Goal: Task Accomplishment & Management: Manage account settings

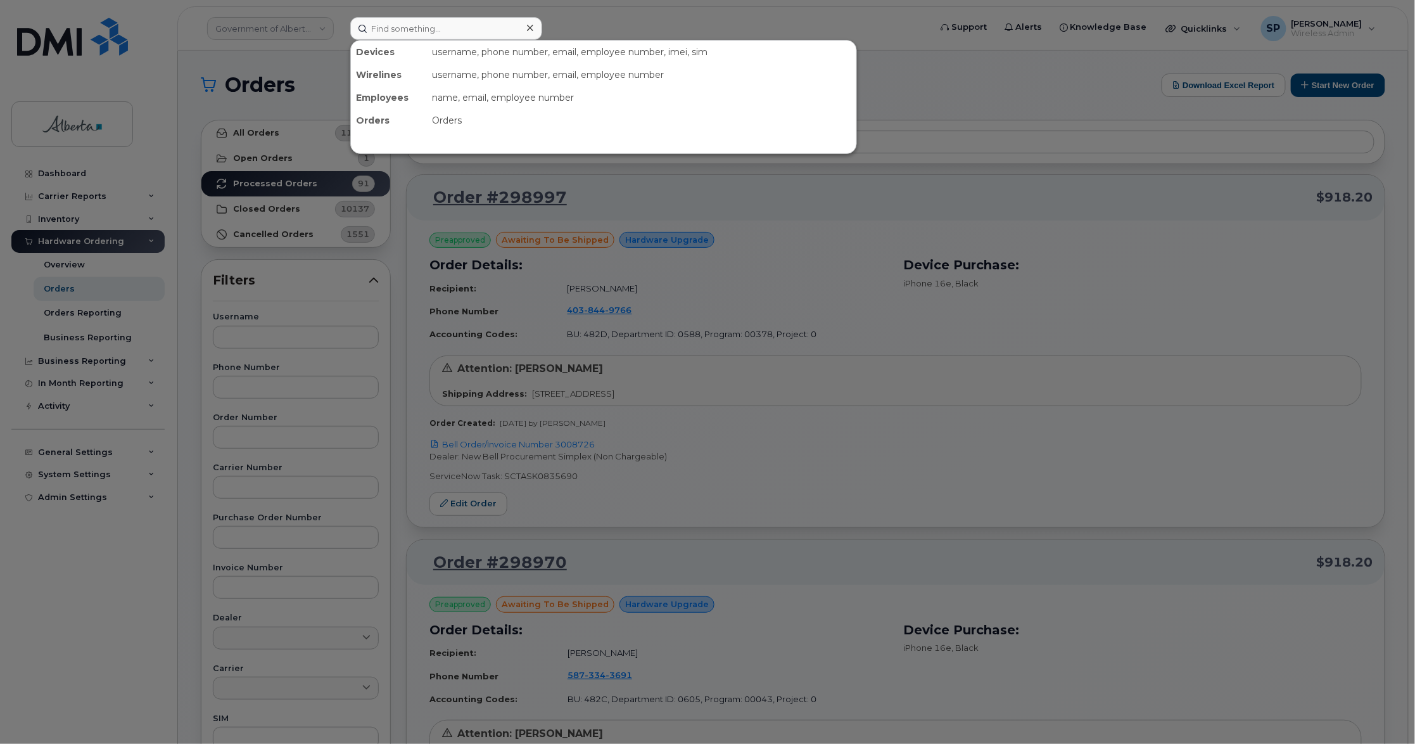
click at [388, 23] on input at bounding box center [446, 28] width 192 height 23
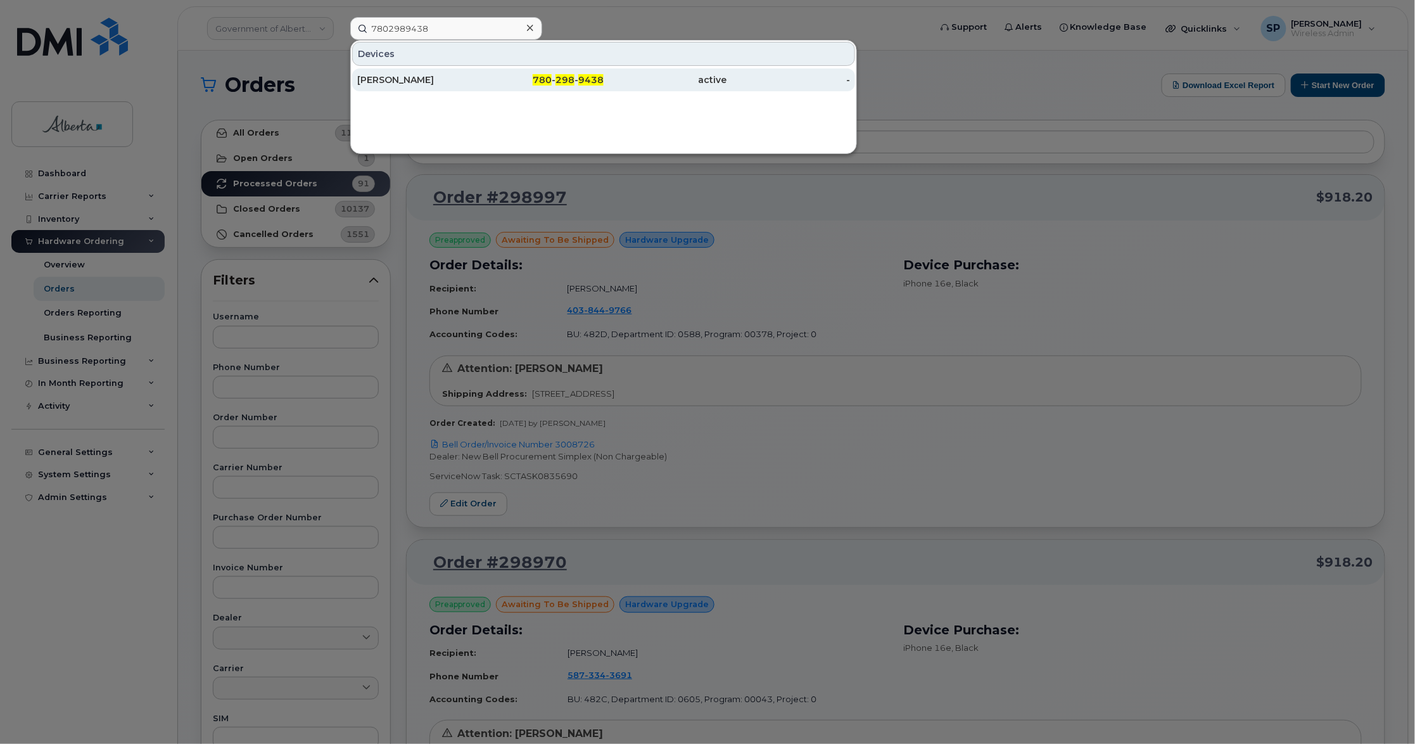
type input "7802989438"
click at [414, 85] on div "[PERSON_NAME]" at bounding box center [419, 79] width 124 height 13
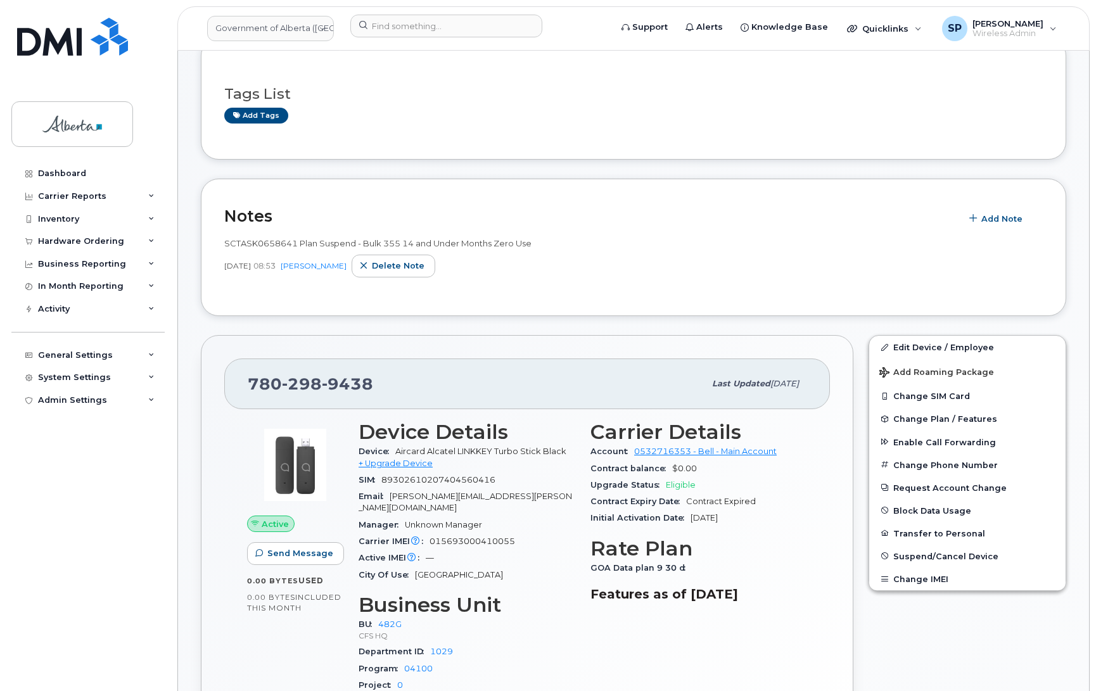
scroll to position [197, 0]
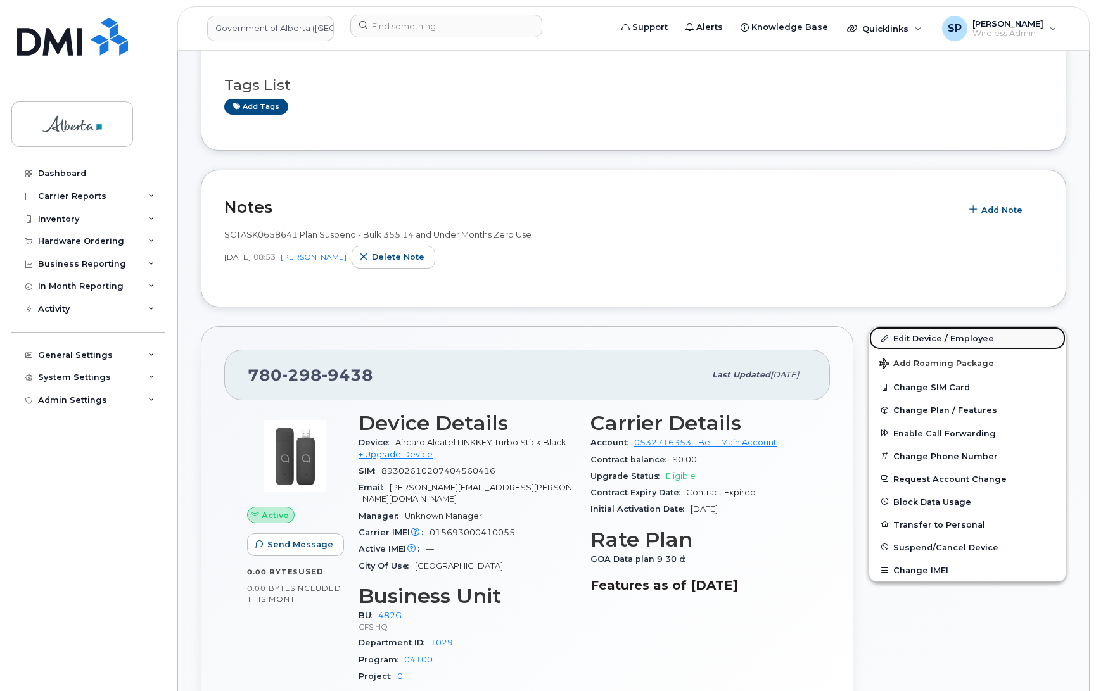
click at [929, 340] on link "Edit Device / Employee" at bounding box center [967, 338] width 196 height 23
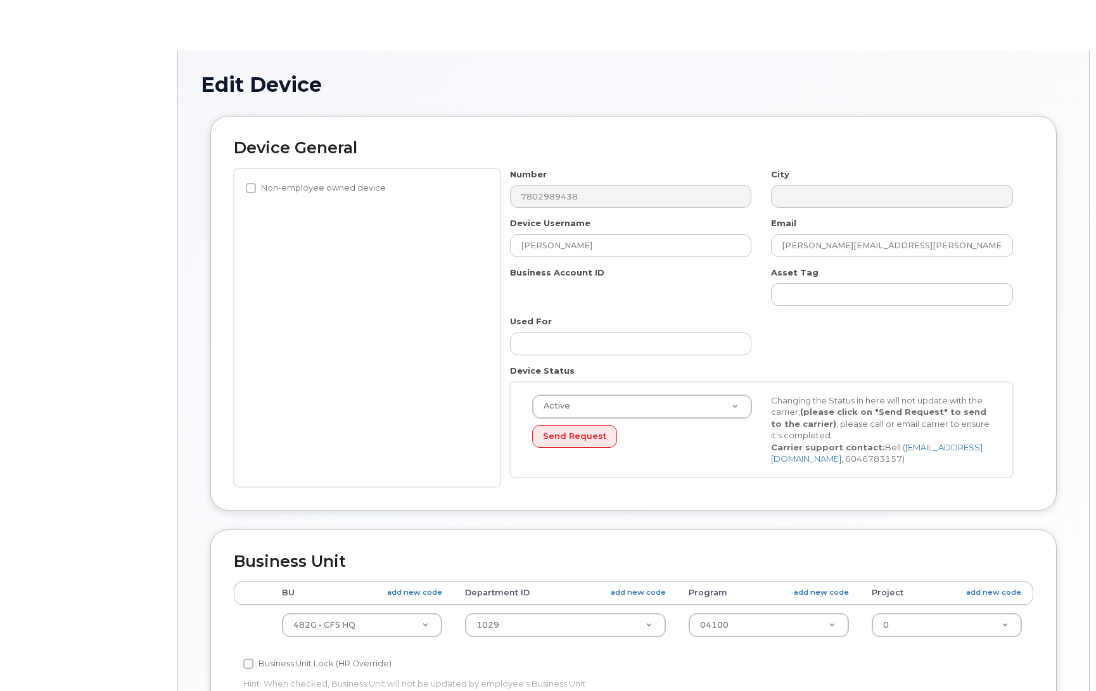
select select "4120337"
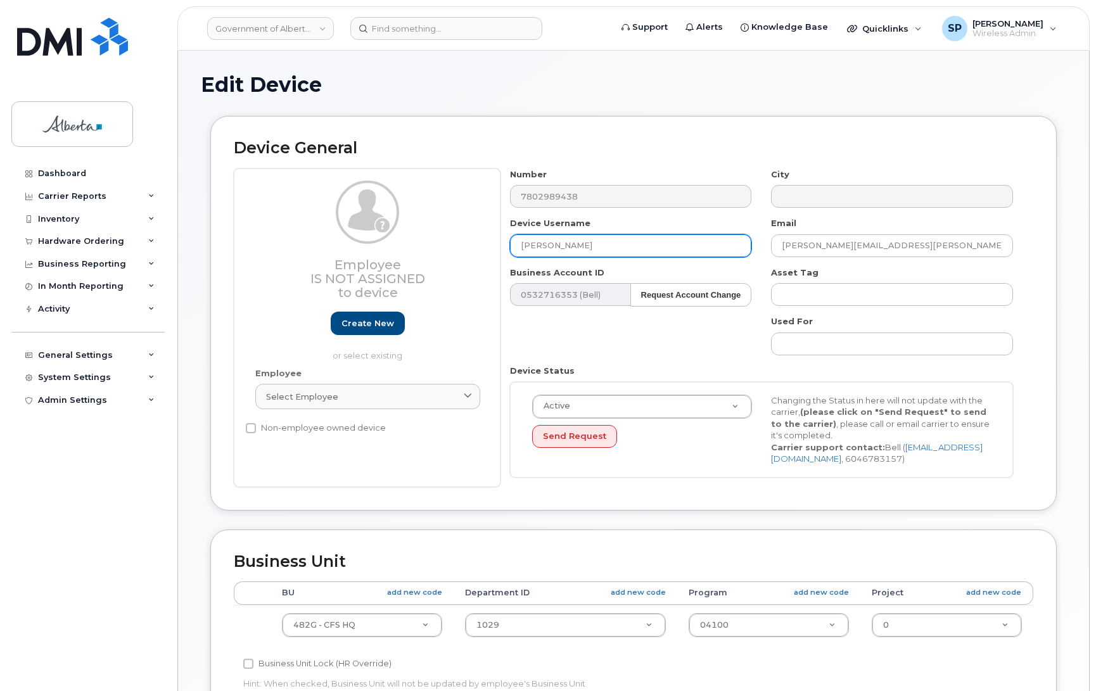
drag, startPoint x: 606, startPoint y: 238, endPoint x: 479, endPoint y: 250, distance: 127.3
click at [479, 250] on div "Employee Is not assigned to device Create new or select existing Employee Selec…" at bounding box center [633, 327] width 799 height 319
paste input "Karanpal Singh"
type input "Karanpal Singh"
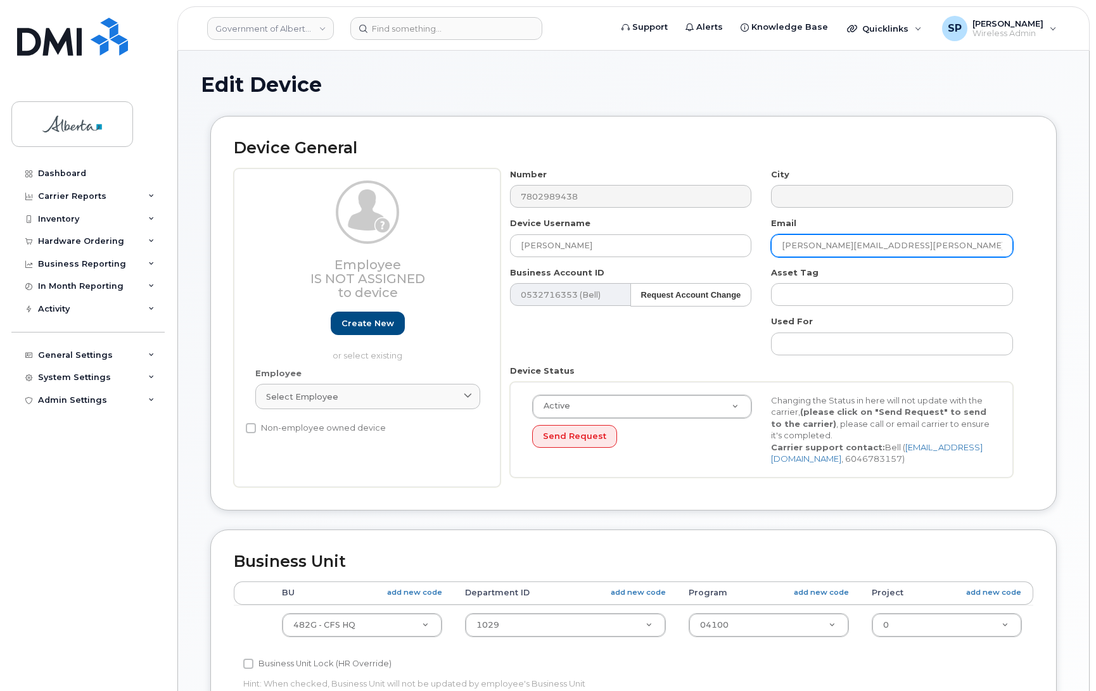
drag, startPoint x: 909, startPoint y: 250, endPoint x: 746, endPoint y: 262, distance: 163.8
click at [746, 262] on div "Number 7802989438 City Device Username Karanpal Singh Email Michelle.Pouliot@go…" at bounding box center [761, 327] width 523 height 319
paste input "Karanpal.Singh"
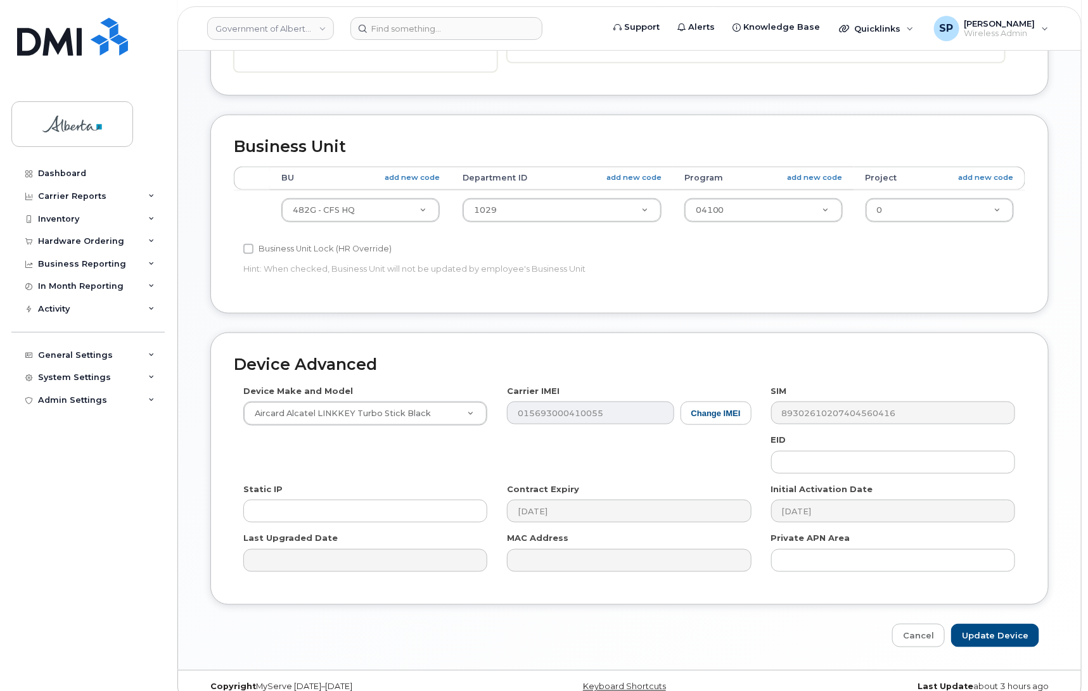
scroll to position [431, 0]
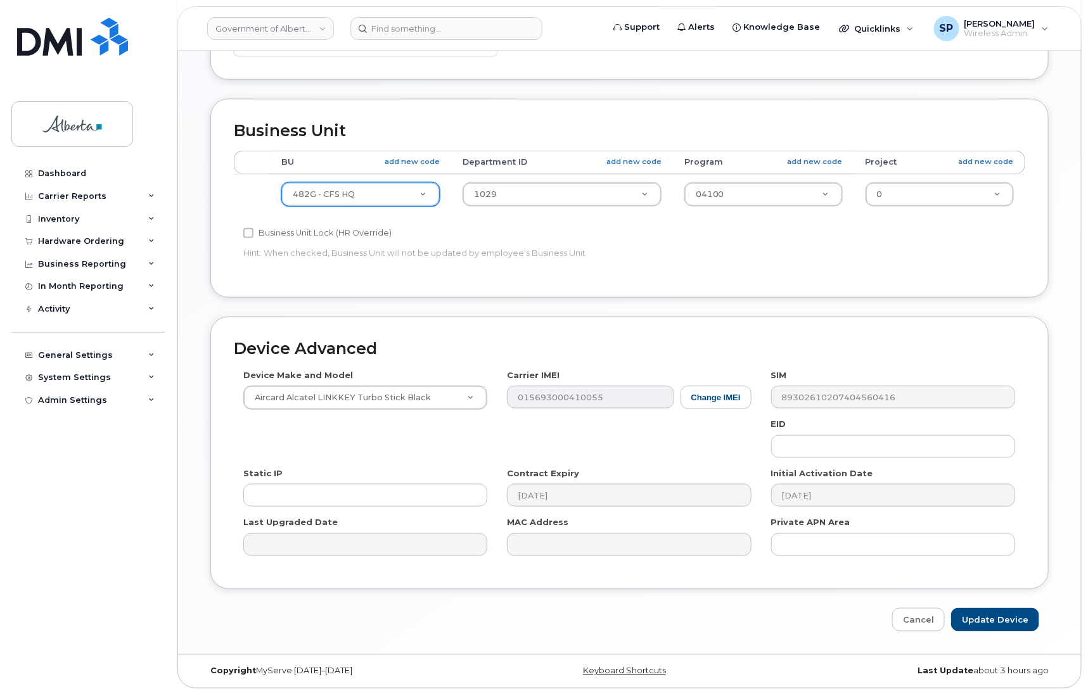
type input "[PERSON_NAME][EMAIL_ADDRESS][PERSON_NAME][DOMAIN_NAME]"
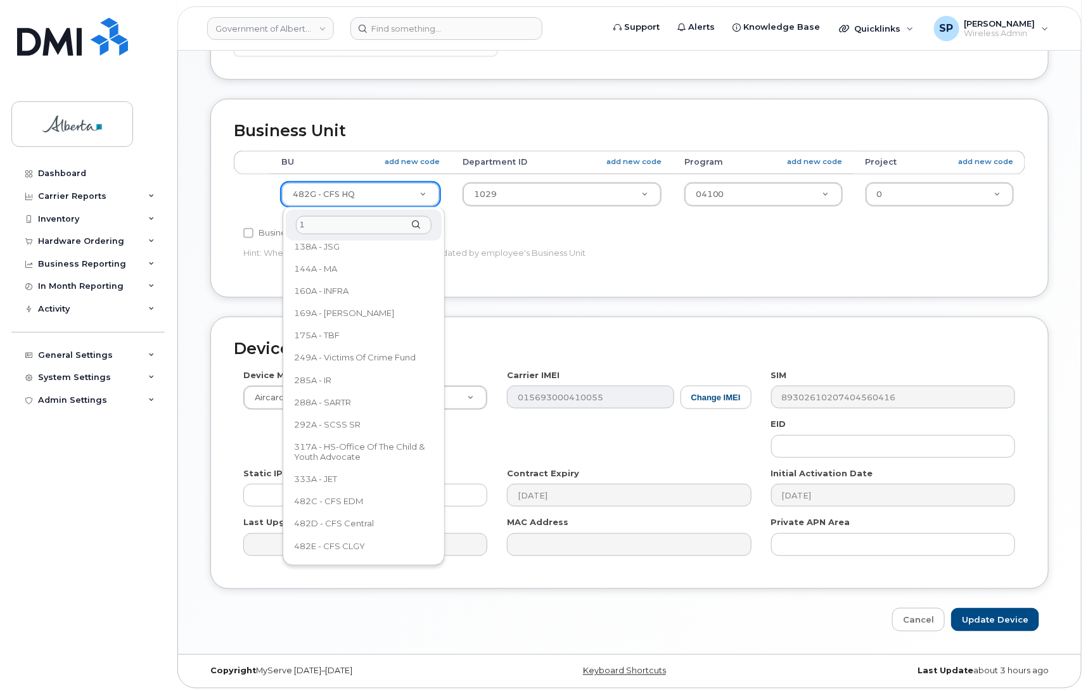
scroll to position [0, 0]
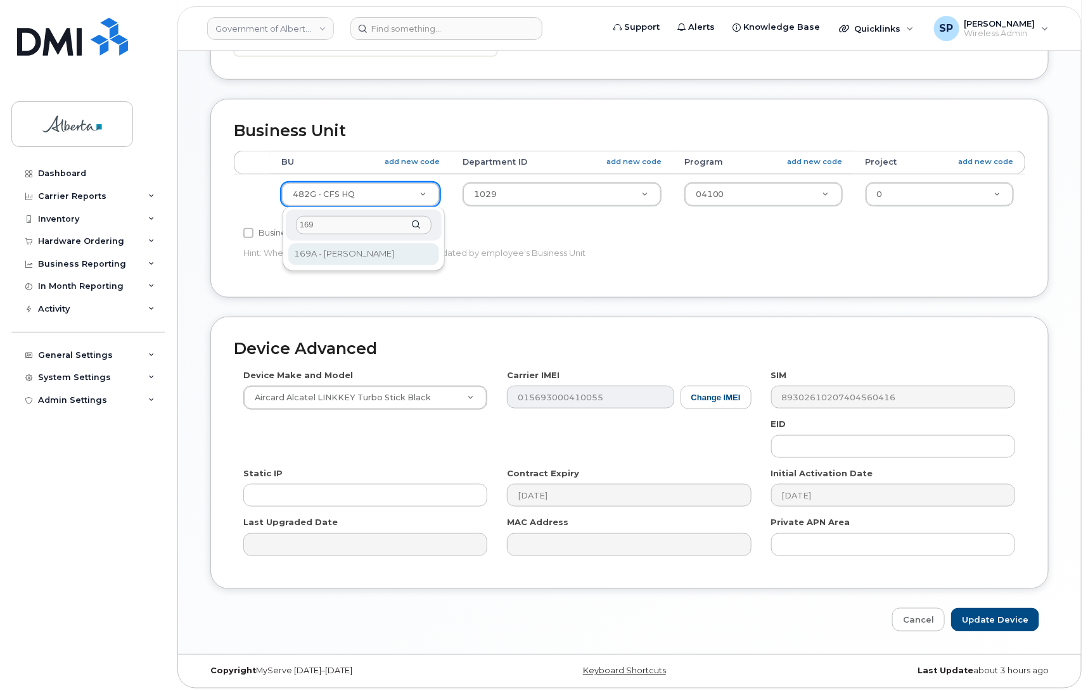
type input "169"
select select "4681667"
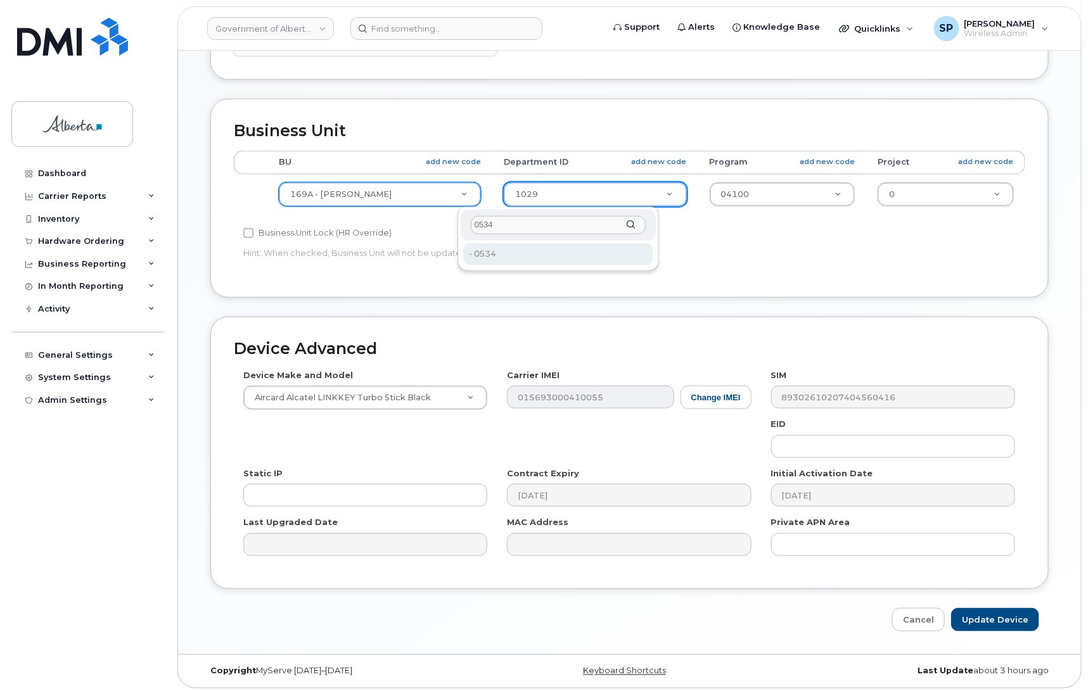
type input "0534"
type input "4751926"
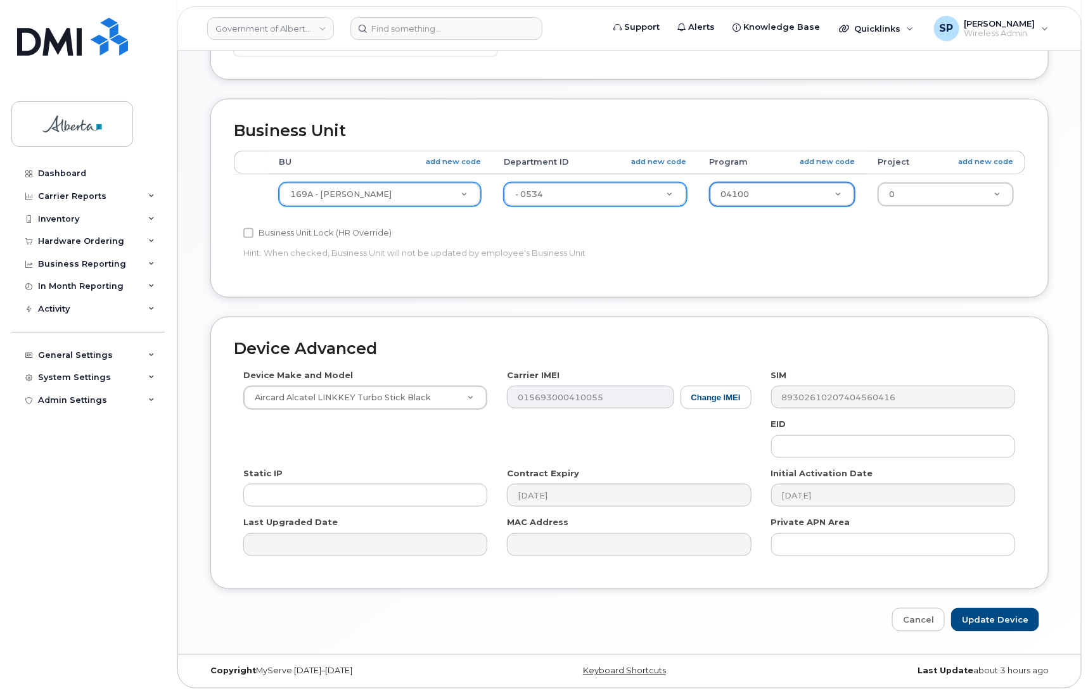
drag, startPoint x: 725, startPoint y: 195, endPoint x: 692, endPoint y: 194, distance: 33.0
type input "02633"
type input "4753166"
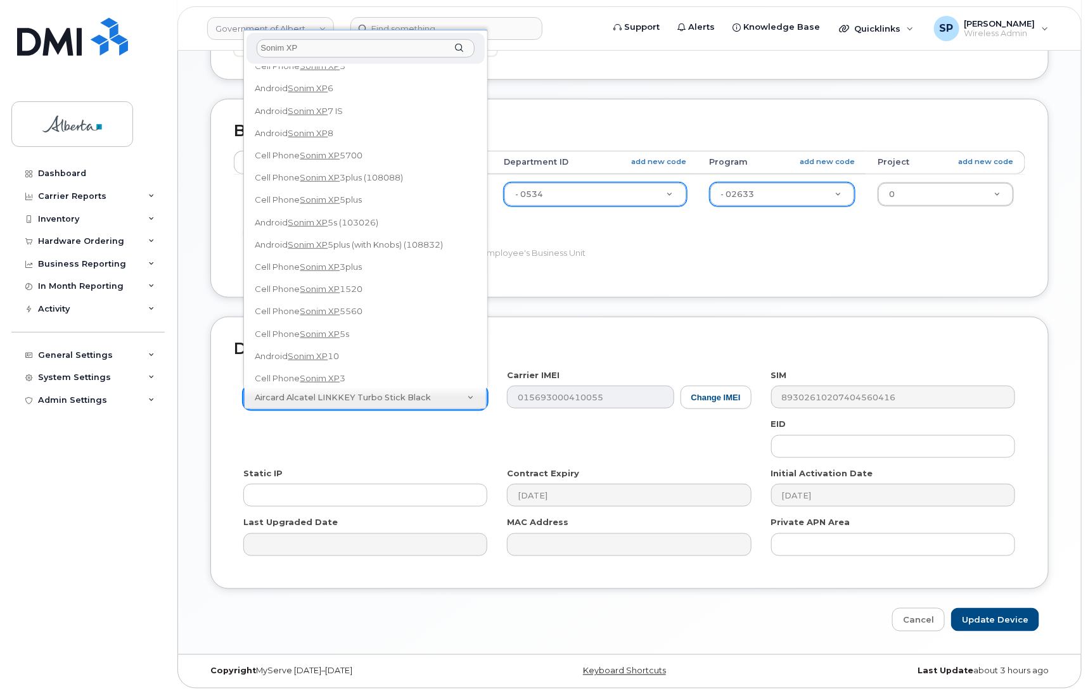
scroll to position [125, 0]
type input "Sonim XP"
select select "2846"
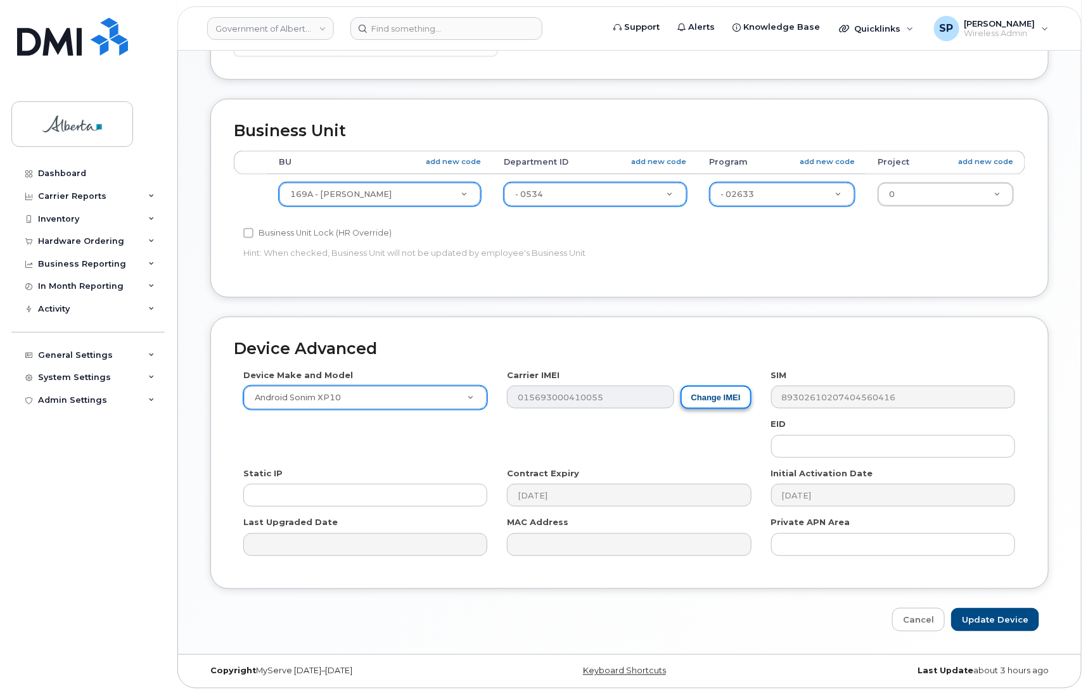
click at [724, 402] on button "Change IMEI" at bounding box center [715, 397] width 71 height 23
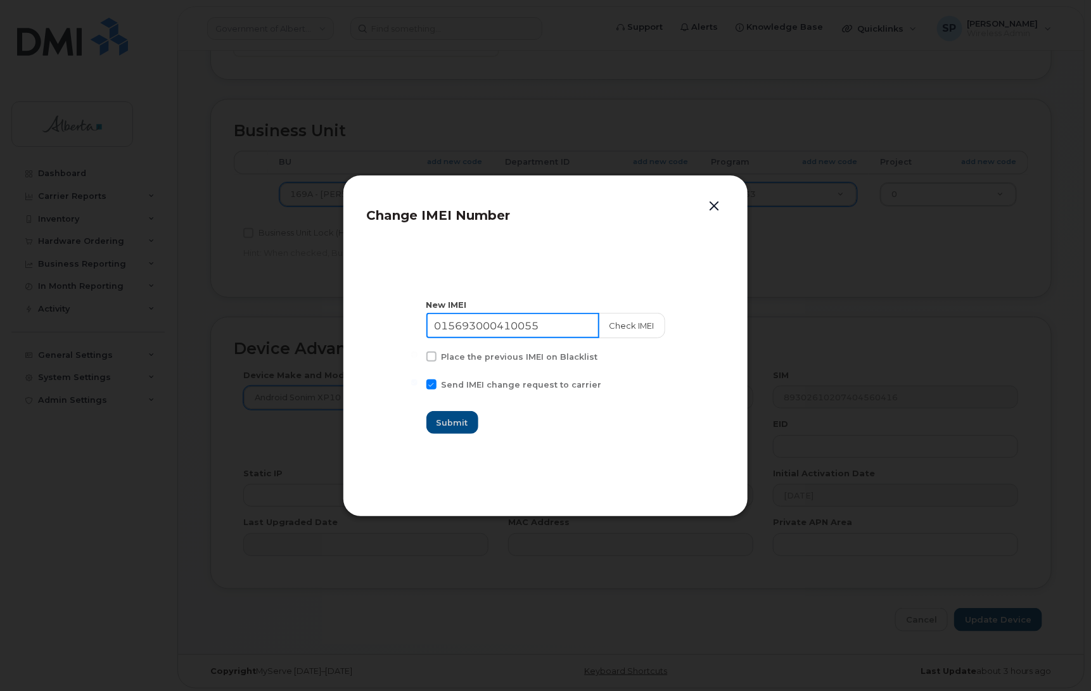
drag, startPoint x: 565, startPoint y: 331, endPoint x: 350, endPoint y: 325, distance: 214.8
click at [350, 325] on div "Change IMEI Number New IMEI 015693000410055 Check IMEI Place the previous IMEI …" at bounding box center [545, 346] width 405 height 342
paste input "6185000304932"
type input "016185000304932"
click at [616, 326] on button "Check IMEI" at bounding box center [631, 325] width 67 height 25
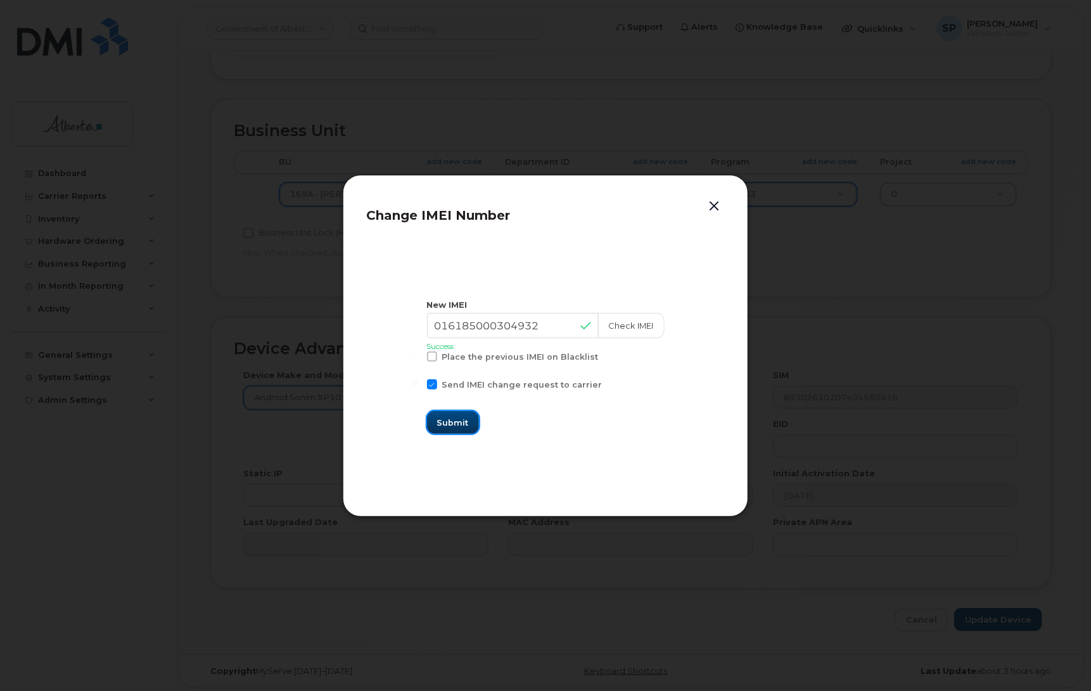
click at [456, 421] on span "Submit" at bounding box center [453, 423] width 32 height 12
type input "016185000304932"
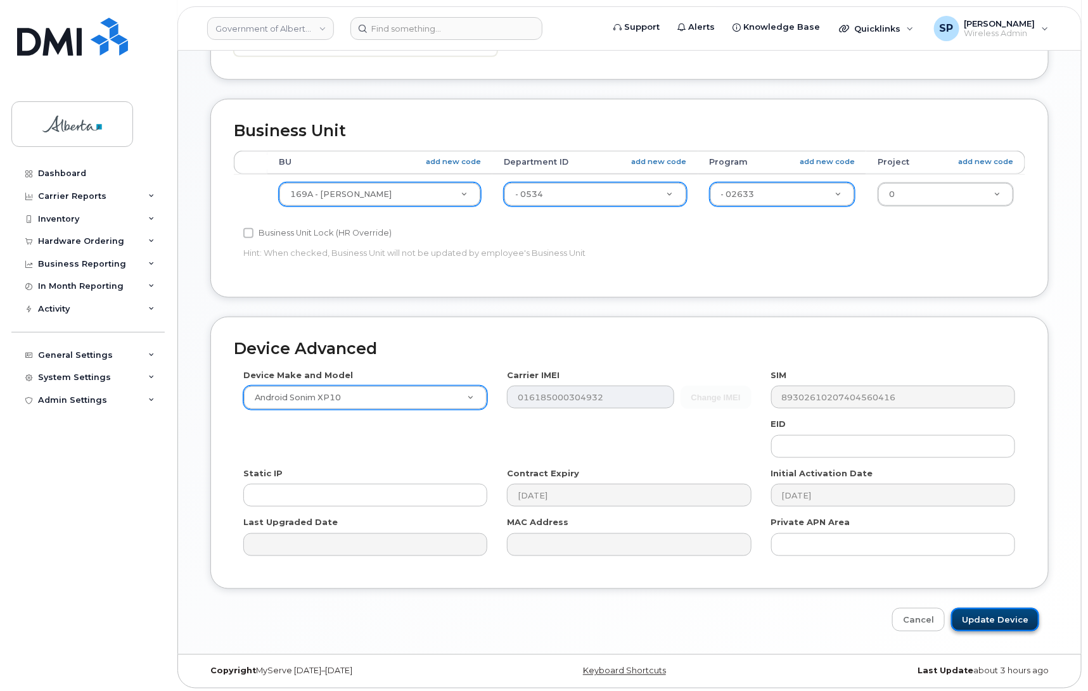
click at [1000, 623] on input "Update Device" at bounding box center [995, 619] width 88 height 23
type input "Saving..."
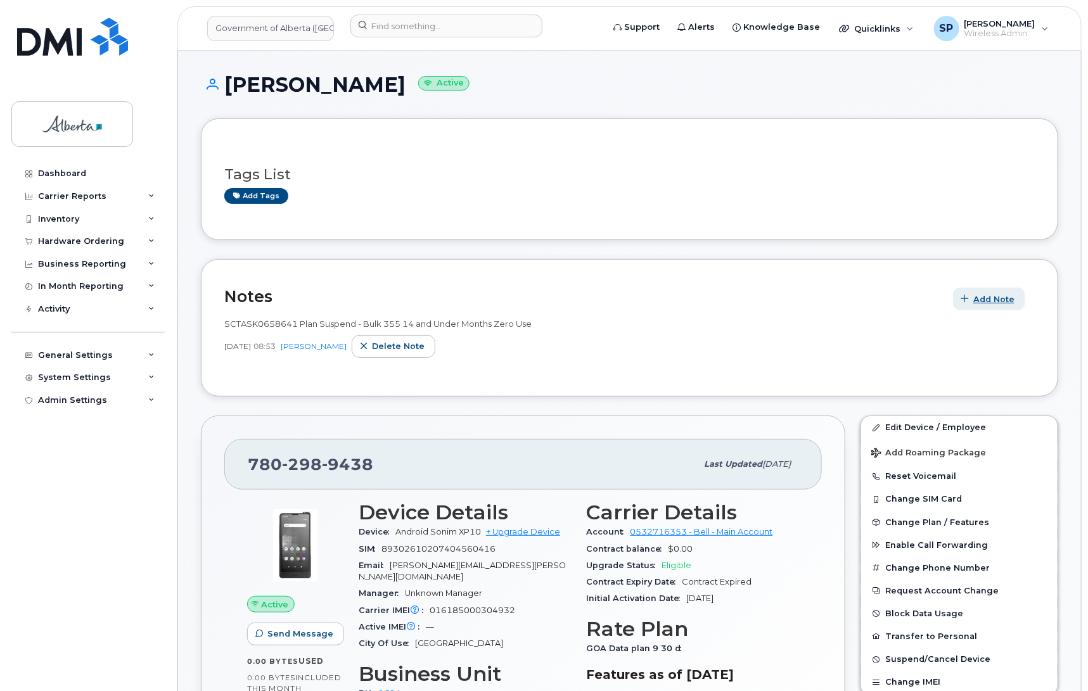
click at [989, 298] on span "Add Note" at bounding box center [993, 299] width 41 height 12
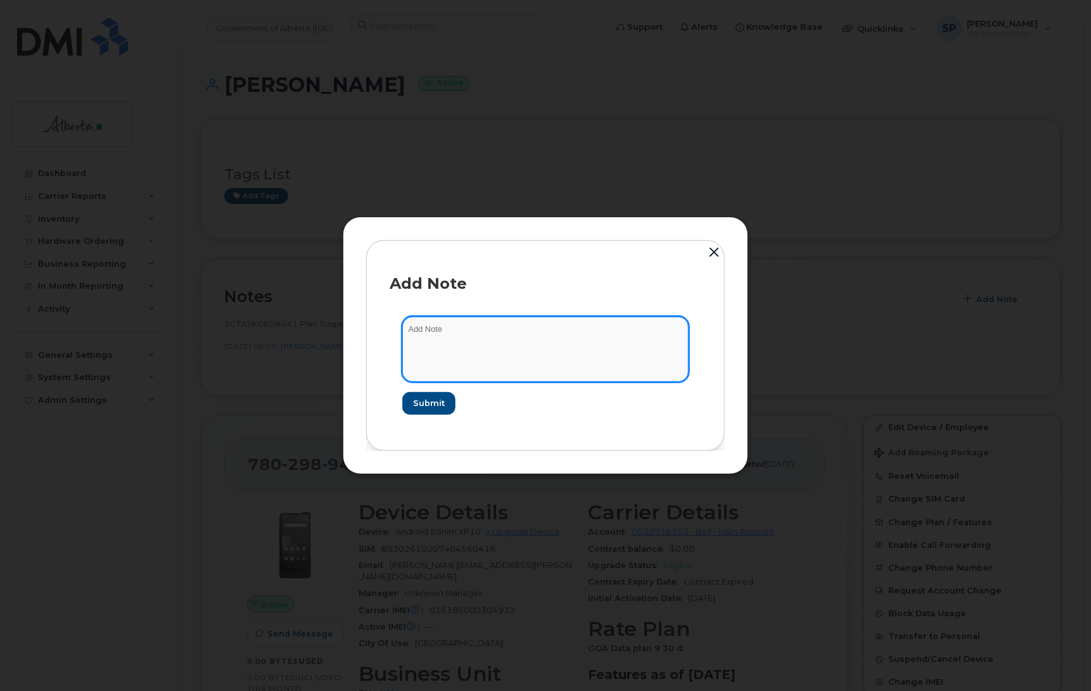
click at [502, 359] on textarea at bounding box center [545, 349] width 286 height 65
paste textarea "SCTASK0836950 7802989438 DO NOT DELETE - BEING REASSIGNED to Karanpal Singh. Pr…"
click at [502, 355] on textarea "SCTASK0836950 7802989438 DO NOT DELETE - BEING REASSIGNED to Karanpal Singh. Pr…" at bounding box center [545, 349] width 286 height 65
type textarea "SCTASK0836950 7802989438 DO NOT DELETE - BEING REASSIGNED to [PERSON_NAME]. Pre…"
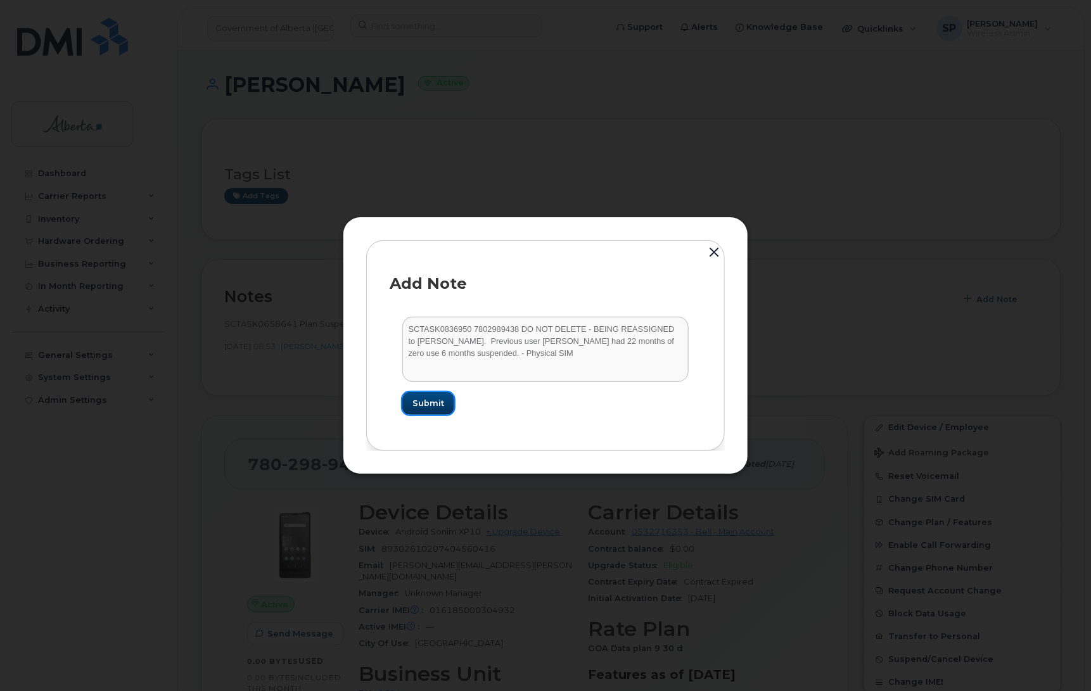
click at [435, 394] on button "Submit" at bounding box center [428, 403] width 52 height 23
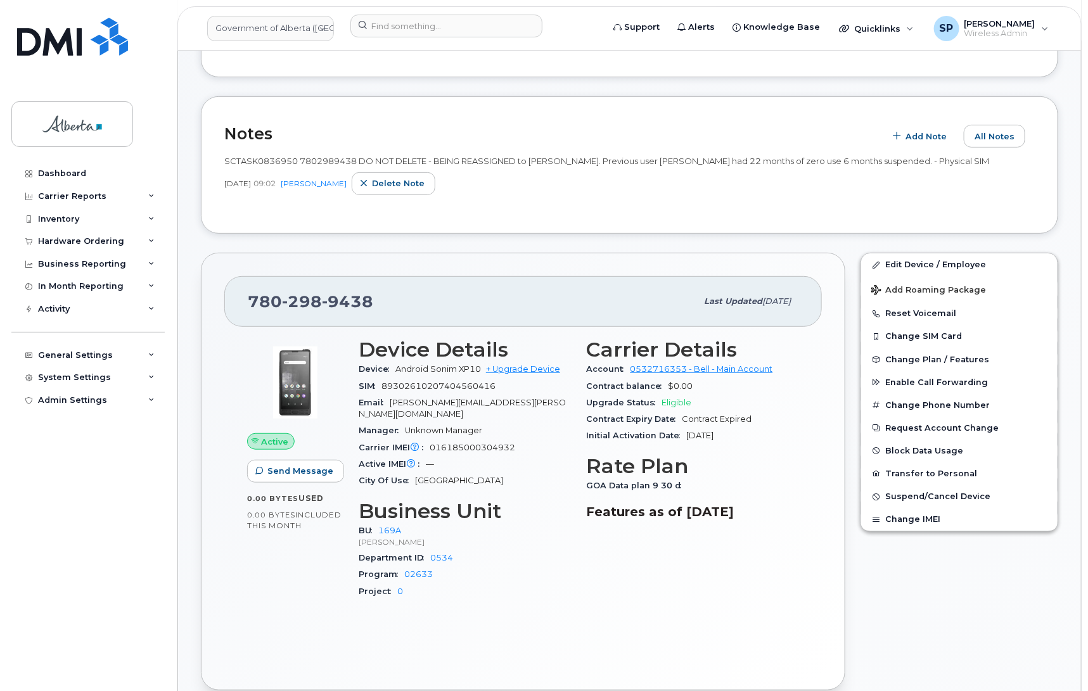
scroll to position [194, 0]
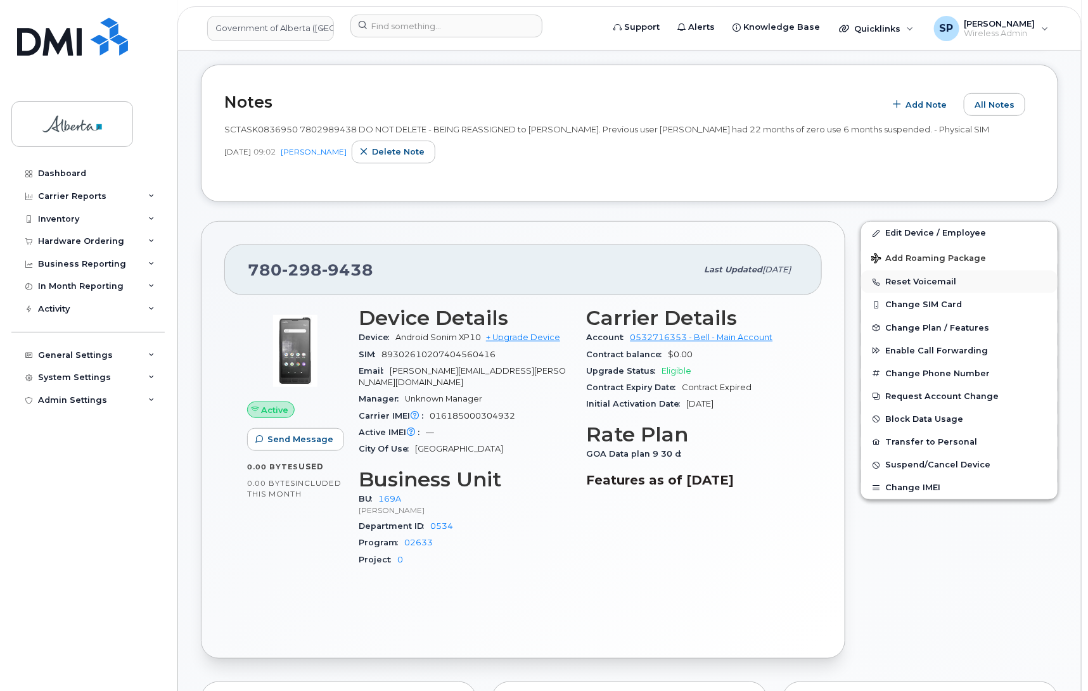
click at [911, 285] on button "Reset Voicemail" at bounding box center [959, 281] width 196 height 23
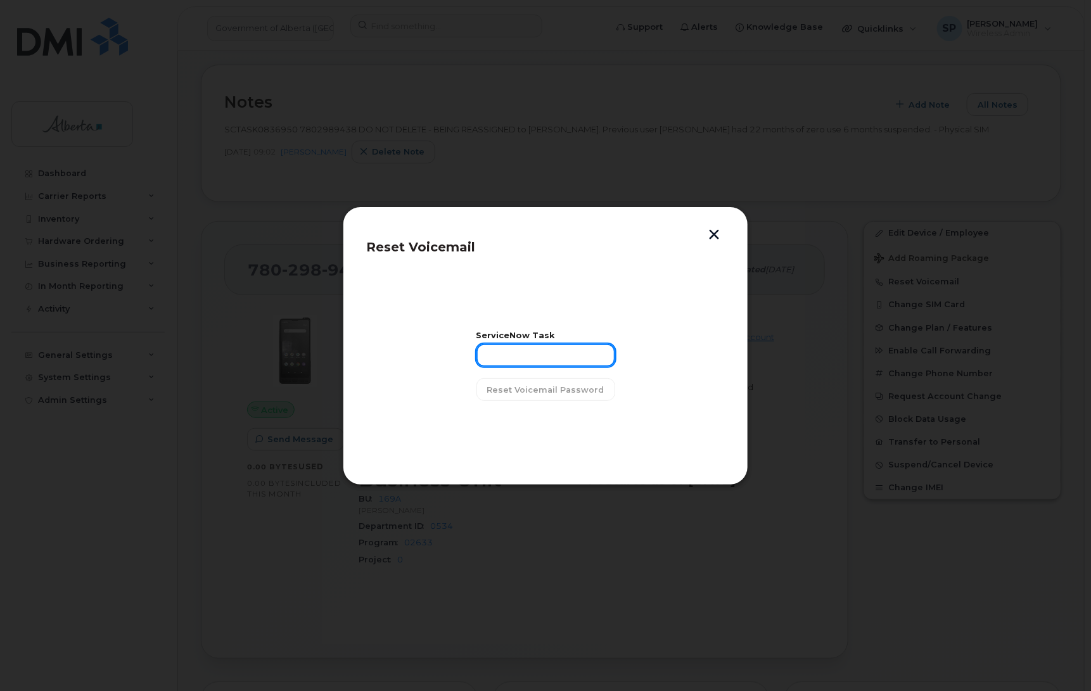
click at [559, 359] on input "text" at bounding box center [545, 355] width 139 height 23
paste input "SCTASK0836950"
type input "SCTASK0836950"
click at [545, 387] on span "Reset Voicemail Password" at bounding box center [545, 390] width 117 height 12
click at [549, 421] on span "Close" at bounding box center [545, 422] width 25 height 12
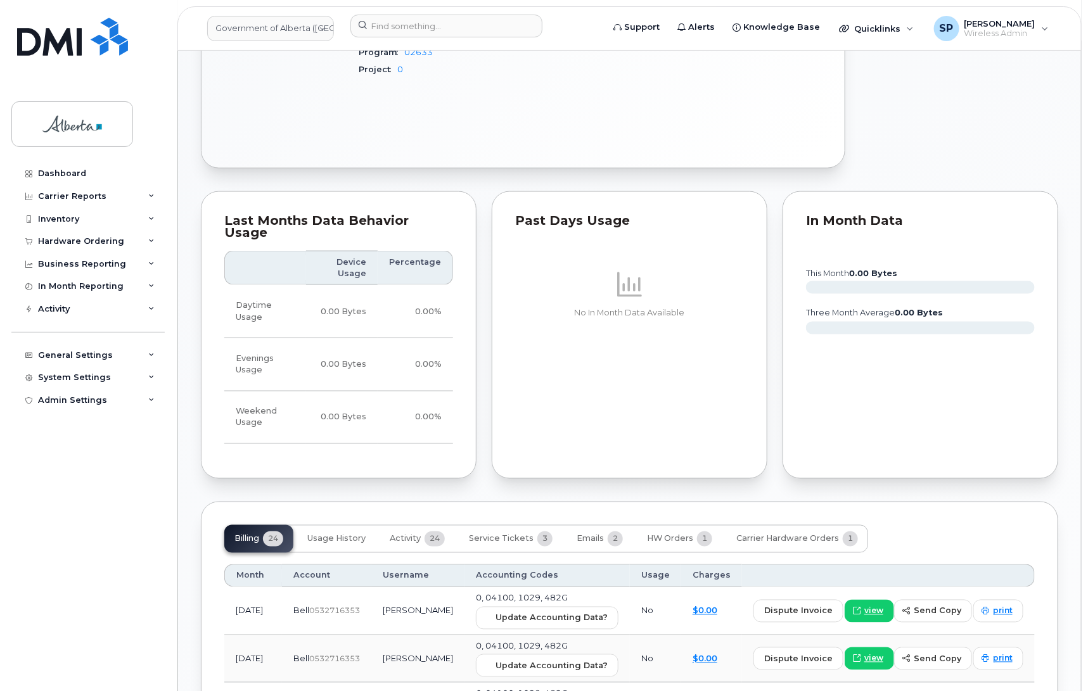
scroll to position [710, 0]
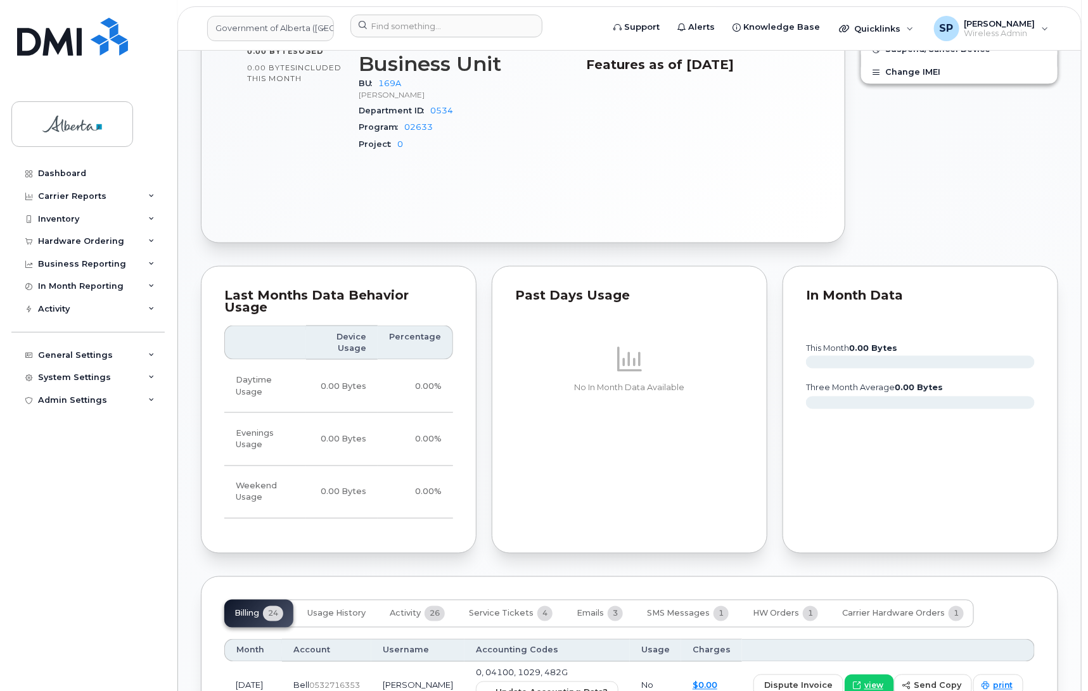
scroll to position [716, 0]
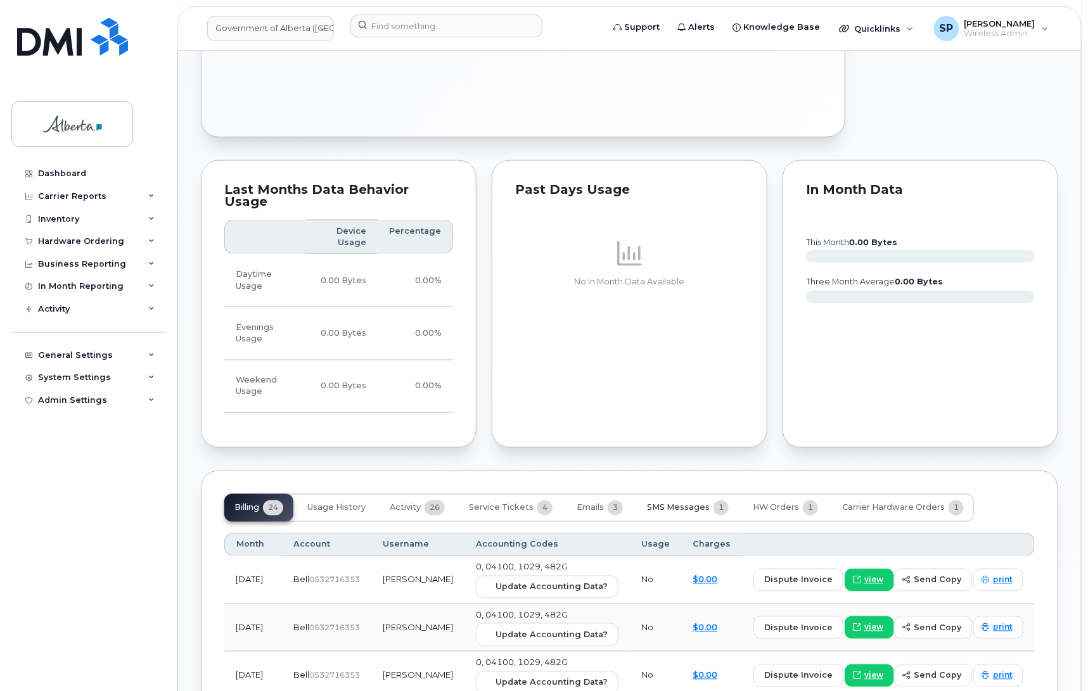
click at [657, 503] on span "SMS Messages" at bounding box center [678, 508] width 63 height 10
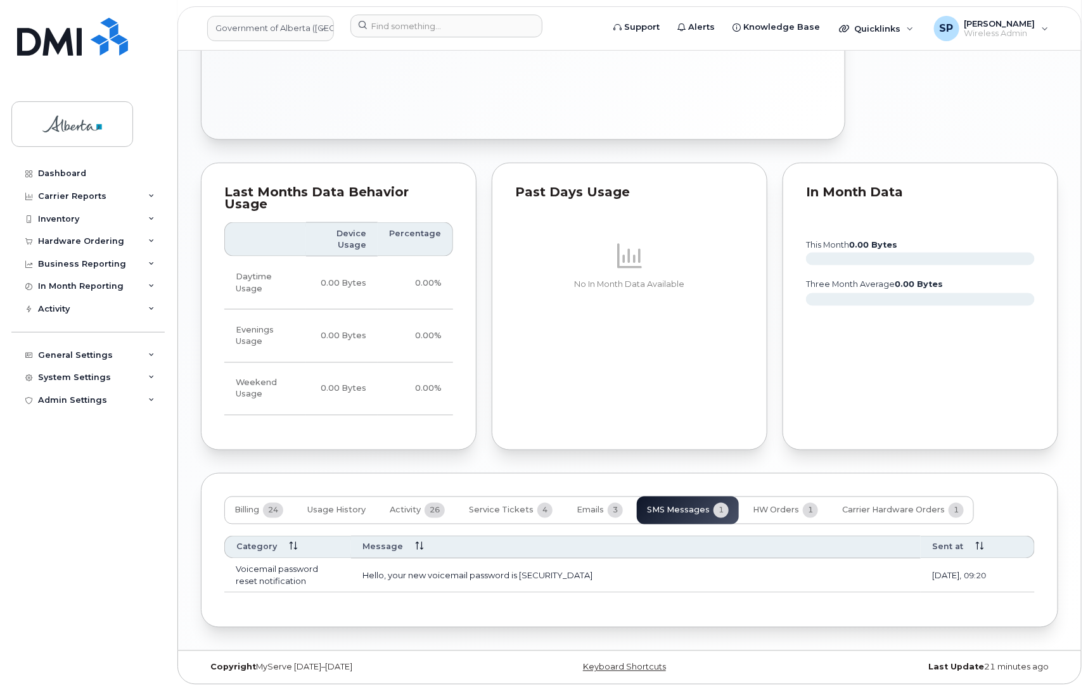
scroll to position [694, 0]
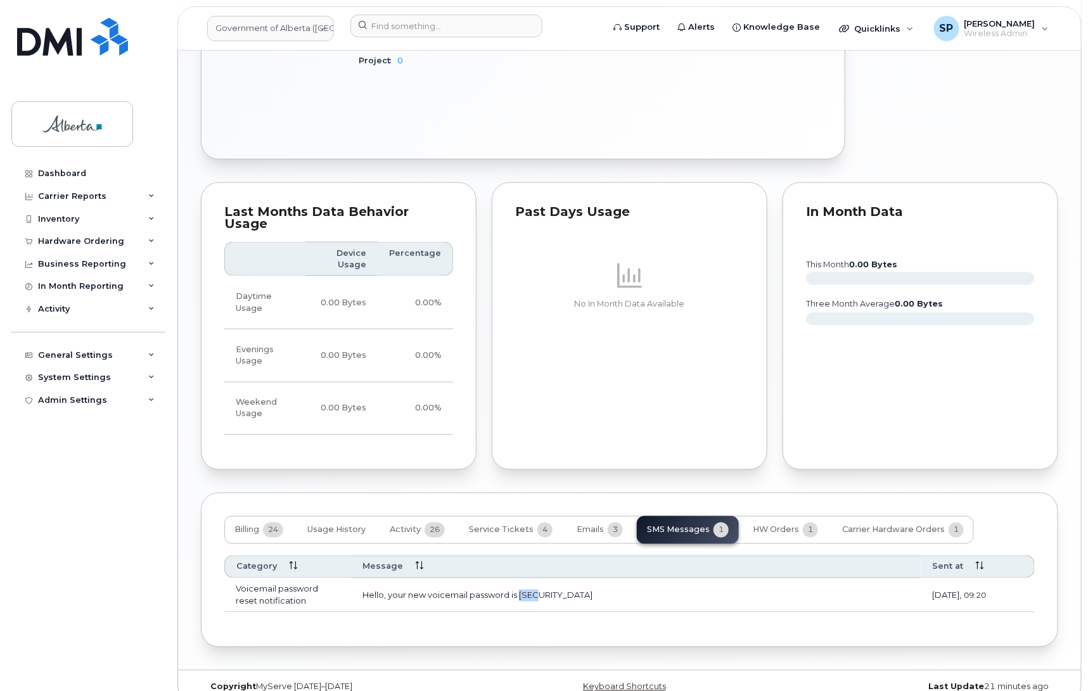
drag, startPoint x: 549, startPoint y: 575, endPoint x: 521, endPoint y: 576, distance: 27.9
click at [521, 578] on td "Hello, your new voicemail password is [SECURITY_DATA]" at bounding box center [635, 595] width 569 height 34
copy td "7822"
click at [409, 27] on input at bounding box center [446, 26] width 192 height 23
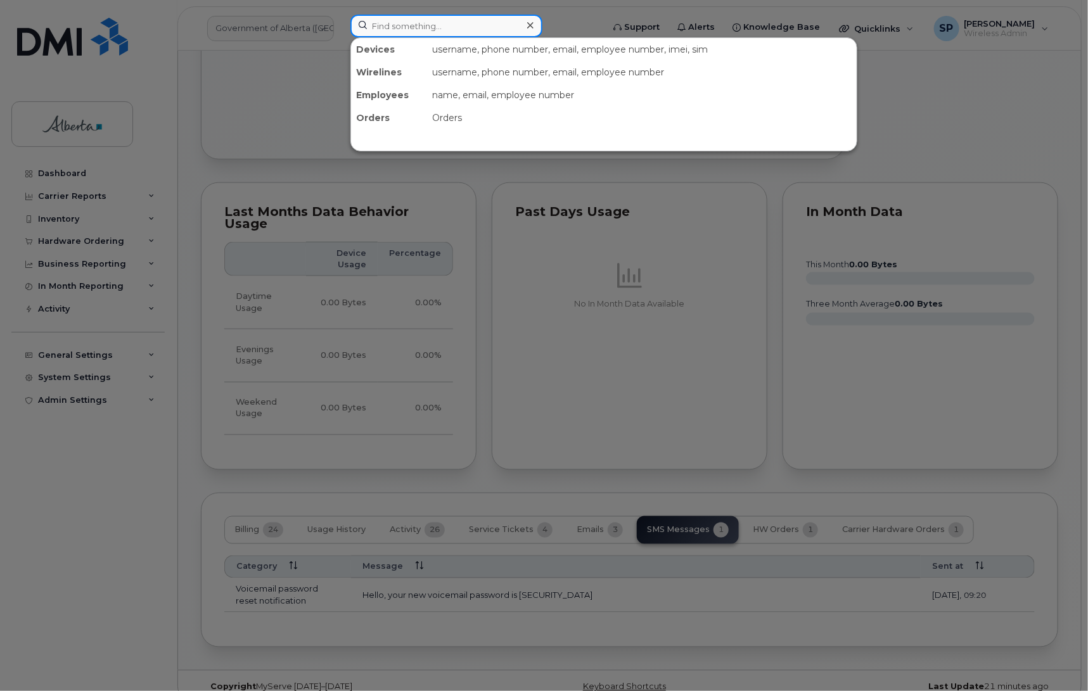
paste input "5873857426"
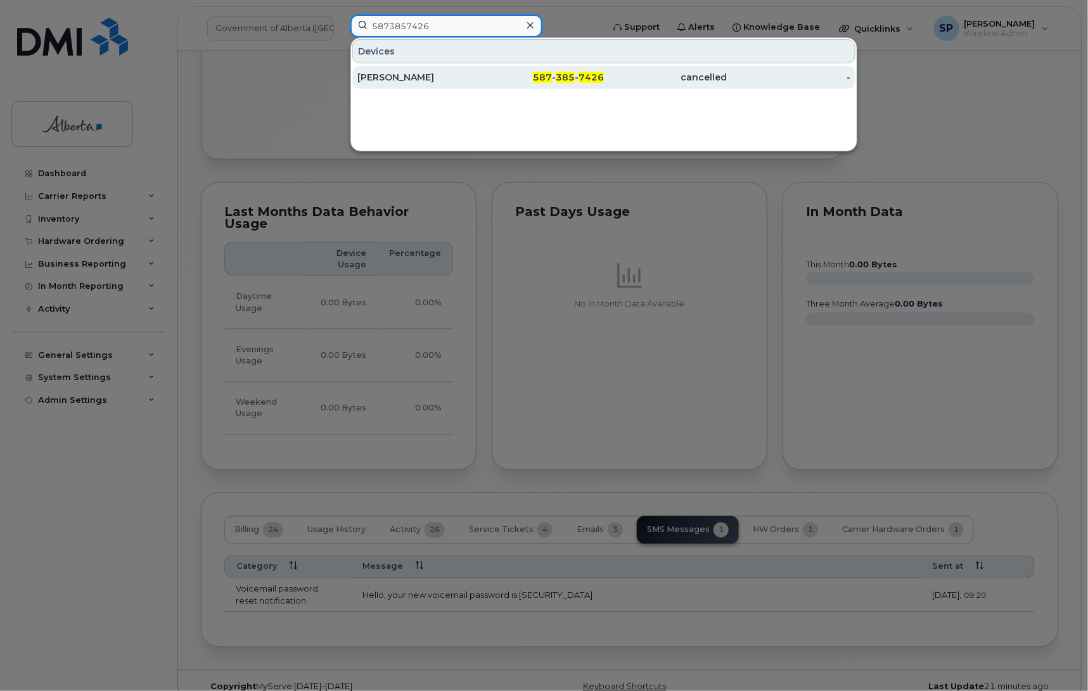
type input "5873857426"
click at [412, 79] on div "[PERSON_NAME]" at bounding box center [419, 77] width 124 height 13
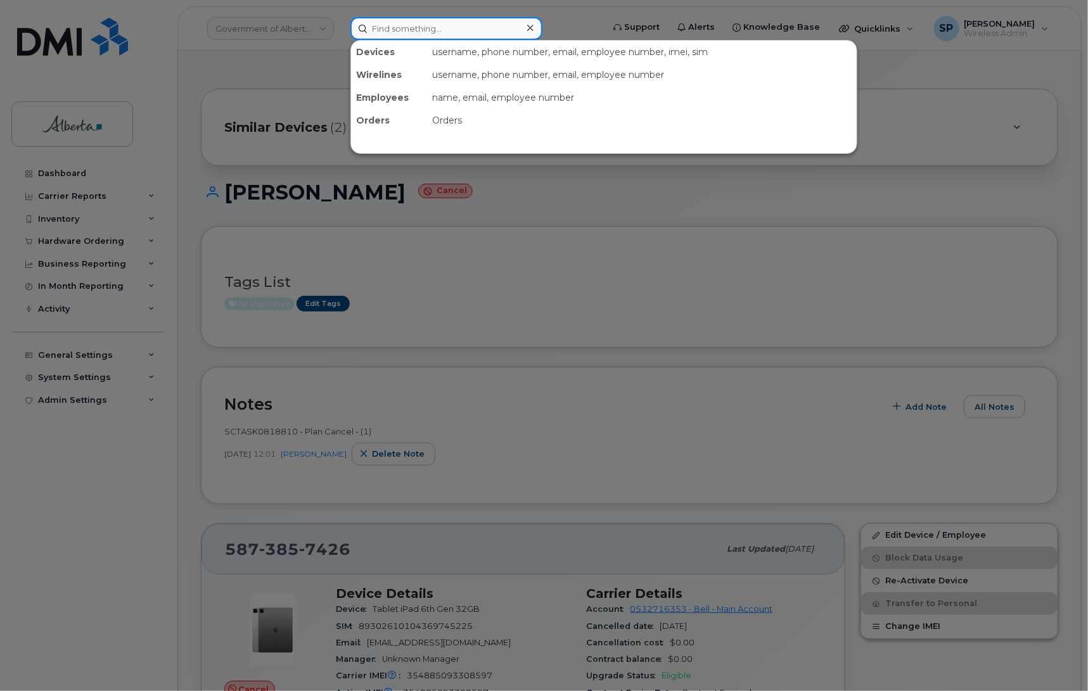
click at [437, 27] on input at bounding box center [446, 28] width 192 height 23
paste input "5873858675"
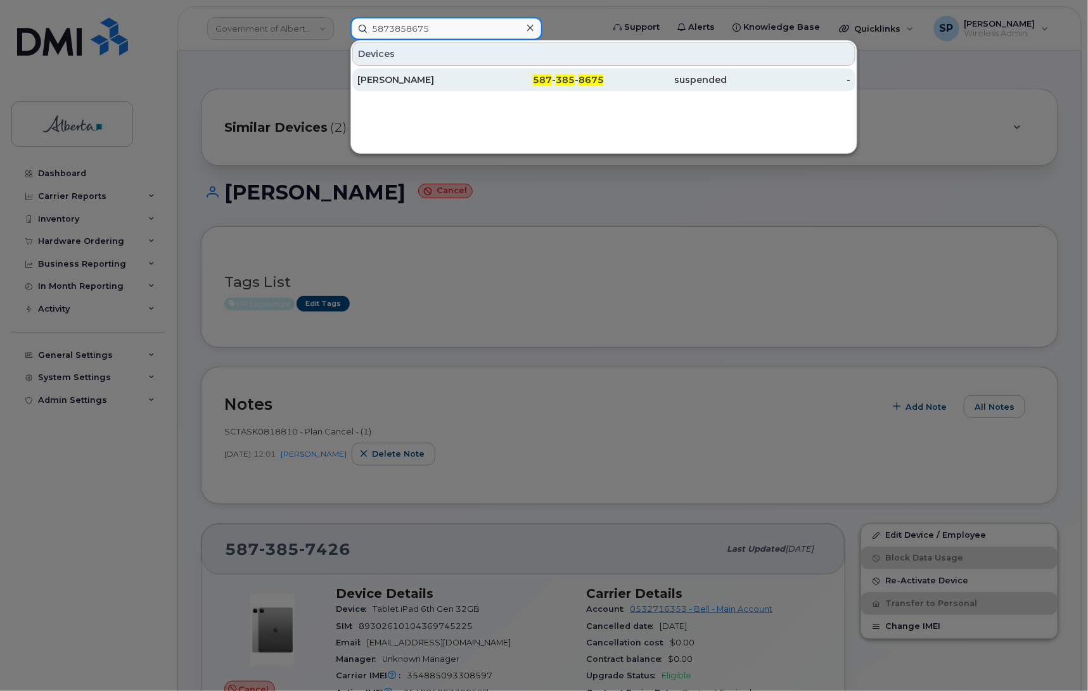
type input "5873858675"
click at [414, 79] on div "[PERSON_NAME]" at bounding box center [419, 79] width 124 height 13
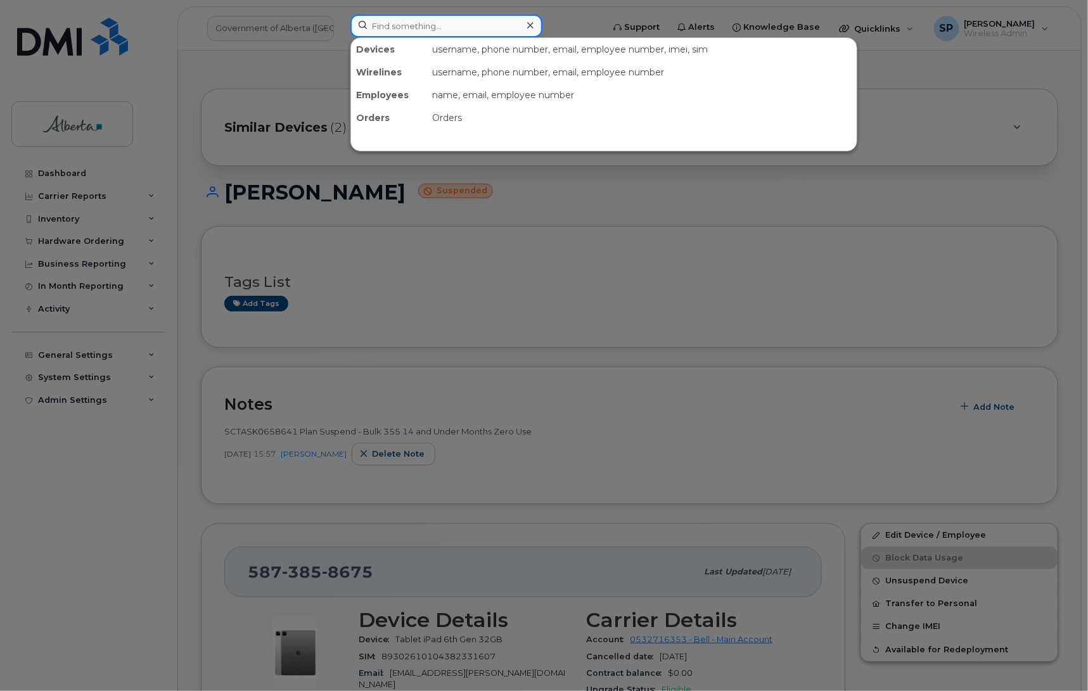
click at [409, 26] on input at bounding box center [446, 26] width 192 height 23
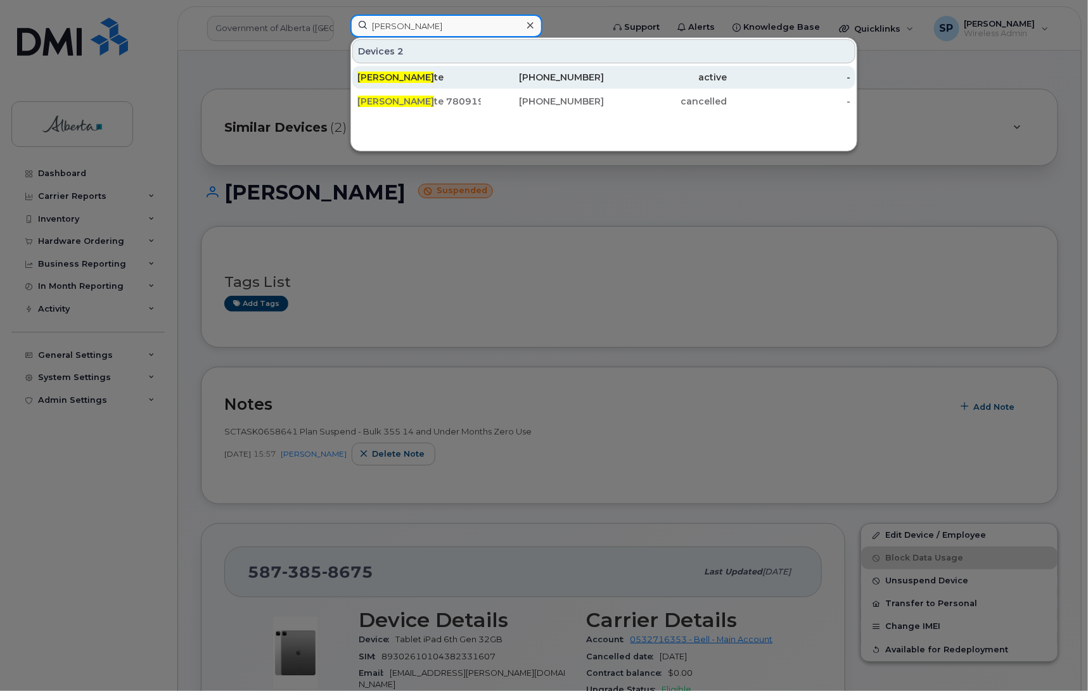
type input "bonnie Mallet"
click at [428, 78] on div "Bonnie Mallet te" at bounding box center [419, 77] width 124 height 13
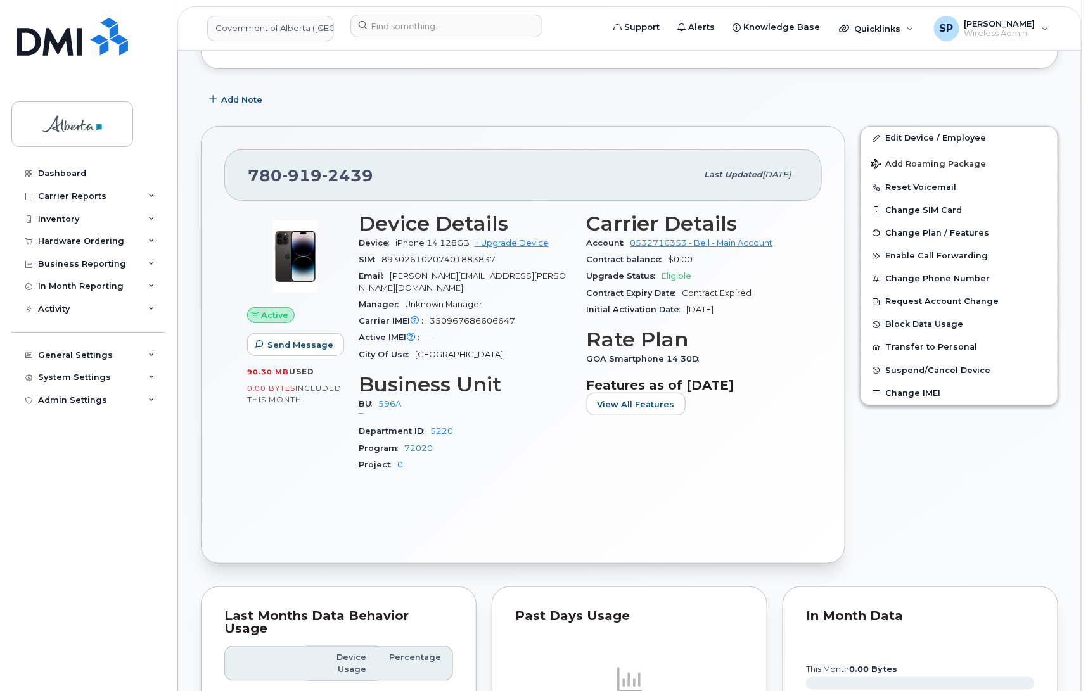
scroll to position [191, 0]
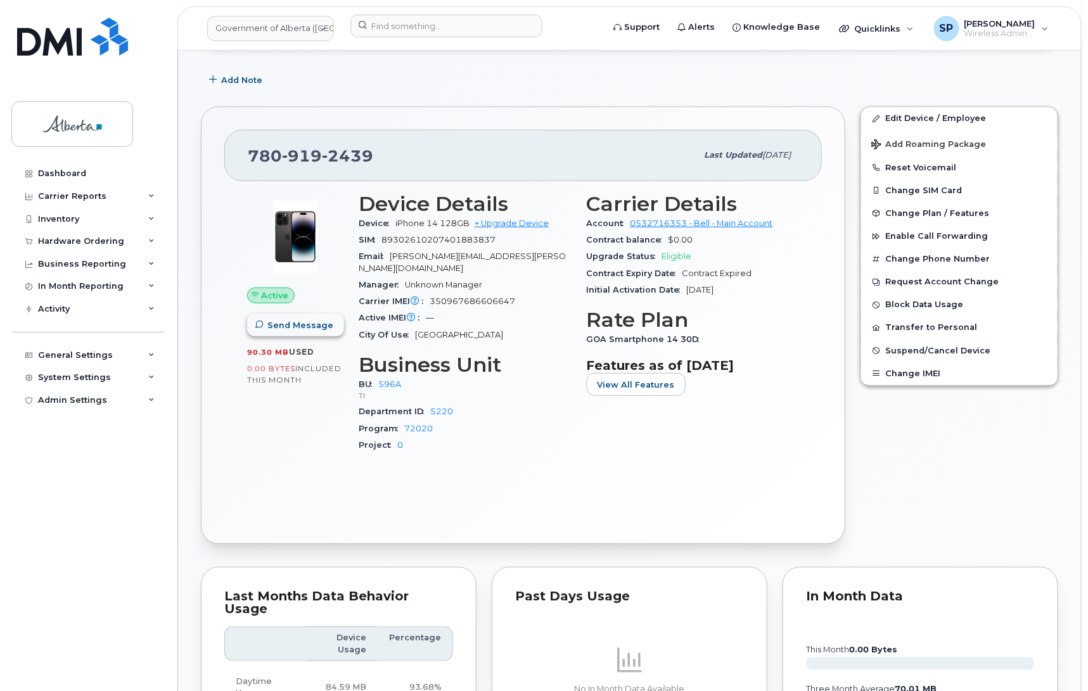
click at [303, 324] on span "Send Message" at bounding box center [300, 325] width 66 height 12
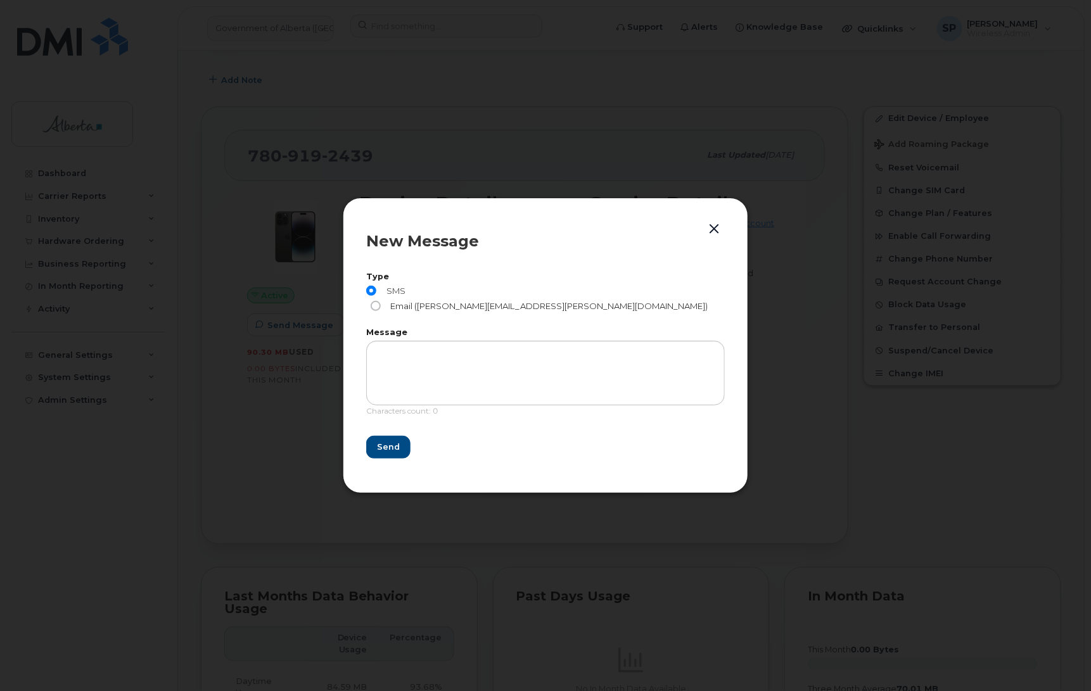
click at [381, 301] on input "Email ([PERSON_NAME][EMAIL_ADDRESS][PERSON_NAME][DOMAIN_NAME])" at bounding box center [376, 306] width 10 height 10
radio input "true"
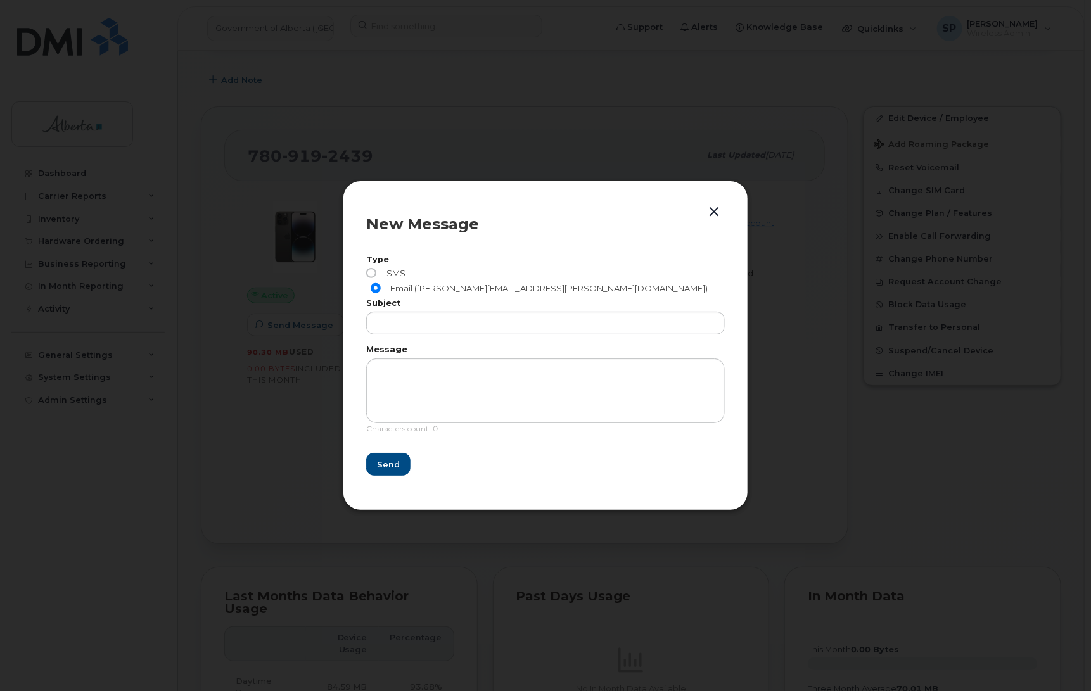
click at [374, 277] on input "SMS" at bounding box center [371, 273] width 10 height 10
radio input "true"
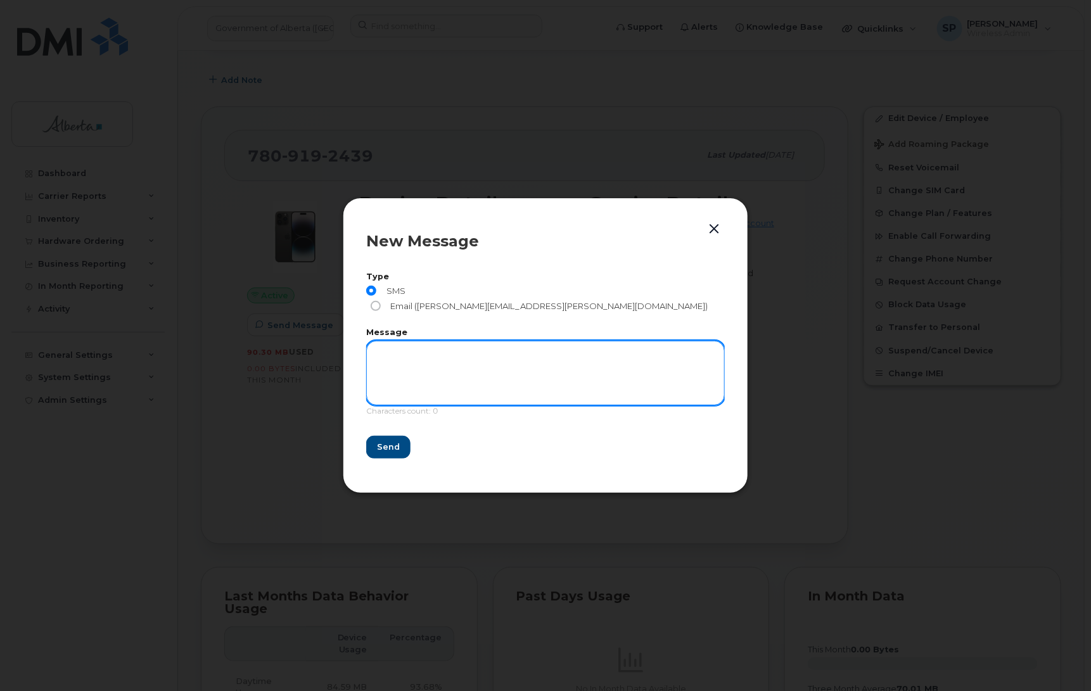
click at [409, 355] on textarea at bounding box center [545, 373] width 359 height 65
drag, startPoint x: 394, startPoint y: 346, endPoint x: 360, endPoint y: 349, distance: 34.3
click at [360, 349] on div "New Message Type SMS Email (Bonnie.Mallette@gov.ab.ca) Message Please setup you…" at bounding box center [545, 345] width 405 height 295
type textarea "You must setup your device before [DATE] - as the iPhone XR will no longer work…"
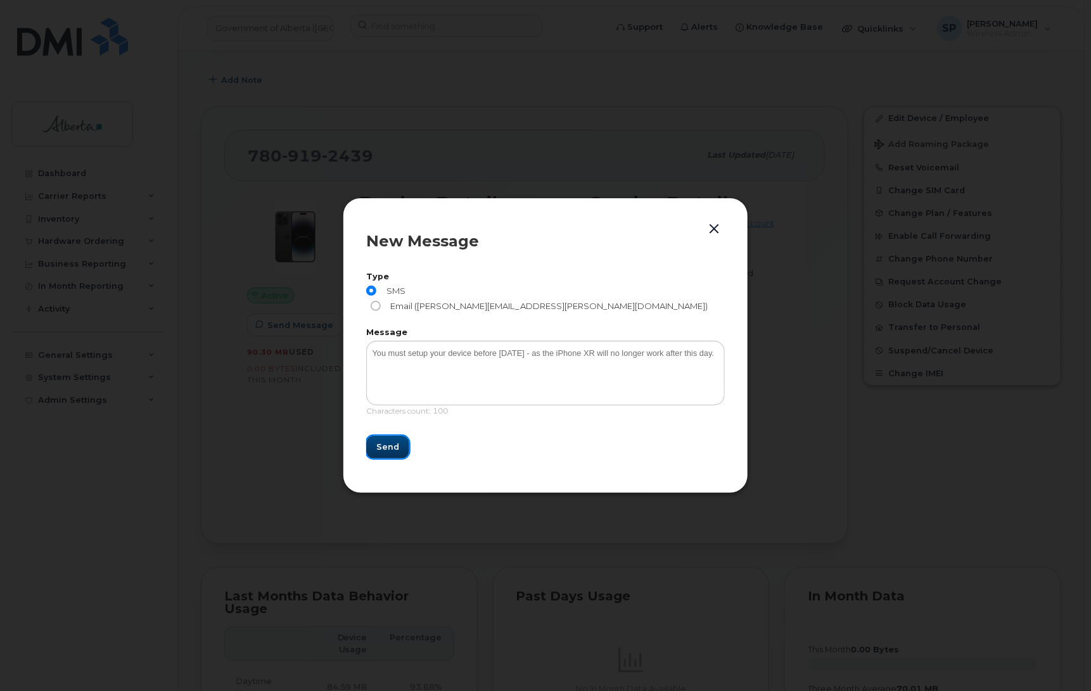
click at [388, 441] on span "Send" at bounding box center [387, 447] width 23 height 12
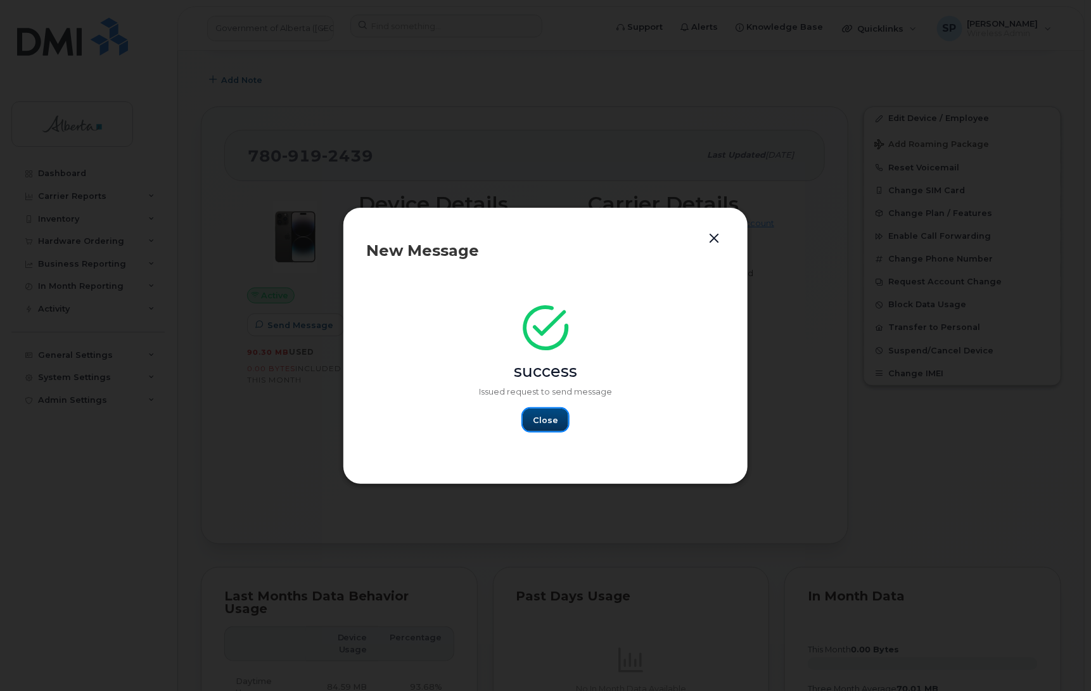
click at [549, 419] on span "Close" at bounding box center [545, 420] width 25 height 12
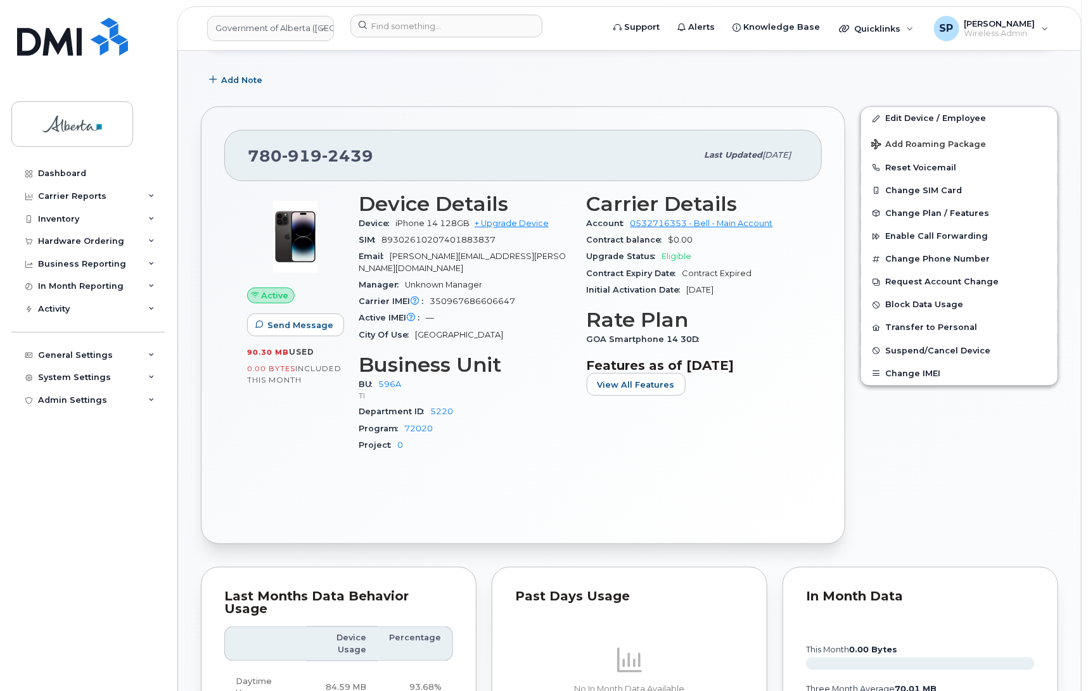
click at [52, 471] on div "Dashboard Carrier Reports Monthly Billing Data Daily Data Pooling Data Behavior…" at bounding box center [89, 417] width 156 height 510
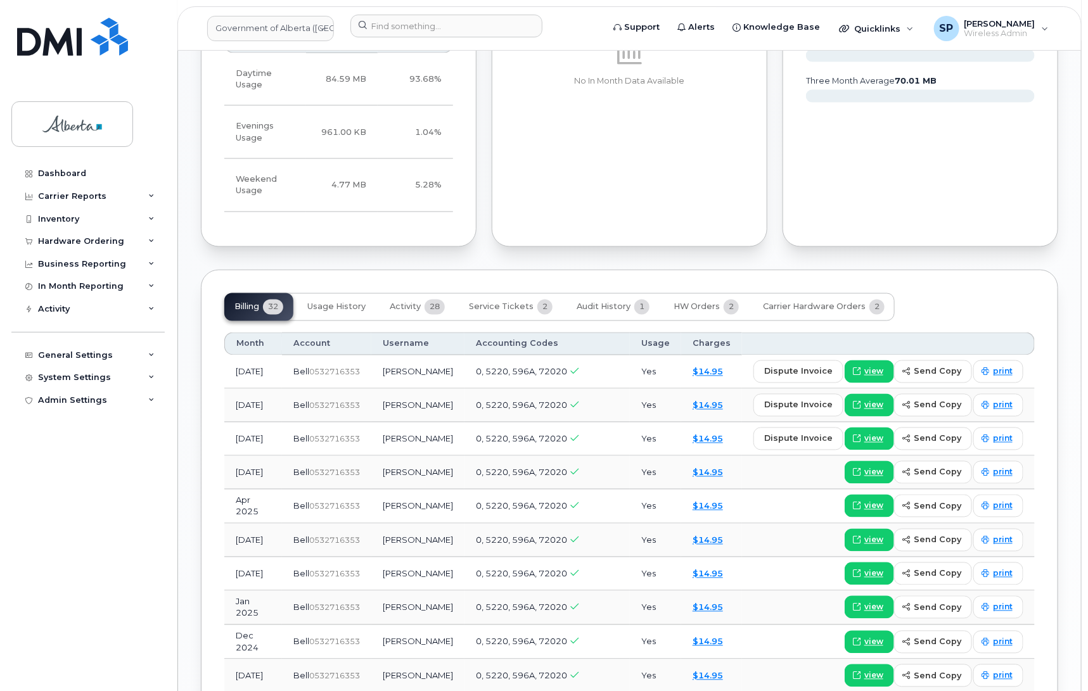
scroll to position [801, 0]
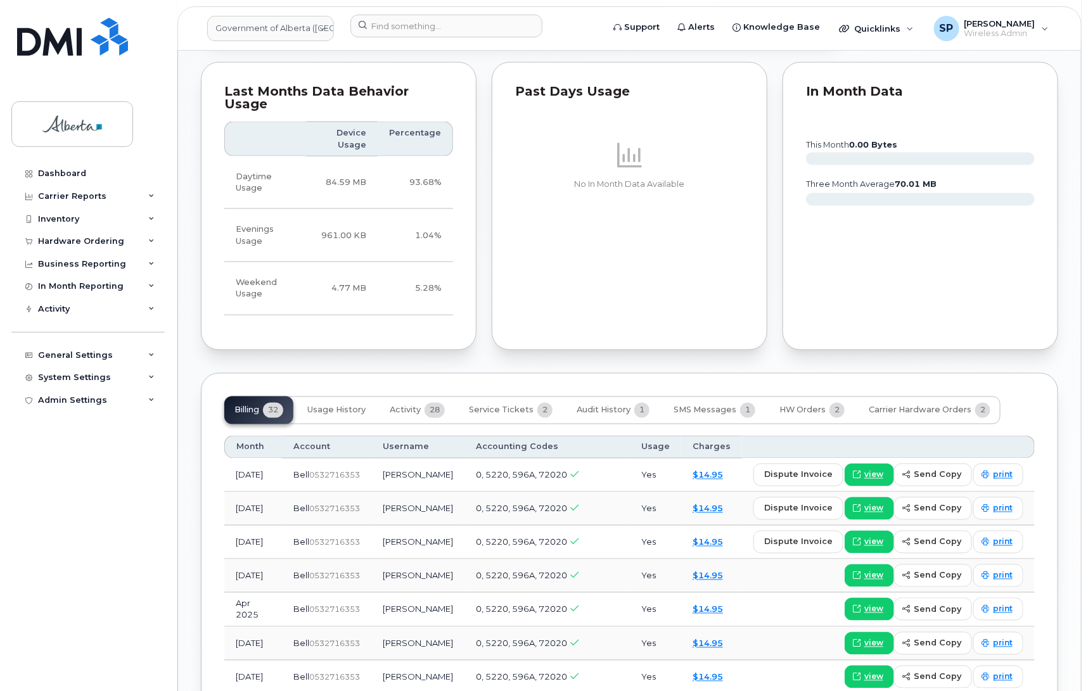
scroll to position [748, 0]
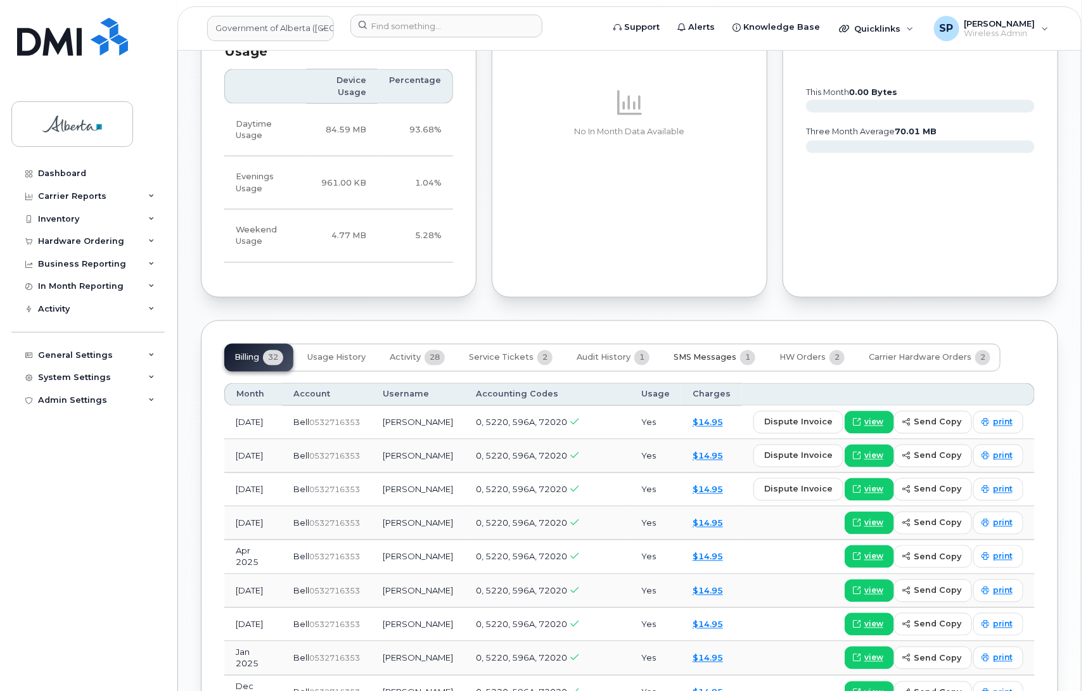
click at [690, 353] on span "SMS Messages" at bounding box center [704, 358] width 63 height 10
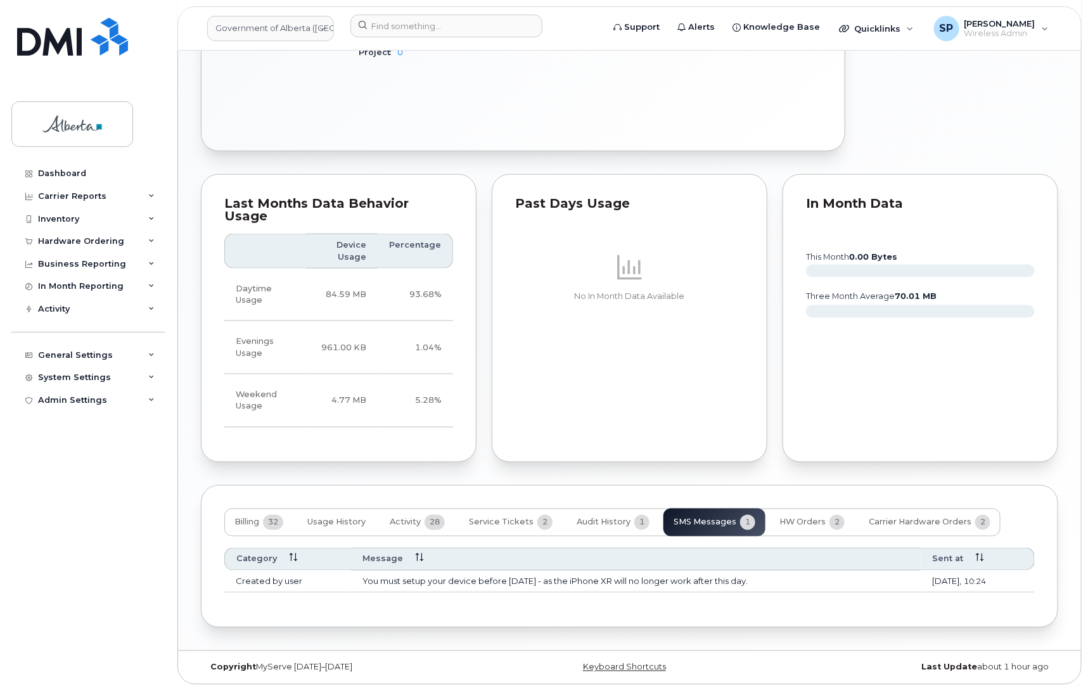
scroll to position [562, 0]
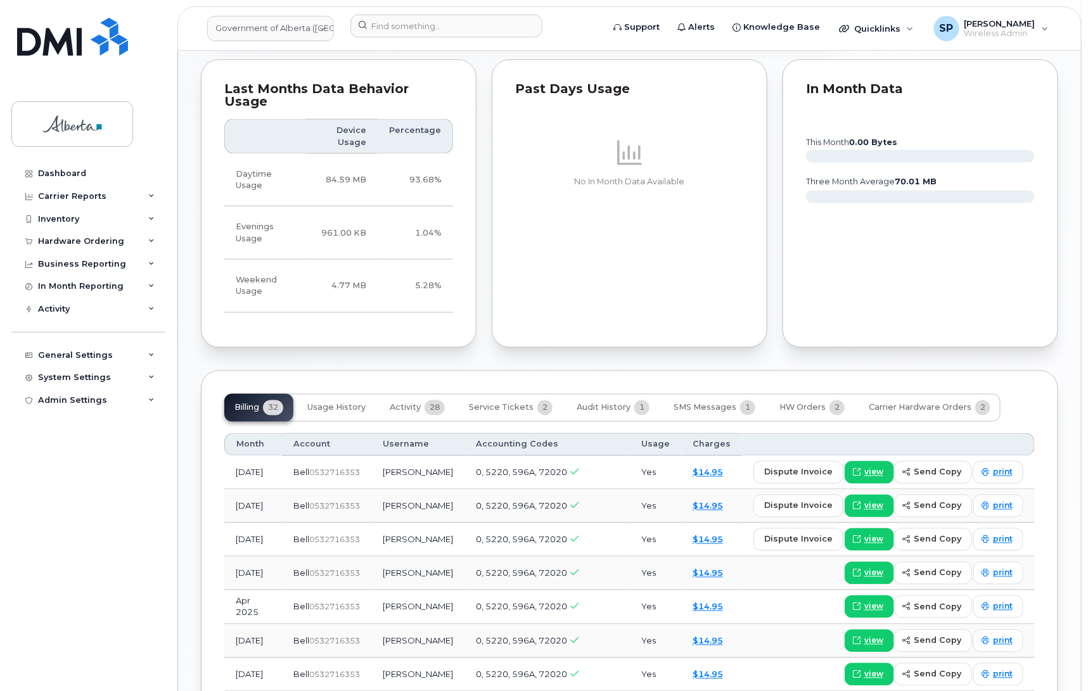
scroll to position [708, 0]
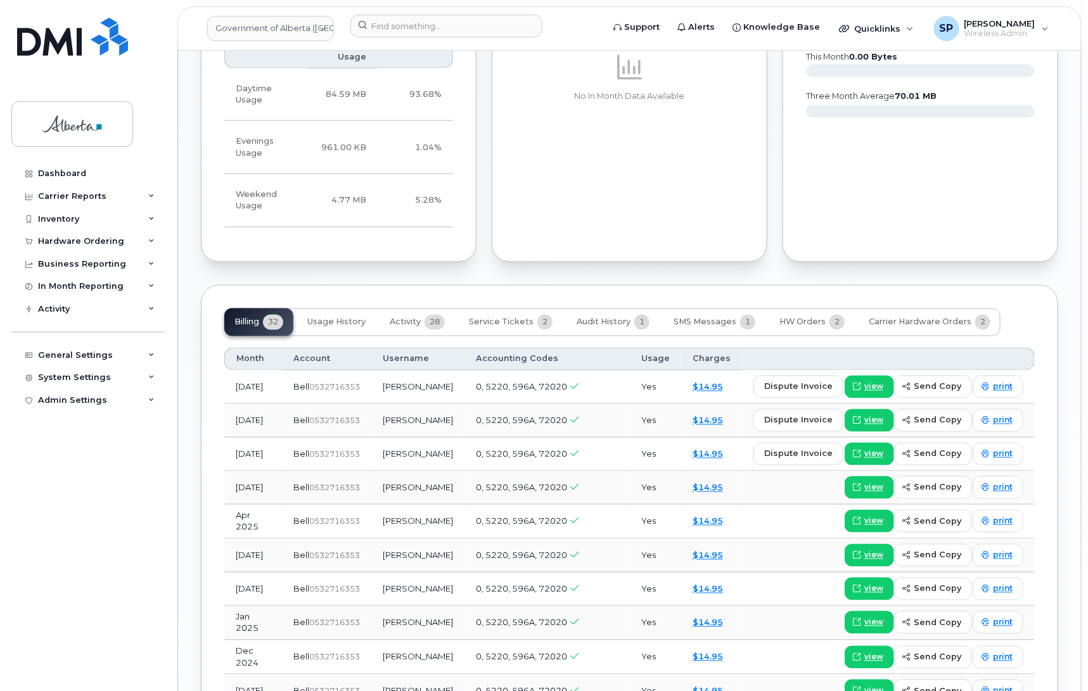
scroll to position [801, 0]
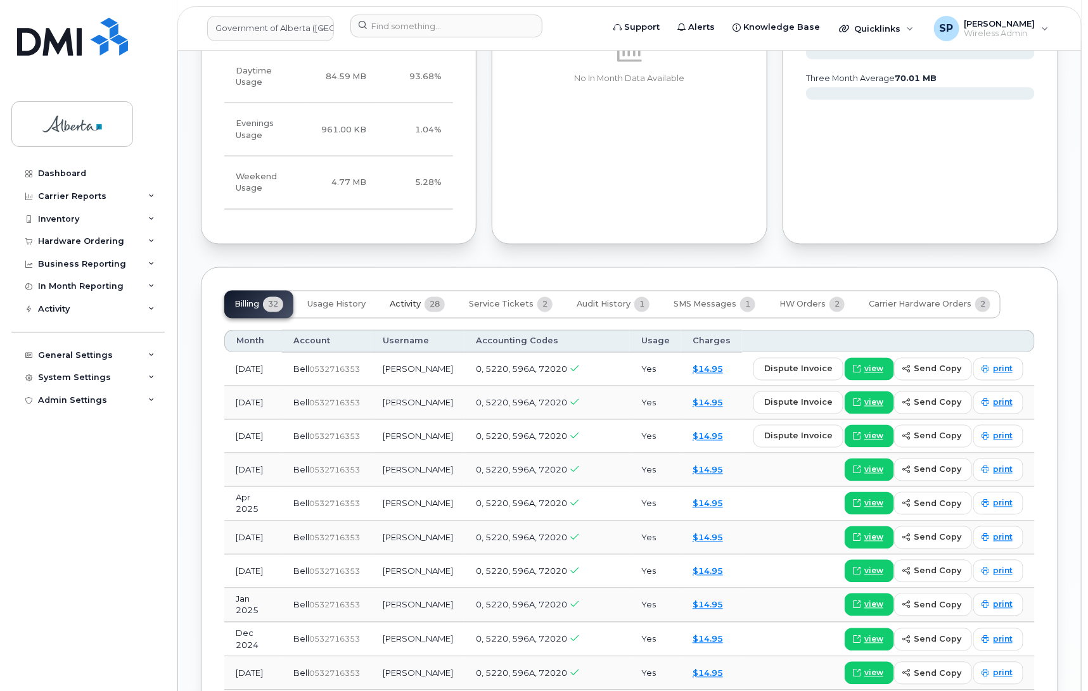
click at [405, 300] on span "Activity" at bounding box center [405, 305] width 31 height 10
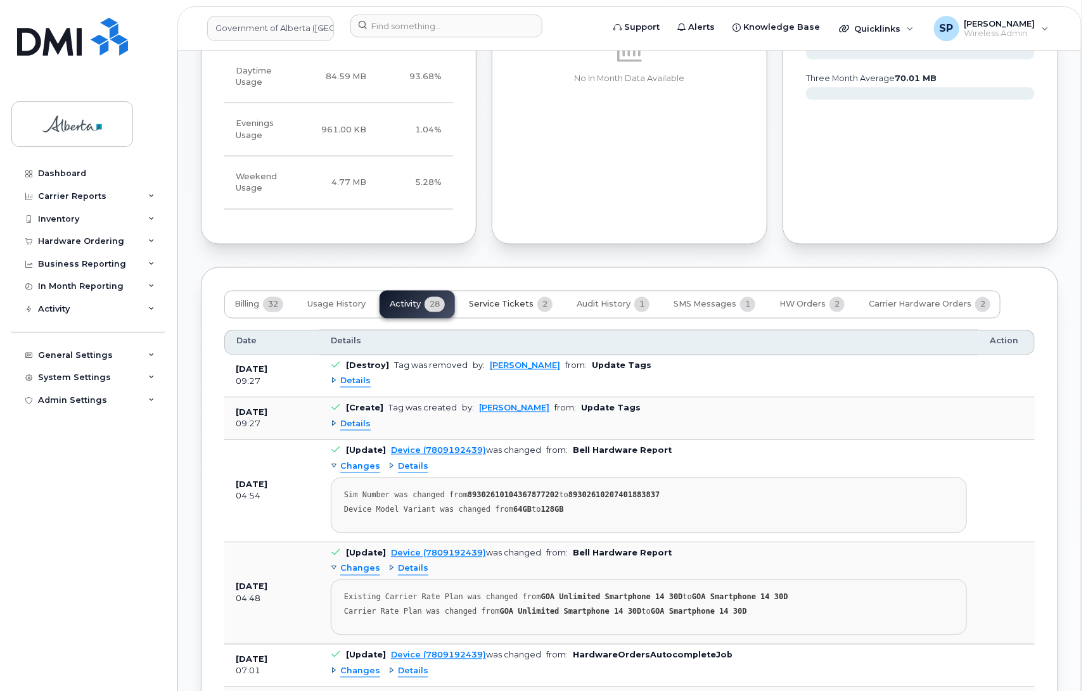
click at [500, 300] on span "Service Tickets" at bounding box center [501, 305] width 65 height 10
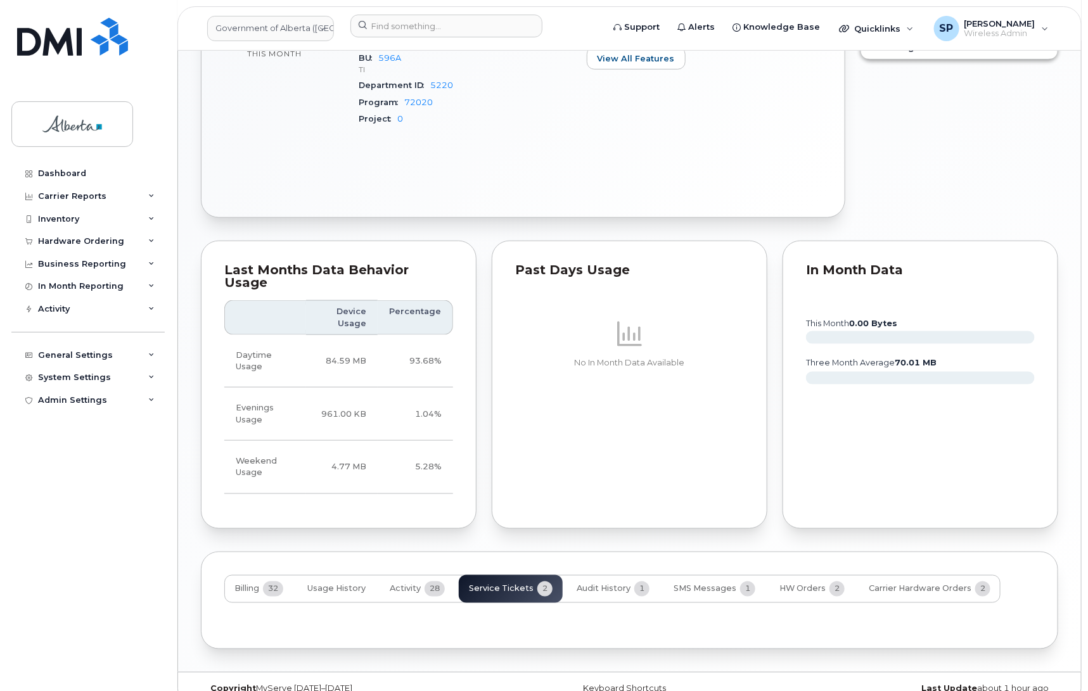
scroll to position [595, 0]
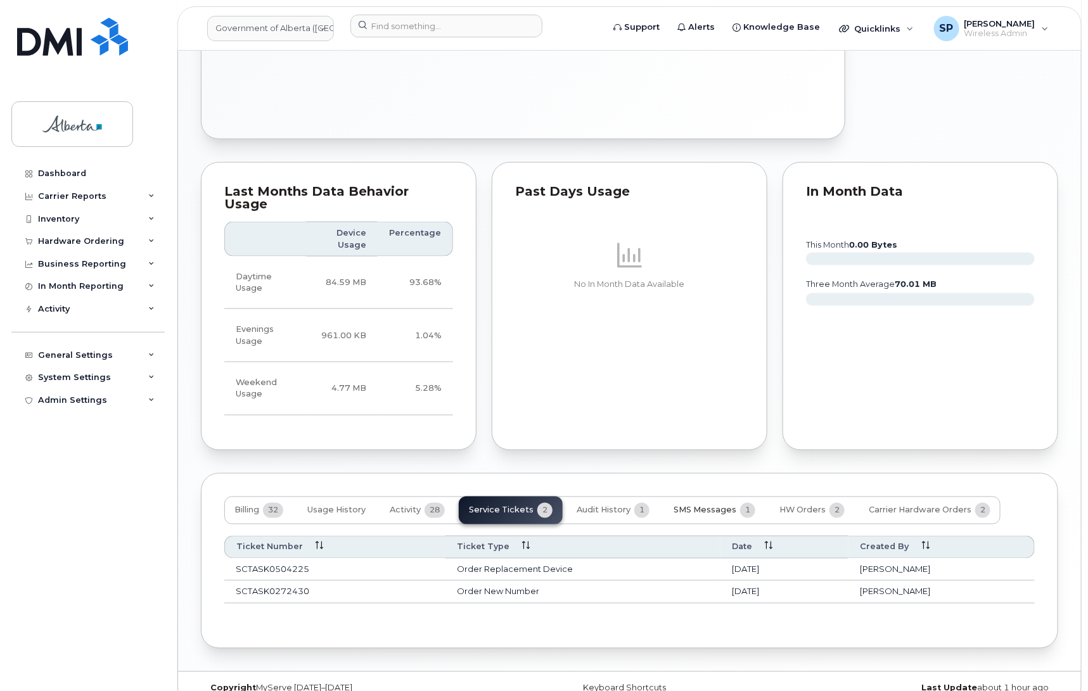
click at [685, 505] on span "SMS Messages" at bounding box center [704, 510] width 63 height 10
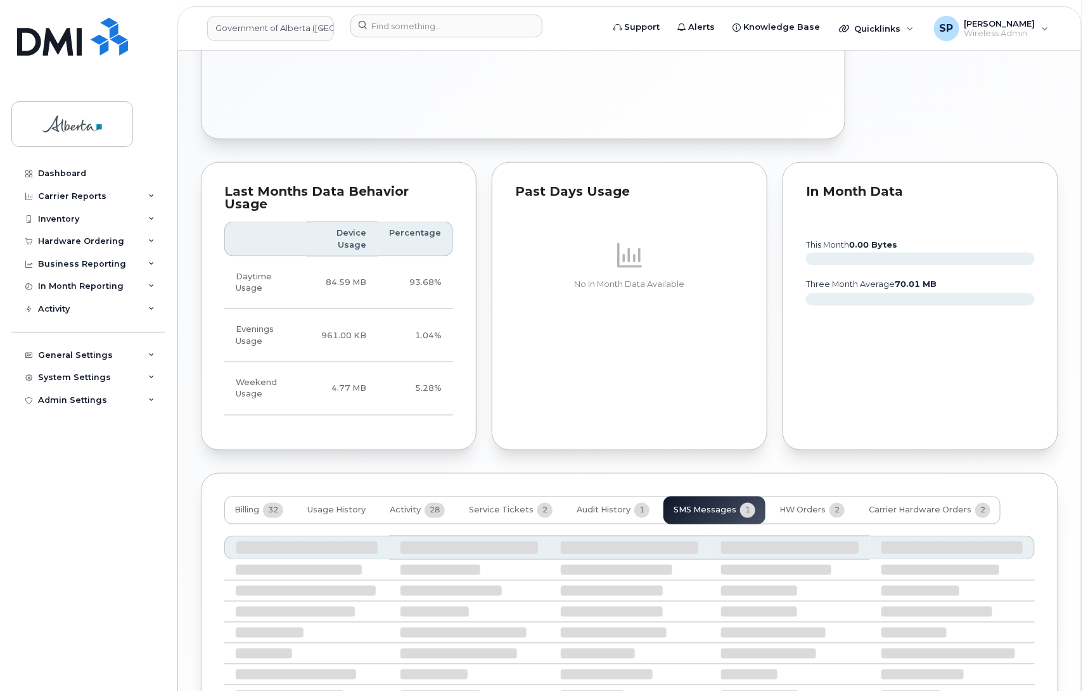
scroll to position [562, 0]
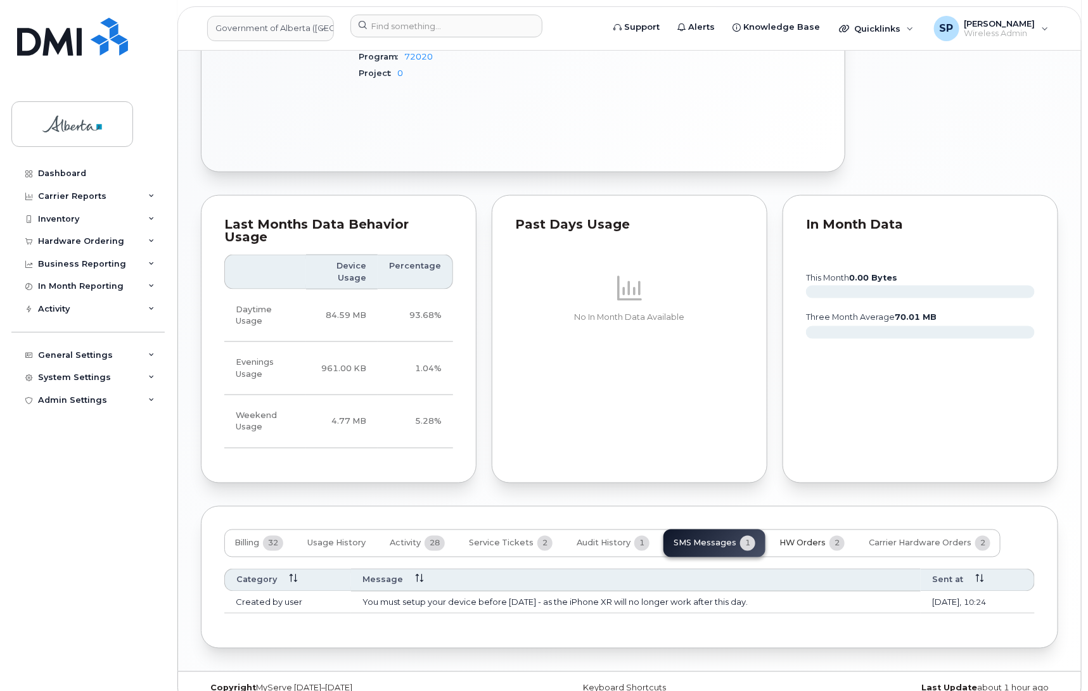
click at [797, 538] on span "HW Orders" at bounding box center [802, 543] width 46 height 10
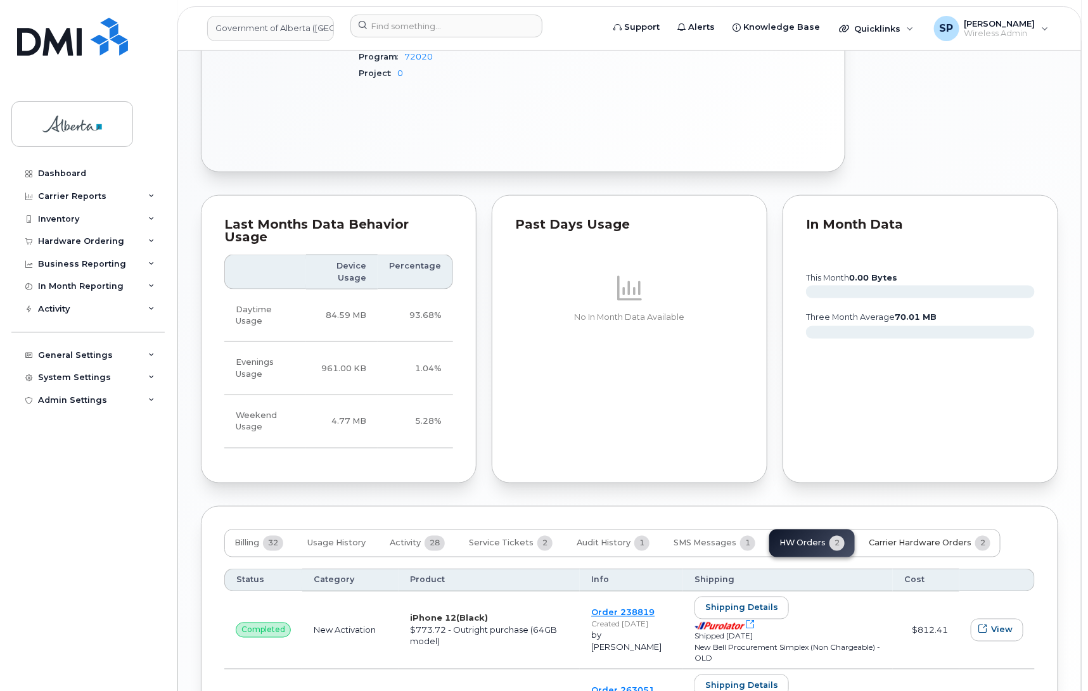
click at [899, 538] on span "Carrier Hardware Orders" at bounding box center [919, 543] width 103 height 10
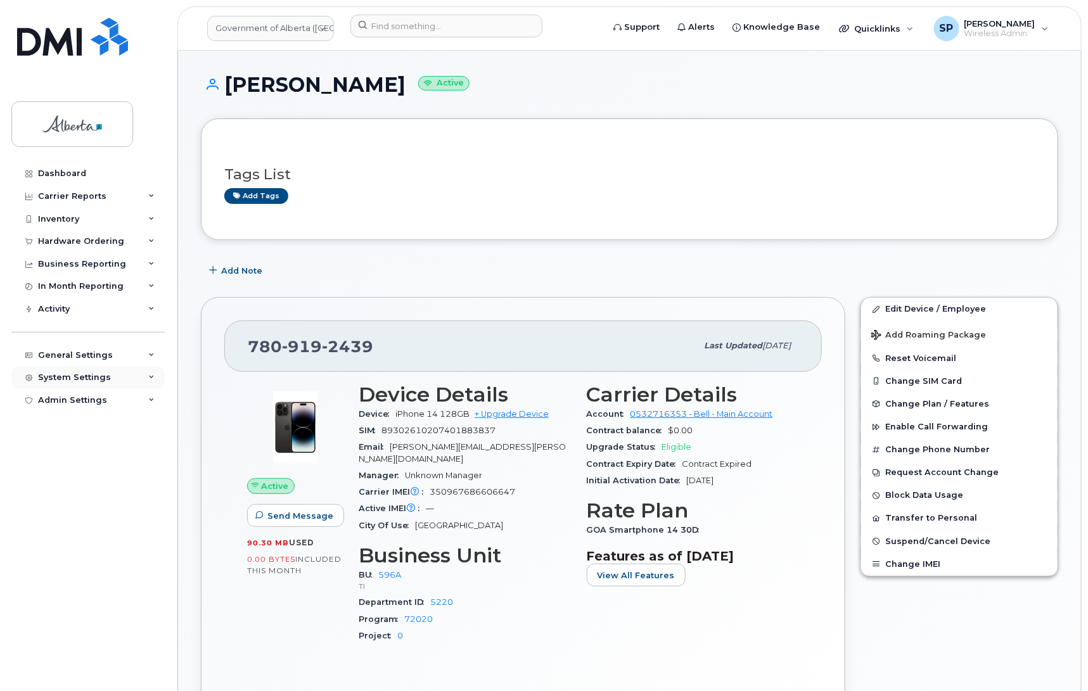
click at [82, 378] on div "System Settings" at bounding box center [74, 377] width 73 height 10
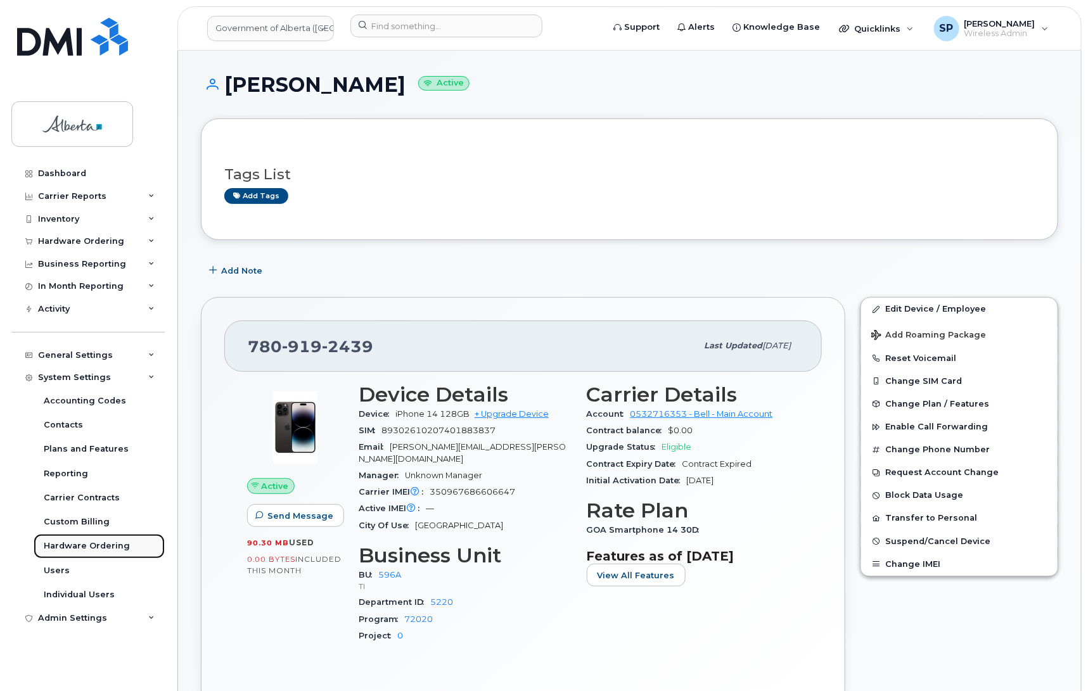
click at [75, 547] on div "Hardware Ordering" at bounding box center [87, 545] width 86 height 11
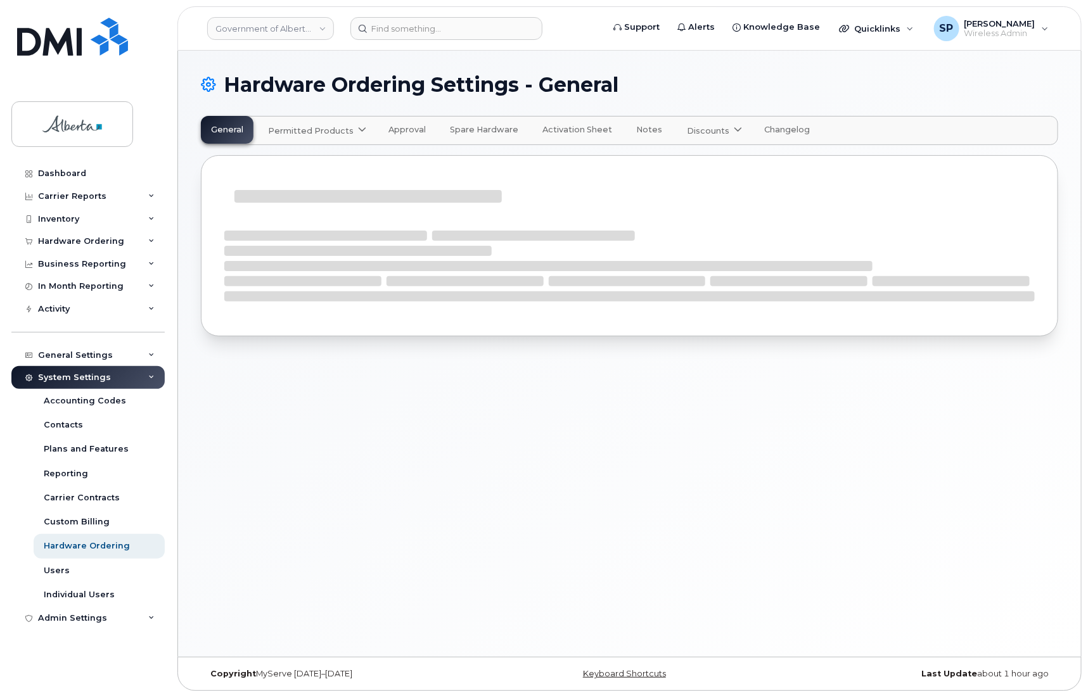
select select "admins"
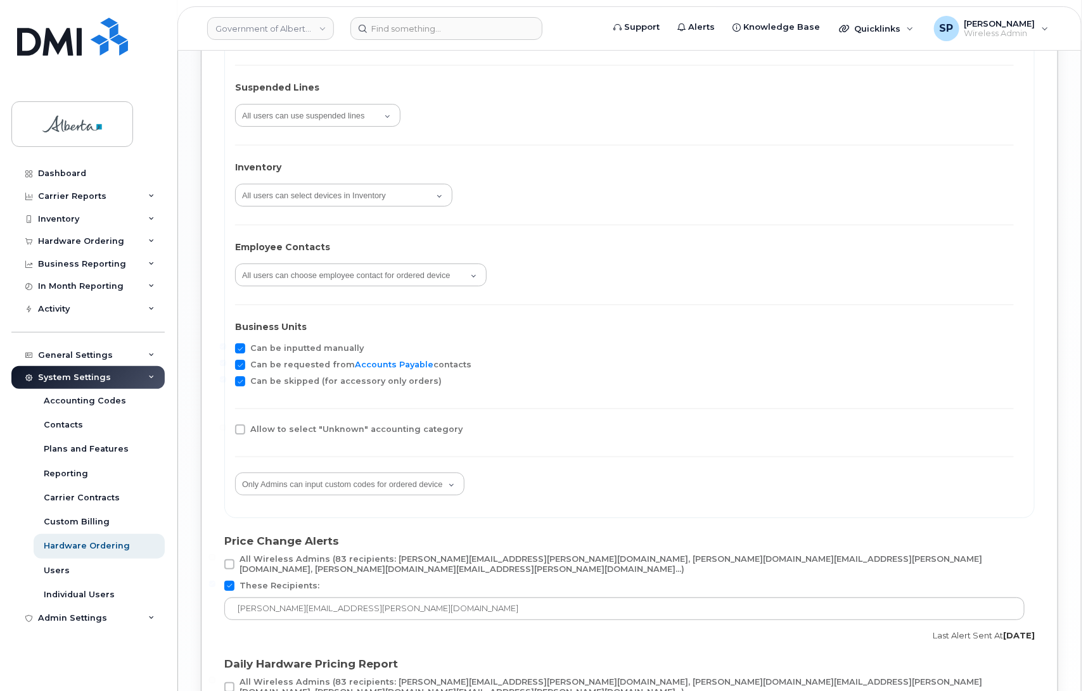
scroll to position [1958, 0]
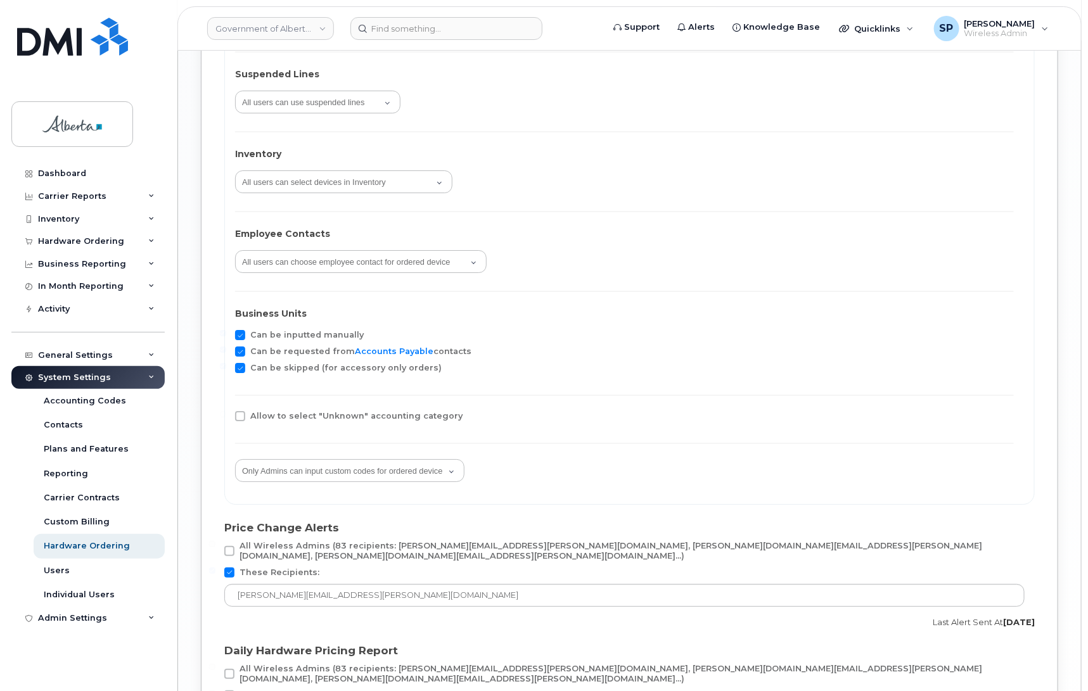
click at [242, 352] on span at bounding box center [240, 351] width 10 height 10
click at [226, 352] on input "Can be requested from Accounts Payable contacts" at bounding box center [223, 349] width 6 height 6
checkbox input "false"
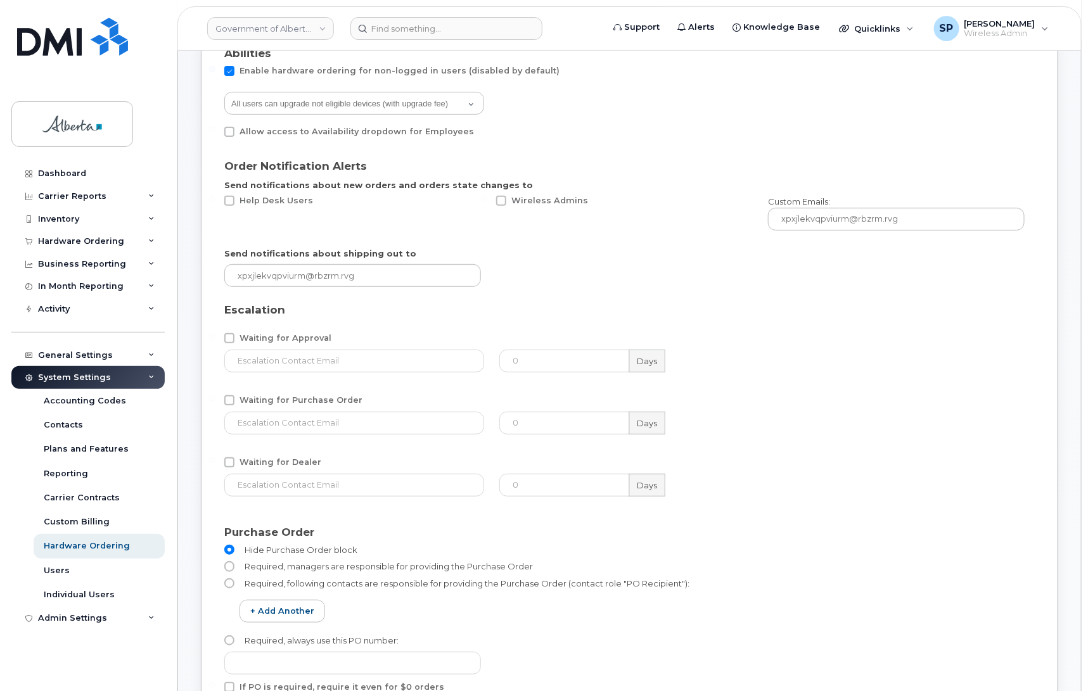
scroll to position [0, 0]
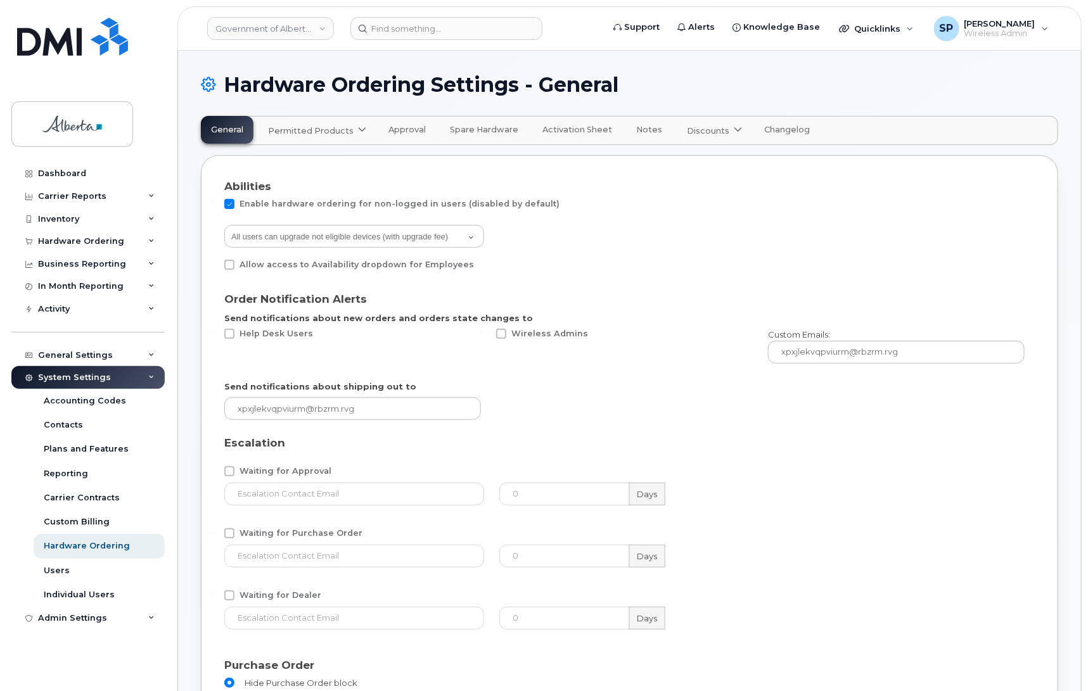
click at [329, 125] on span "Permitted Products" at bounding box center [311, 131] width 86 height 12
click at [298, 157] on div "Bell available" at bounding box center [318, 161] width 95 height 15
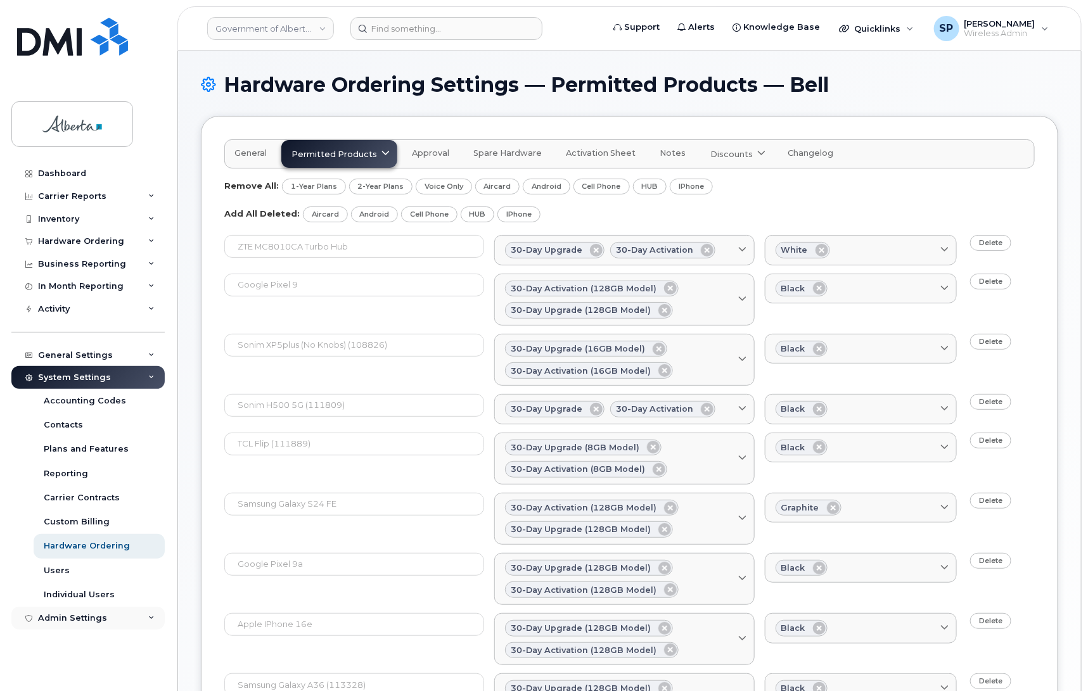
click at [68, 623] on div "Admin Settings" at bounding box center [72, 618] width 69 height 10
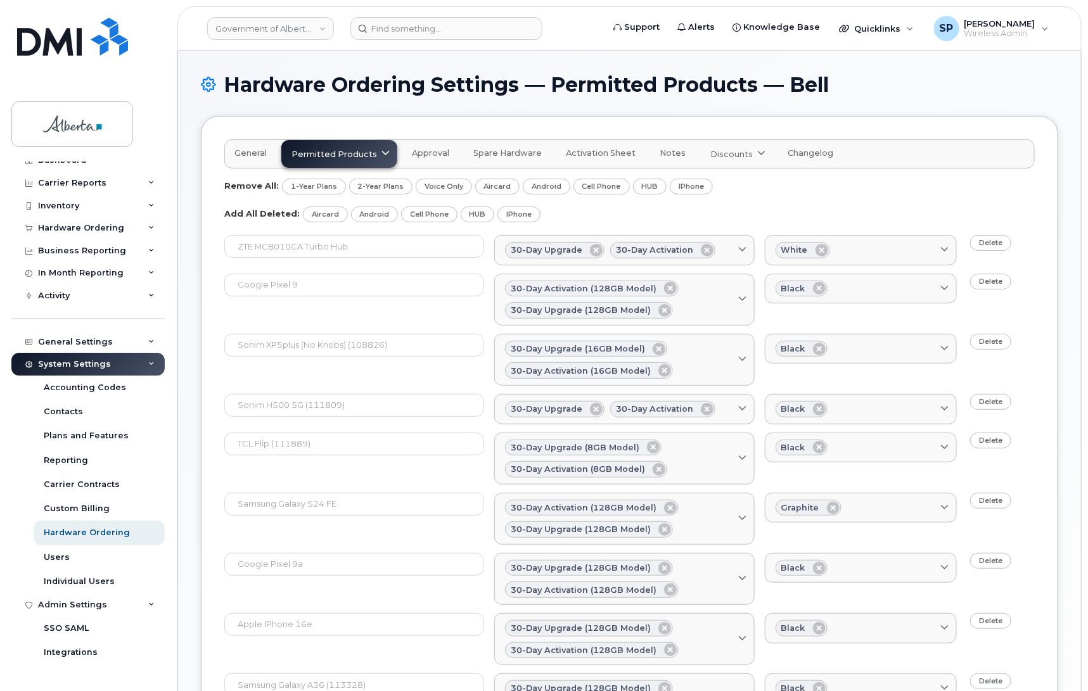
scroll to position [33, 0]
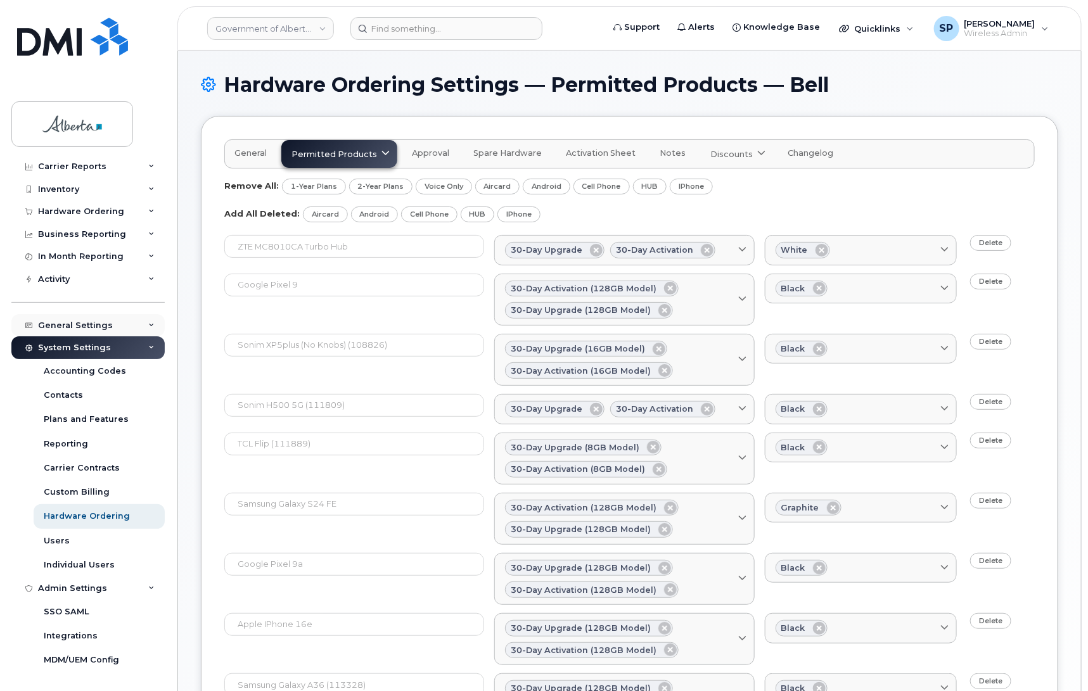
click at [149, 324] on icon at bounding box center [151, 325] width 6 height 6
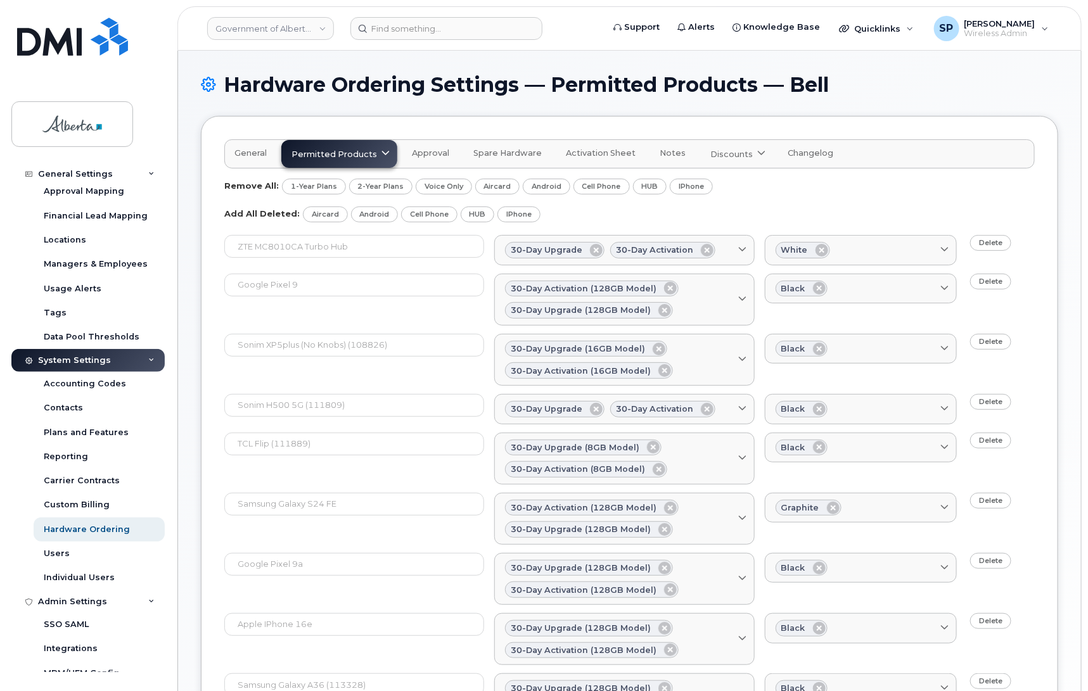
scroll to position [227, 0]
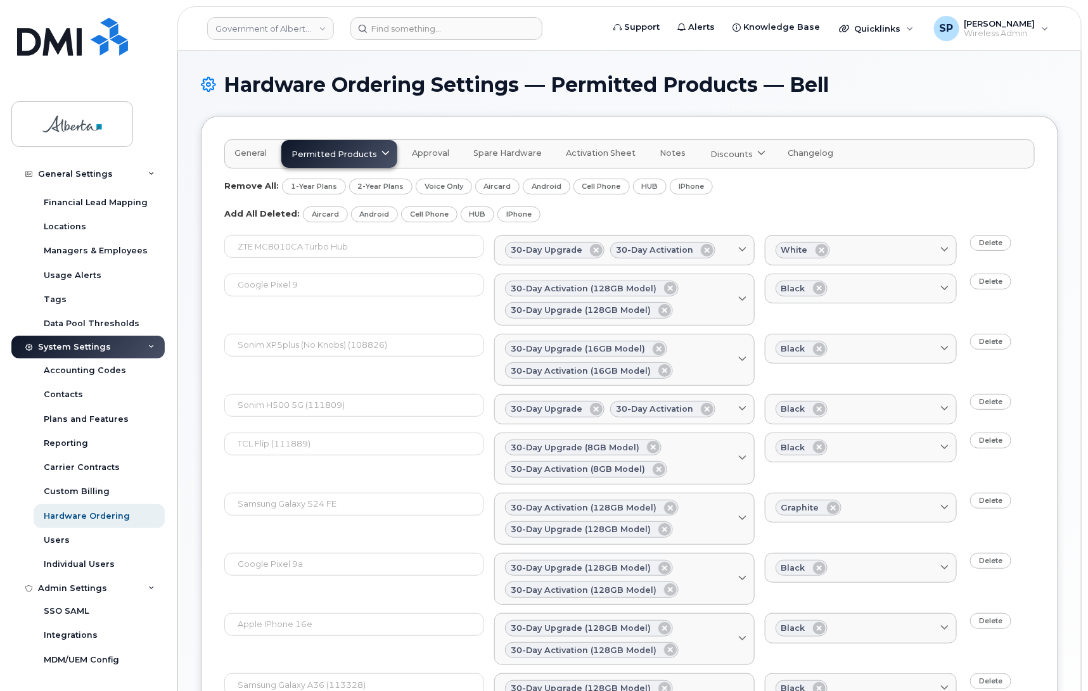
click at [149, 345] on icon at bounding box center [151, 347] width 6 height 6
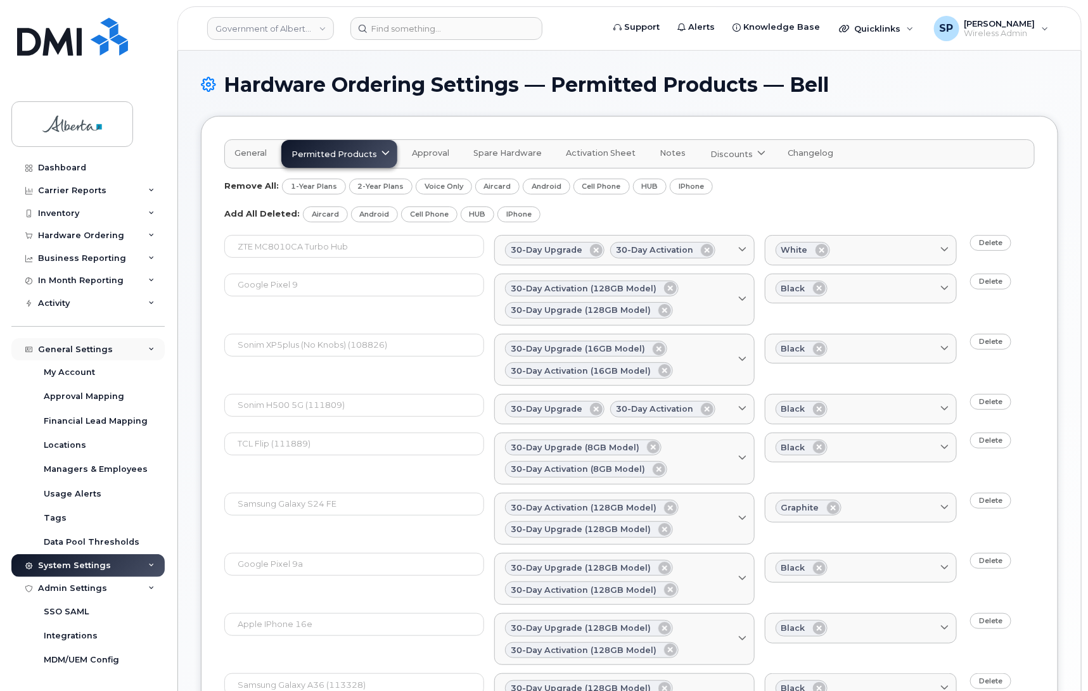
scroll to position [10, 0]
click at [80, 586] on div "Admin Settings" at bounding box center [72, 588] width 69 height 10
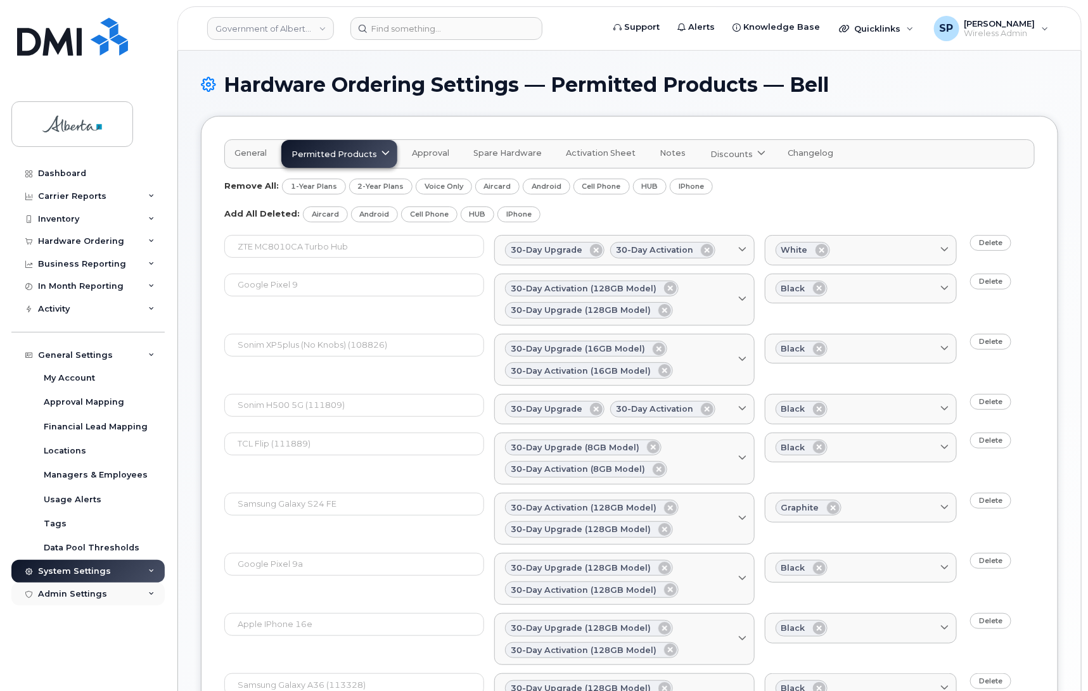
click at [150, 596] on icon at bounding box center [151, 594] width 6 height 6
drag, startPoint x: 163, startPoint y: 559, endPoint x: 163, endPoint y: 648, distance: 89.3
click at [163, 648] on div "Dashboard Carrier Reports Monthly Billing Data Daily Data Pooling Data Behavior…" at bounding box center [89, 417] width 156 height 510
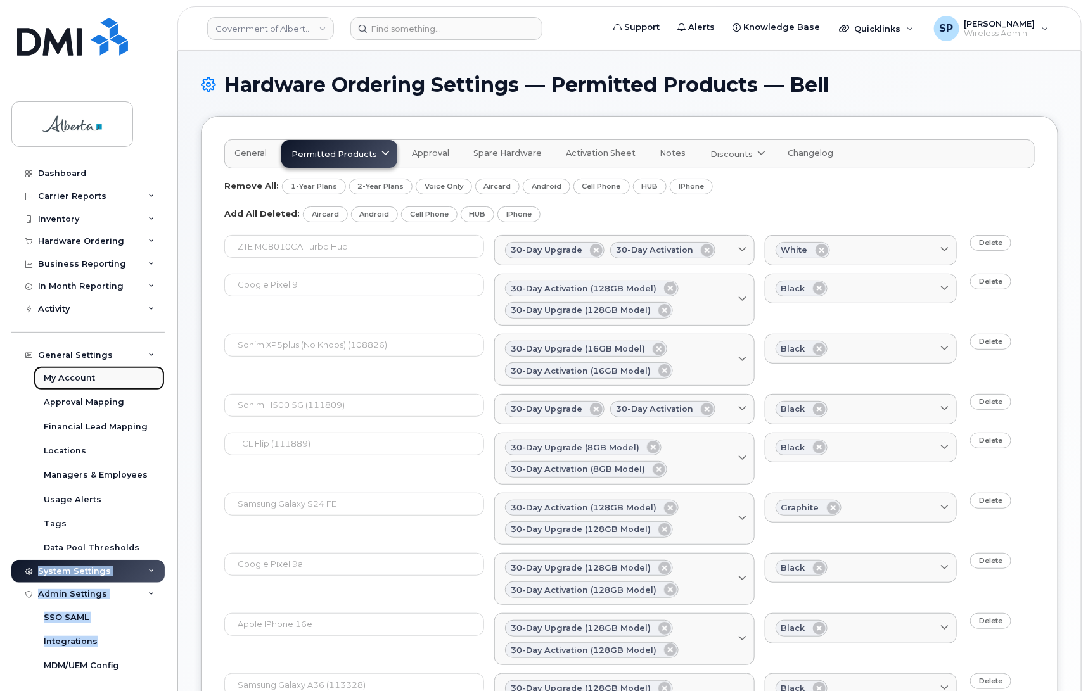
click at [74, 380] on div "My Account" at bounding box center [69, 377] width 51 height 11
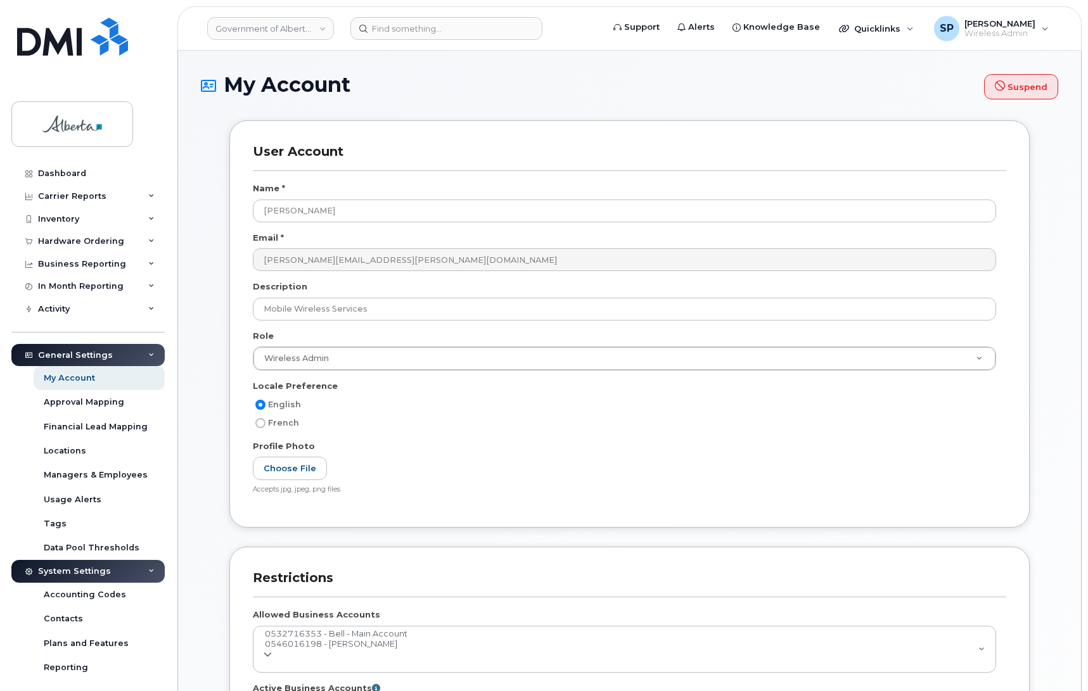
select select
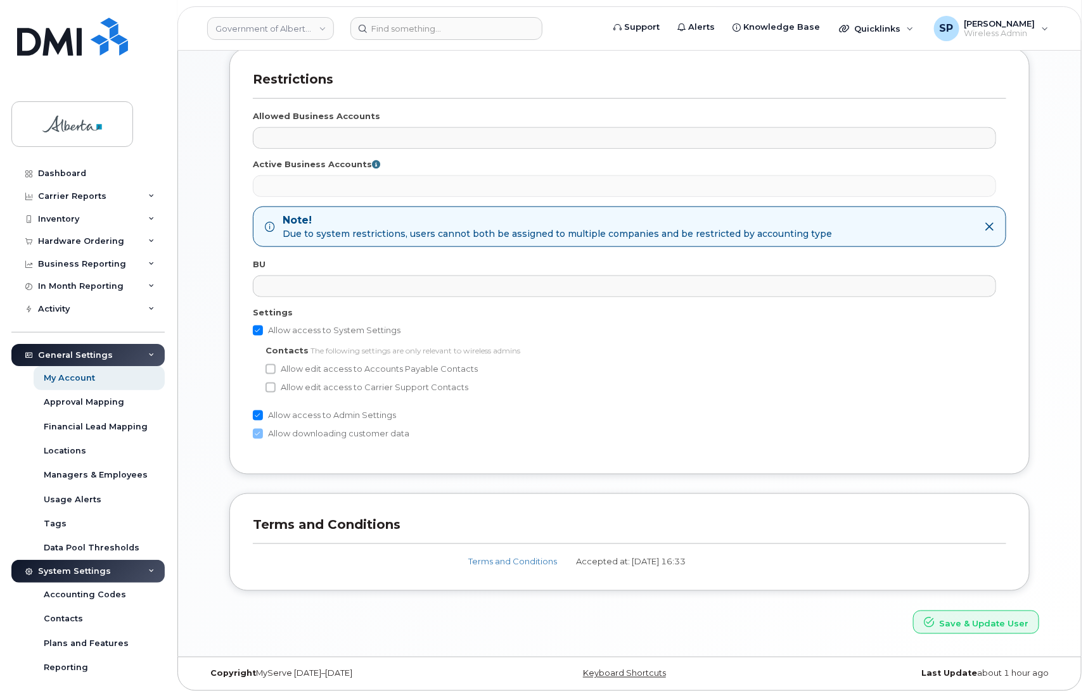
scroll to position [507, 0]
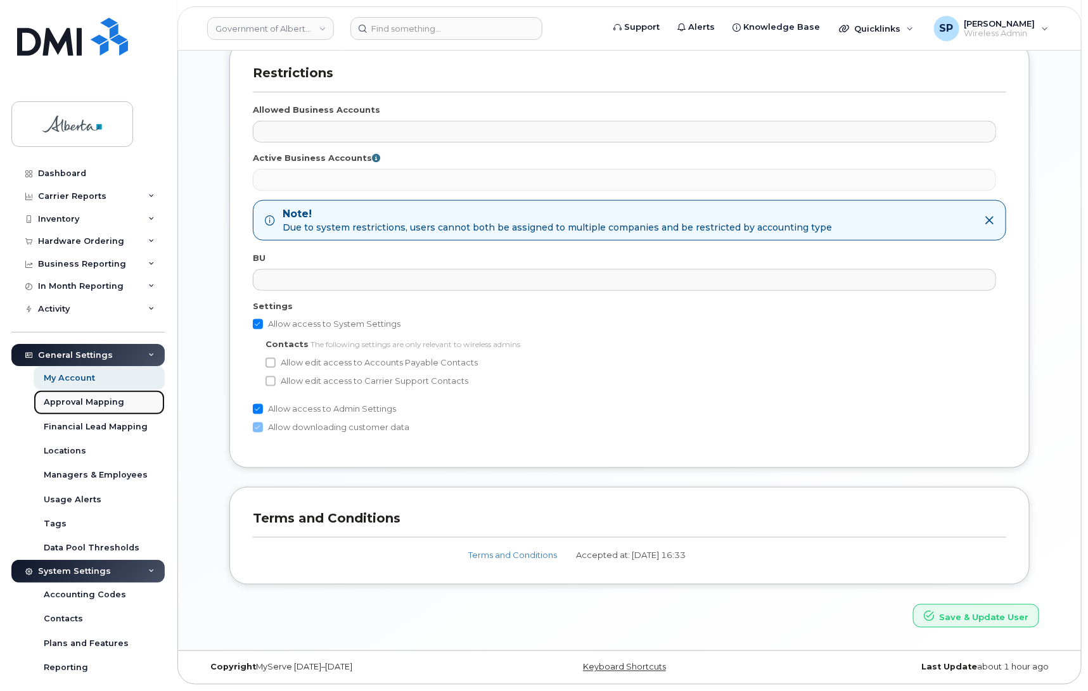
click at [72, 403] on div "Approval Mapping" at bounding box center [84, 402] width 80 height 11
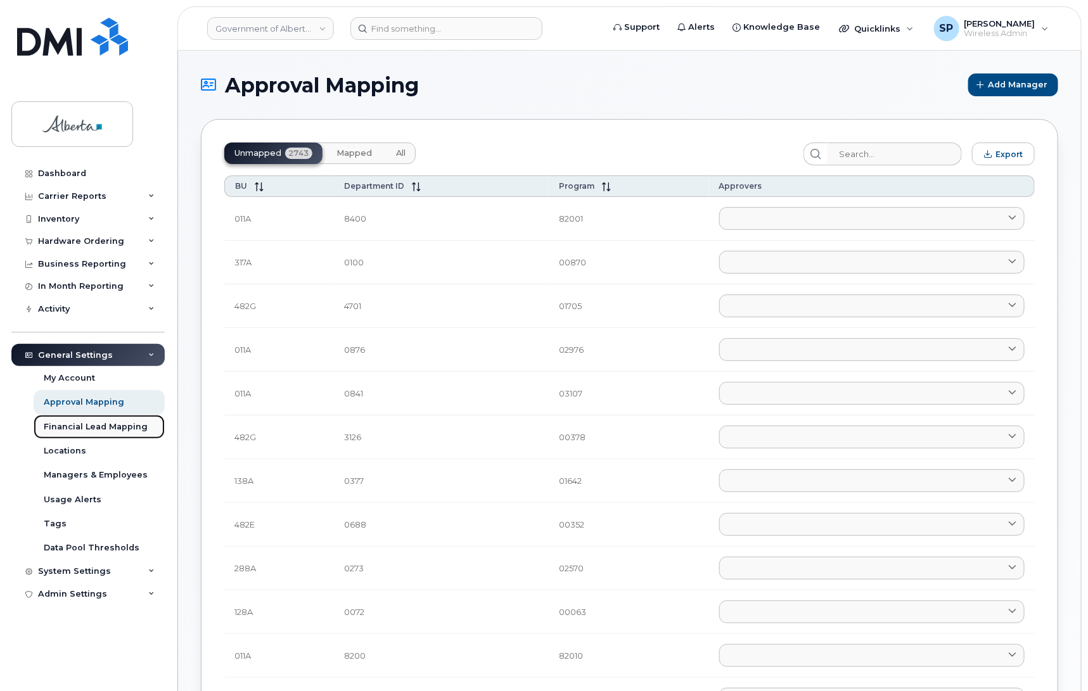
click at [84, 431] on div "Financial Lead Mapping" at bounding box center [96, 426] width 104 height 11
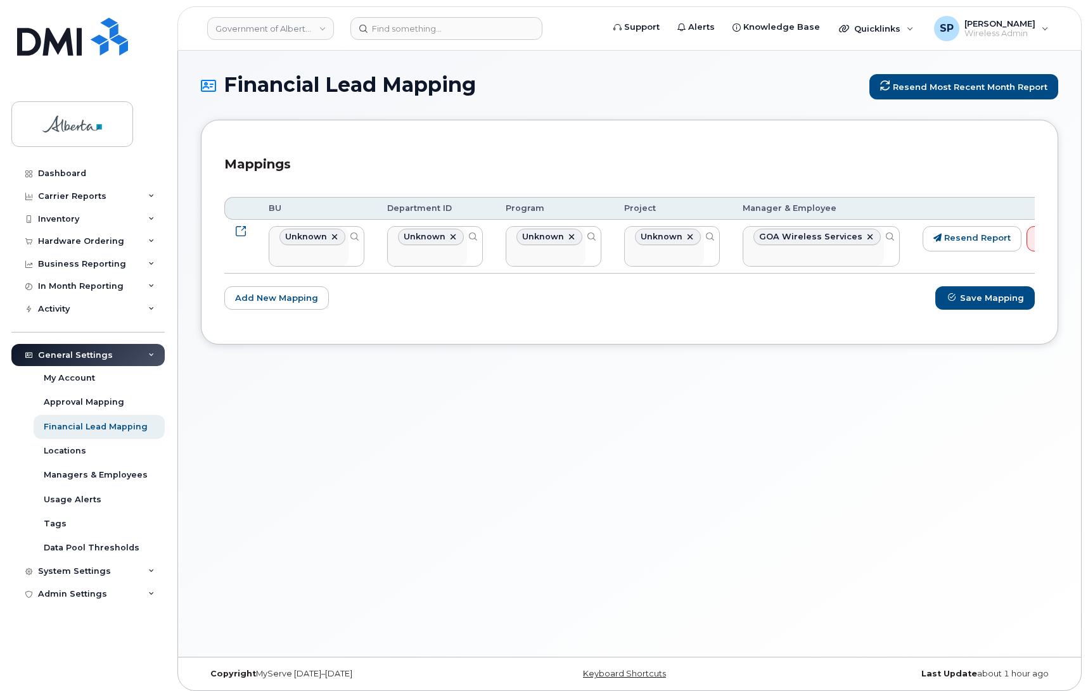
select select "4100854"
select select "4050556"
select select "4050649"
select select "4050650"
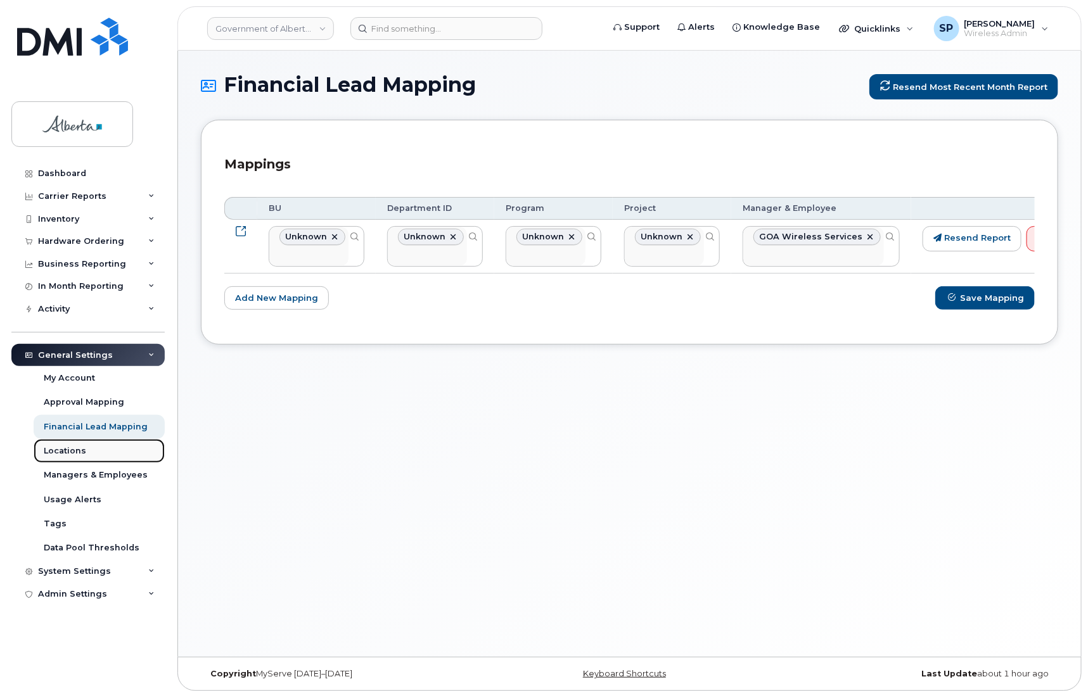
click at [67, 451] on div "Locations" at bounding box center [65, 450] width 42 height 11
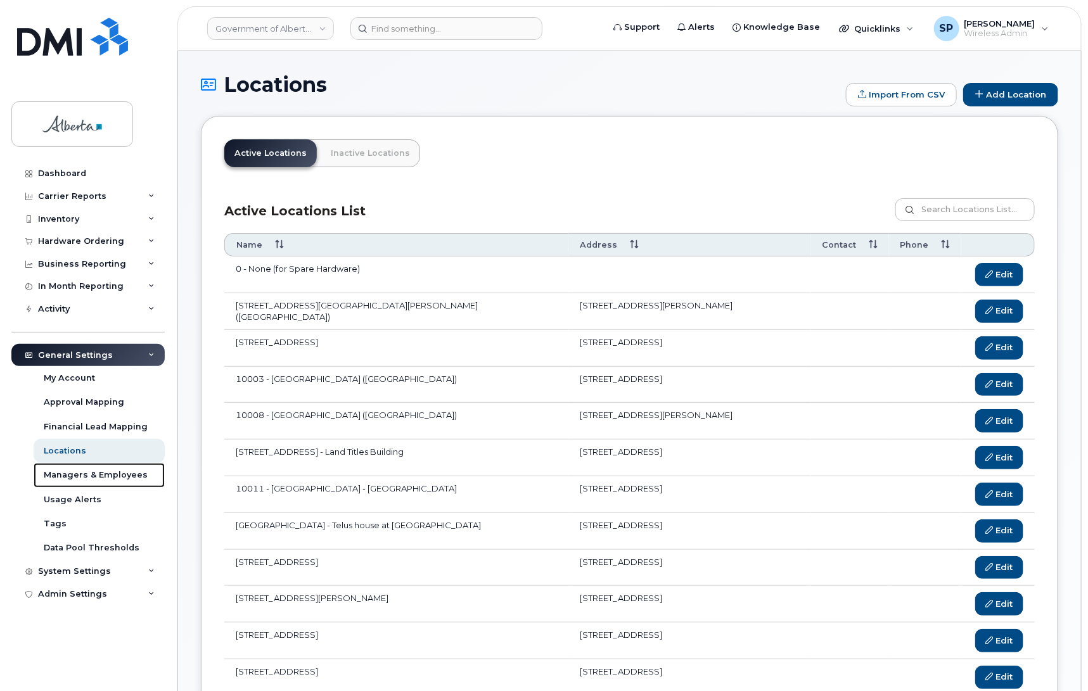
click at [74, 478] on div "Managers & Employees" at bounding box center [96, 474] width 104 height 11
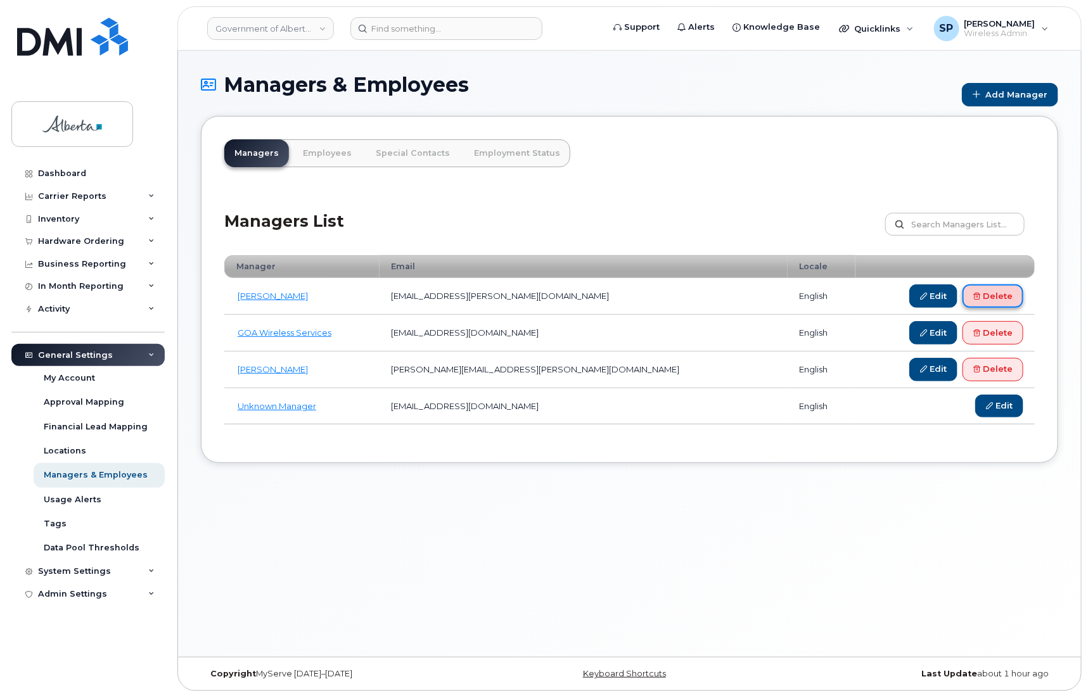
click at [989, 296] on link "Delete" at bounding box center [992, 295] width 61 height 23
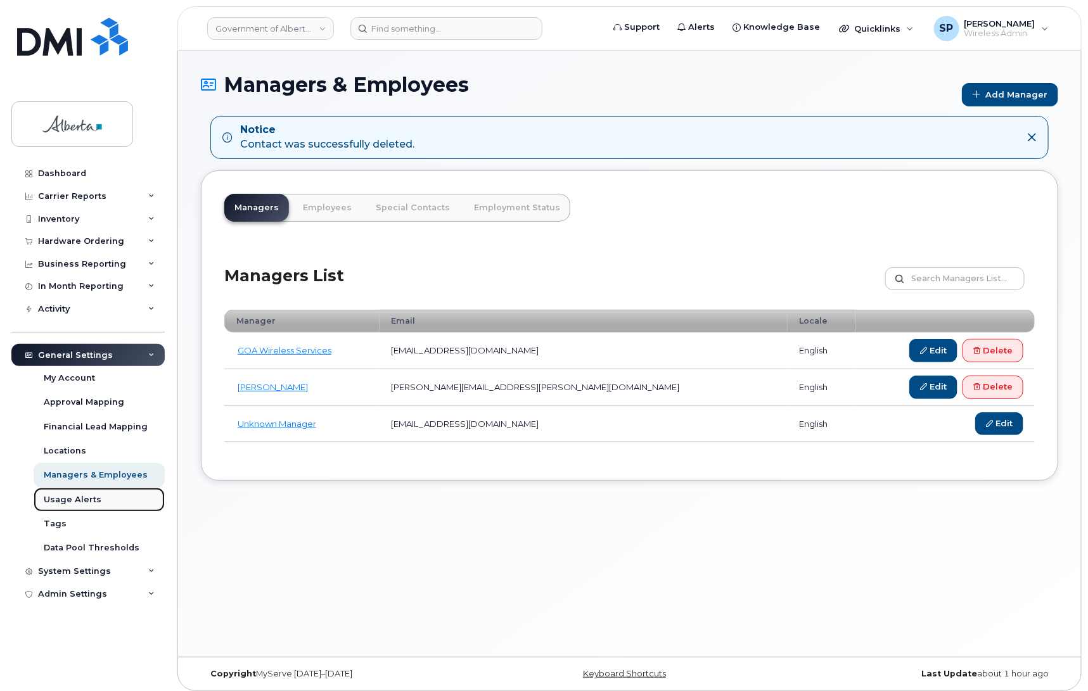
click at [67, 504] on div "Usage Alerts" at bounding box center [73, 499] width 58 height 11
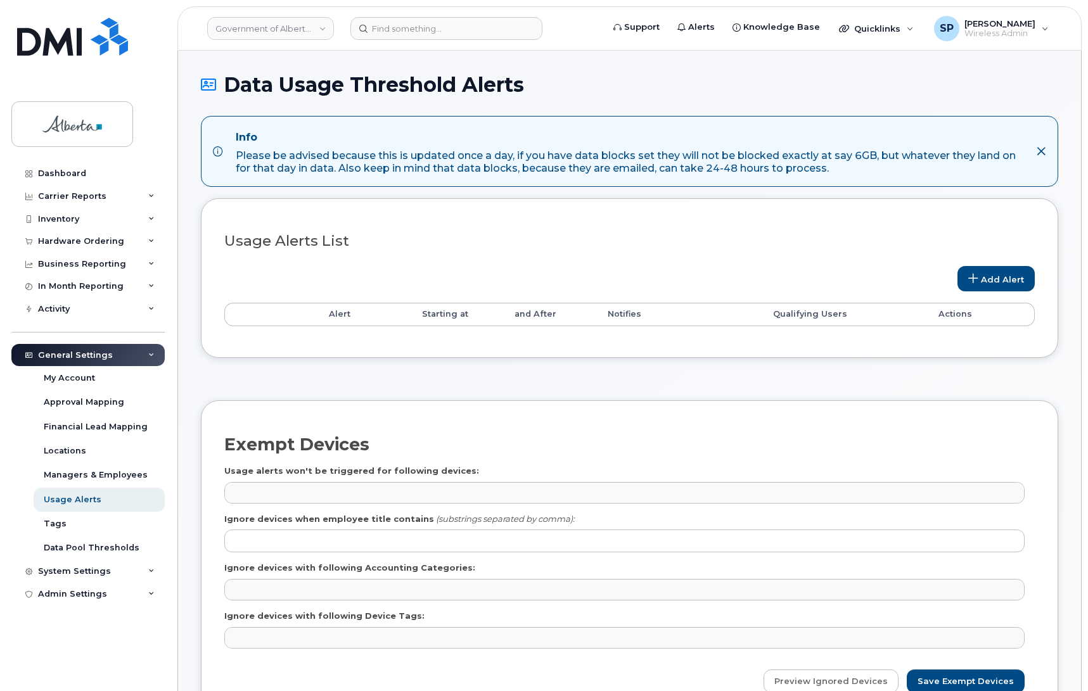
select select
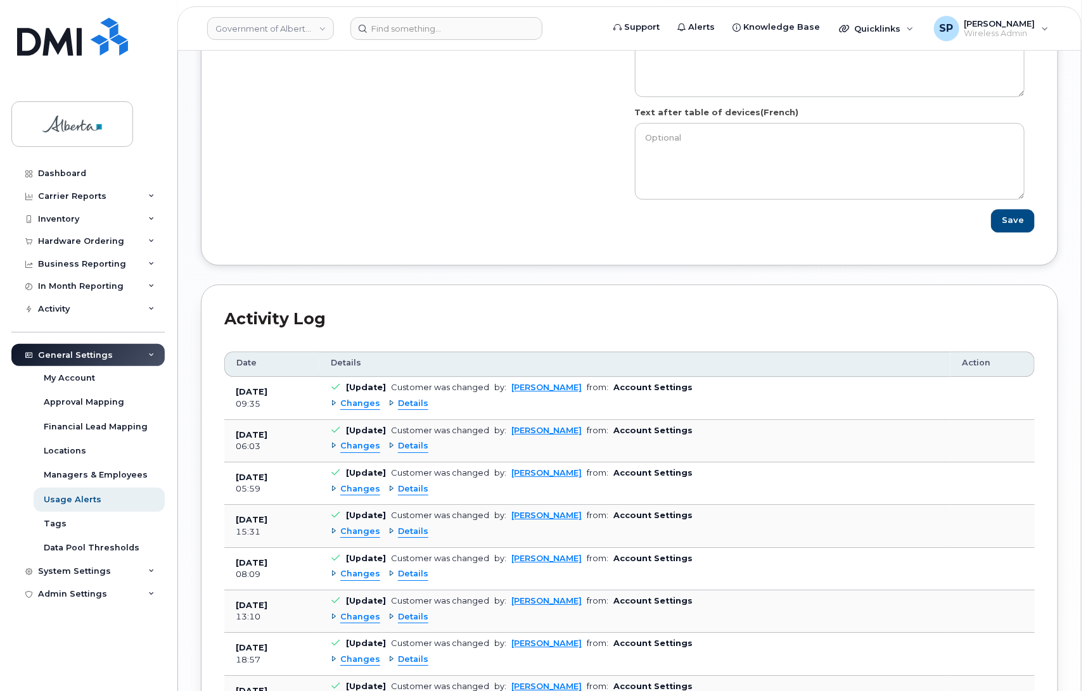
scroll to position [1572, 0]
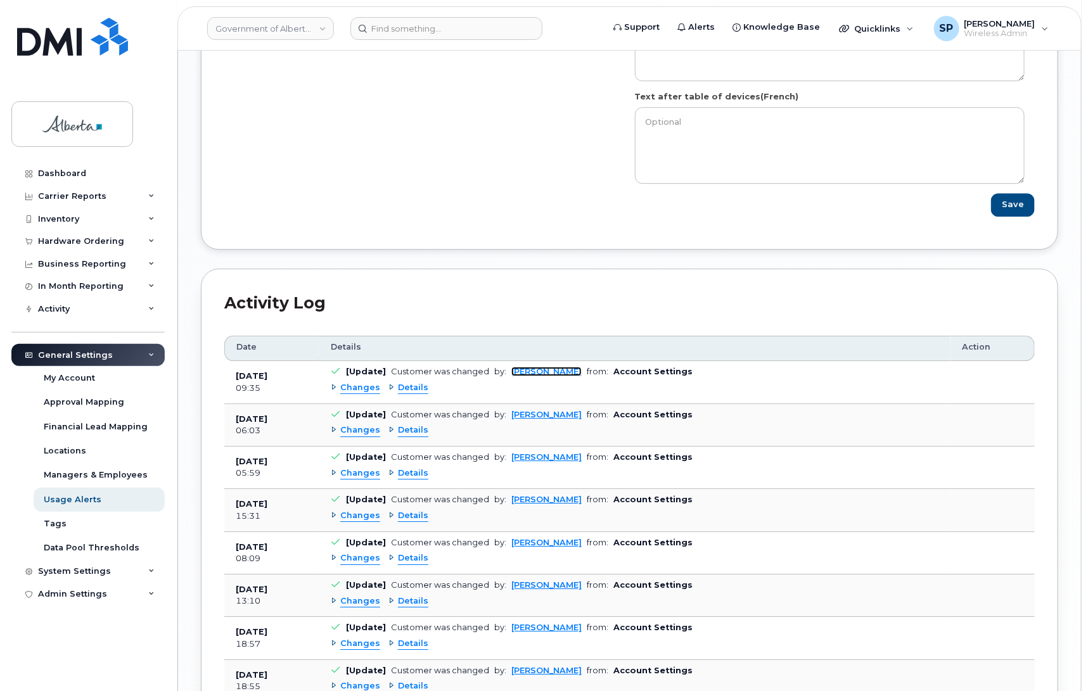
click at [520, 376] on link "Bill Geary" at bounding box center [546, 372] width 70 height 10
click at [53, 524] on div "Tags" at bounding box center [55, 523] width 23 height 11
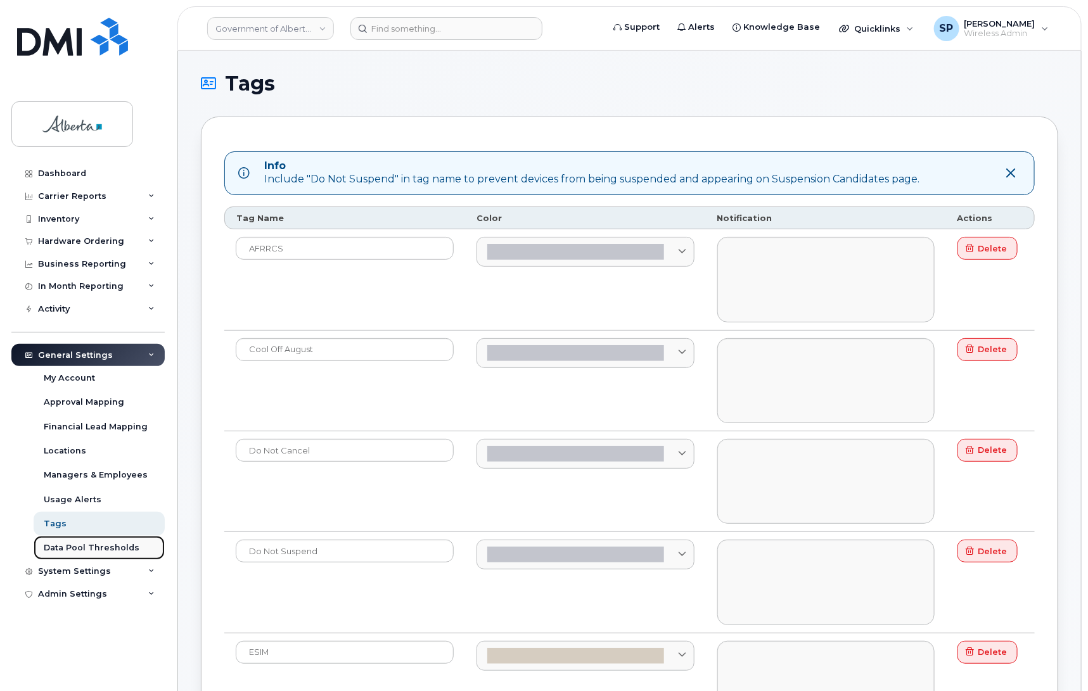
click at [68, 551] on div "Data Pool Thresholds" at bounding box center [92, 547] width 96 height 11
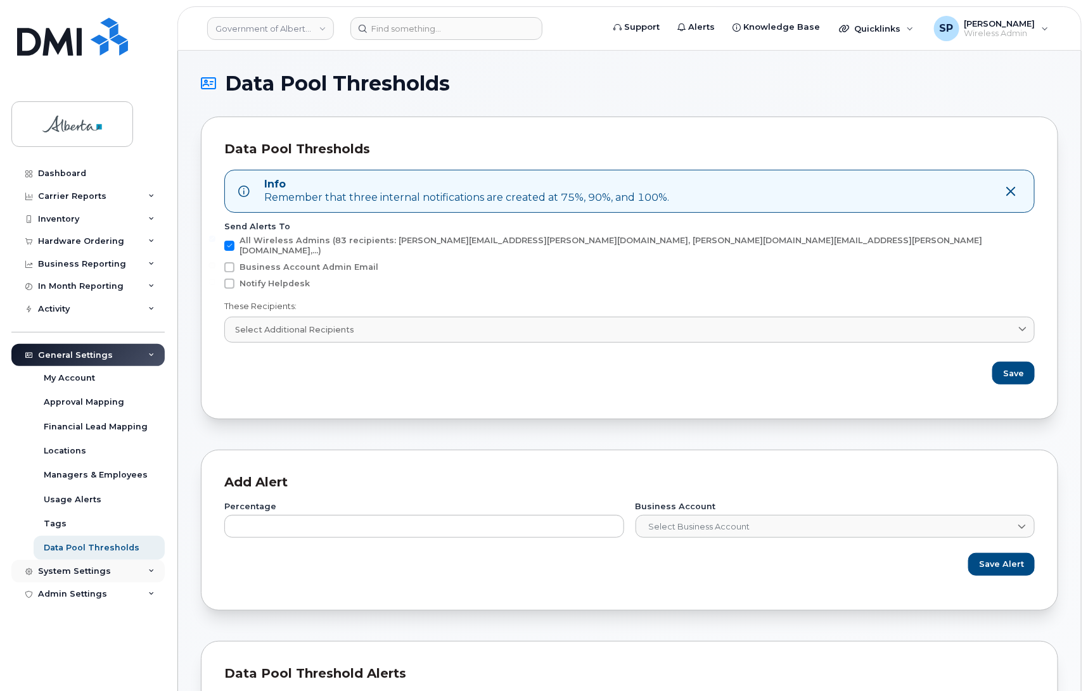
click at [95, 575] on div "System Settings" at bounding box center [74, 571] width 73 height 10
drag, startPoint x: 163, startPoint y: 498, endPoint x: 166, endPoint y: 550, distance: 51.4
click at [166, 550] on div "Dashboard Carrier Reports Monthly Billing Data Daily Data Pooling Data Behavior…" at bounding box center [89, 417] width 156 height 510
click at [148, 312] on icon at bounding box center [151, 309] width 6 height 6
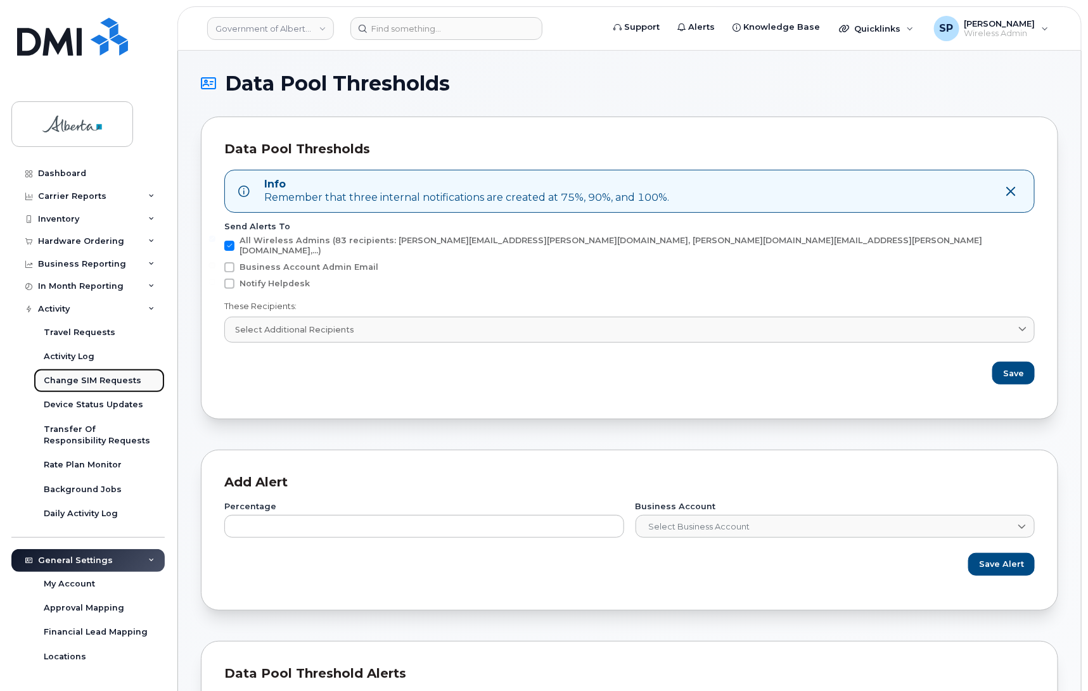
click at [95, 383] on div "Change SIM Requests" at bounding box center [93, 380] width 98 height 11
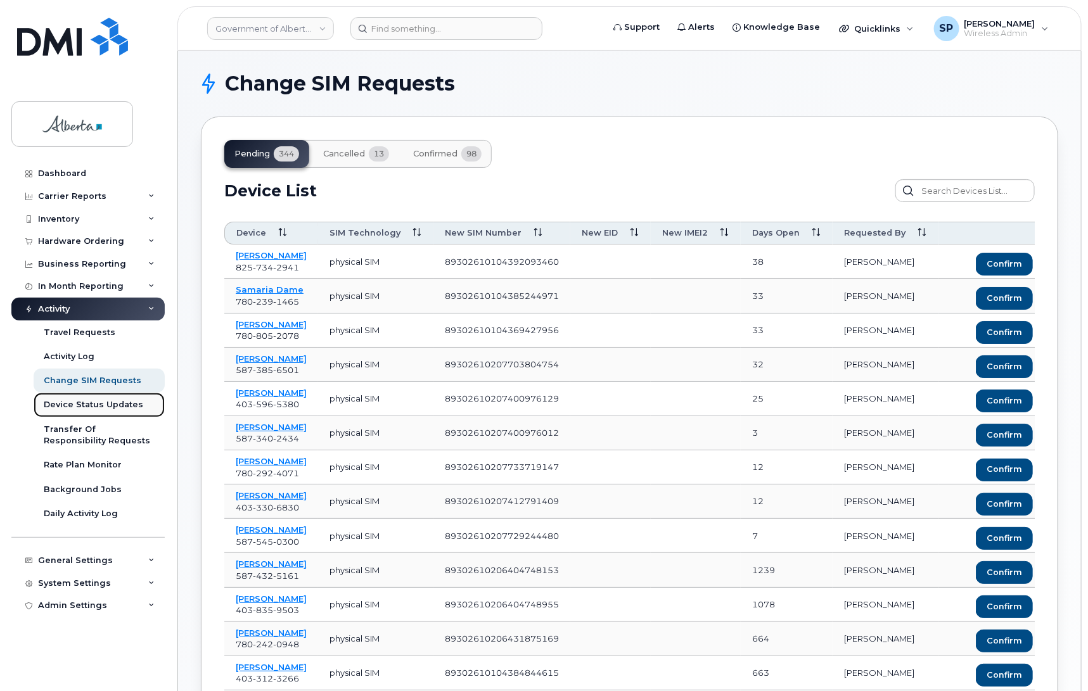
click at [90, 409] on div "Device Status Updates" at bounding box center [93, 404] width 99 height 11
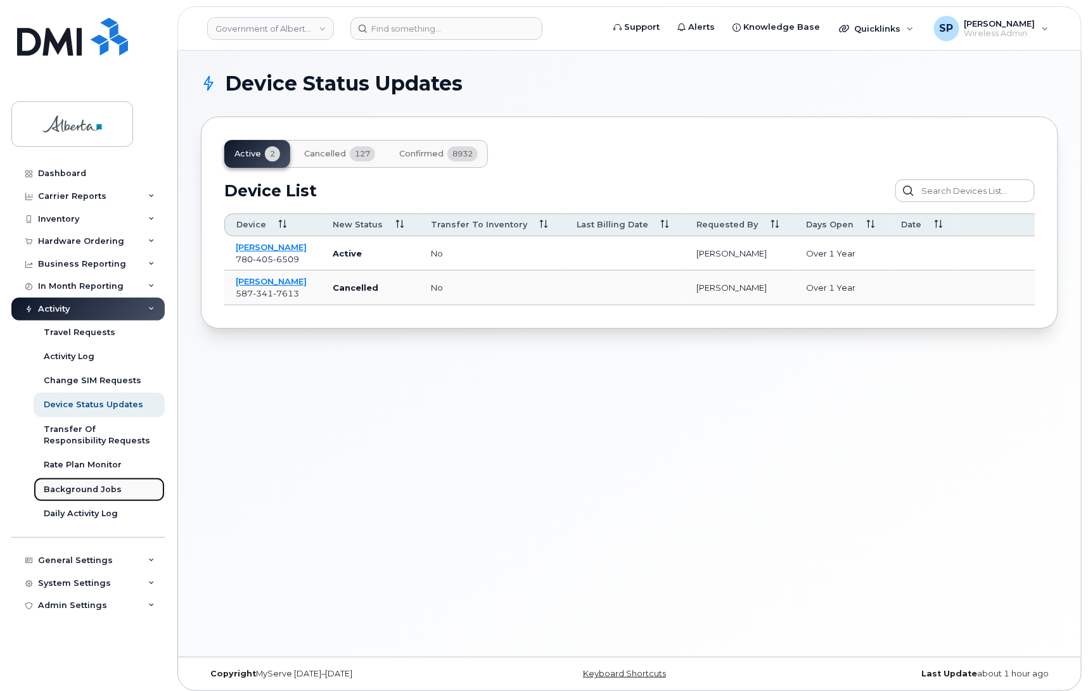
click at [99, 495] on div "Background Jobs" at bounding box center [83, 489] width 78 height 11
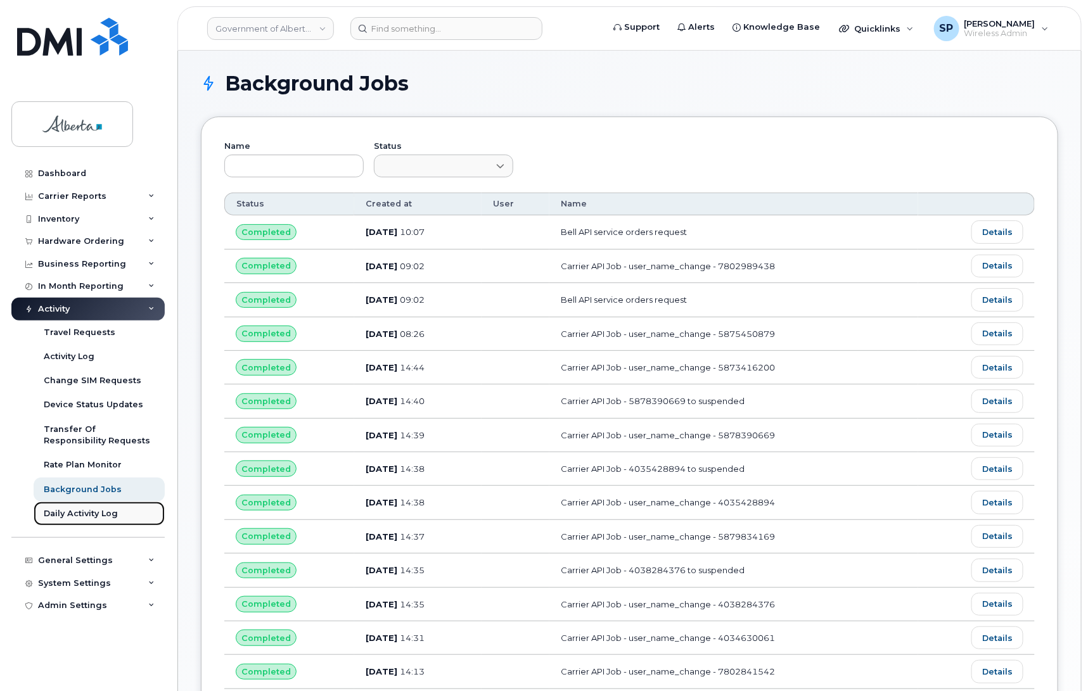
click at [96, 519] on div "Daily Activity Log" at bounding box center [81, 513] width 74 height 11
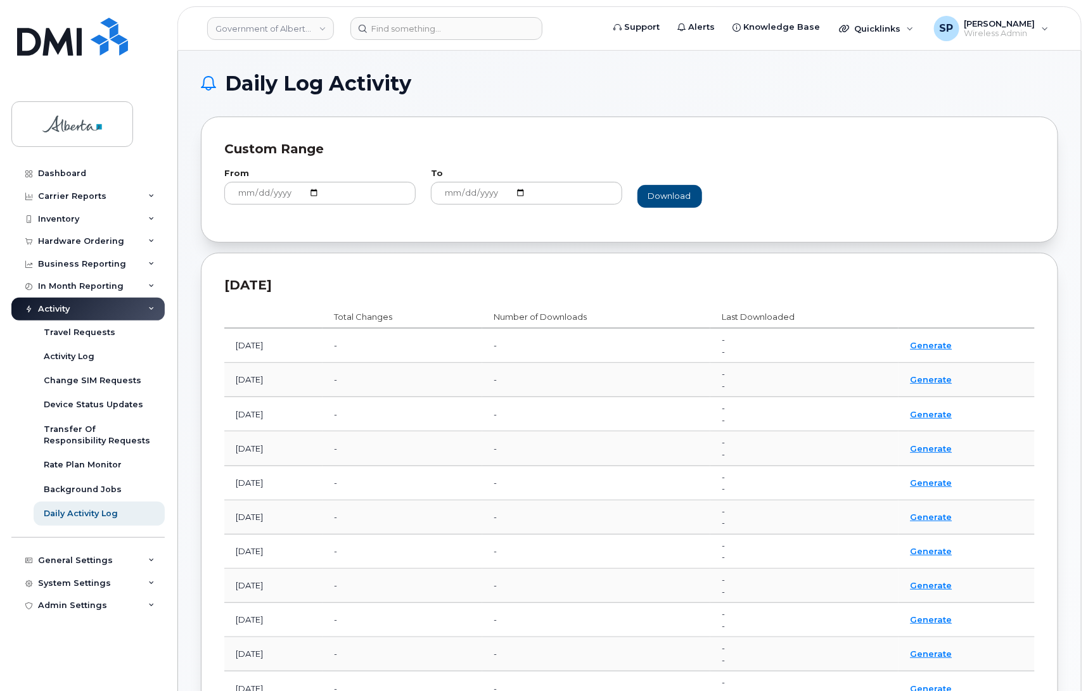
click at [151, 310] on icon at bounding box center [151, 309] width 6 height 6
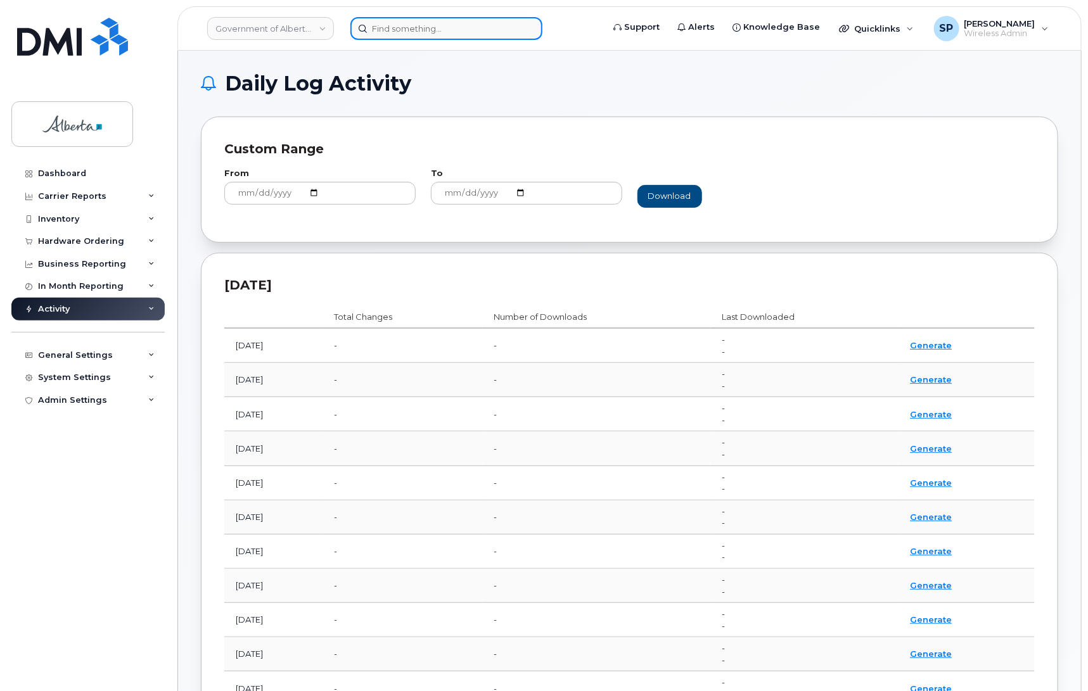
click at [445, 27] on input at bounding box center [446, 28] width 192 height 23
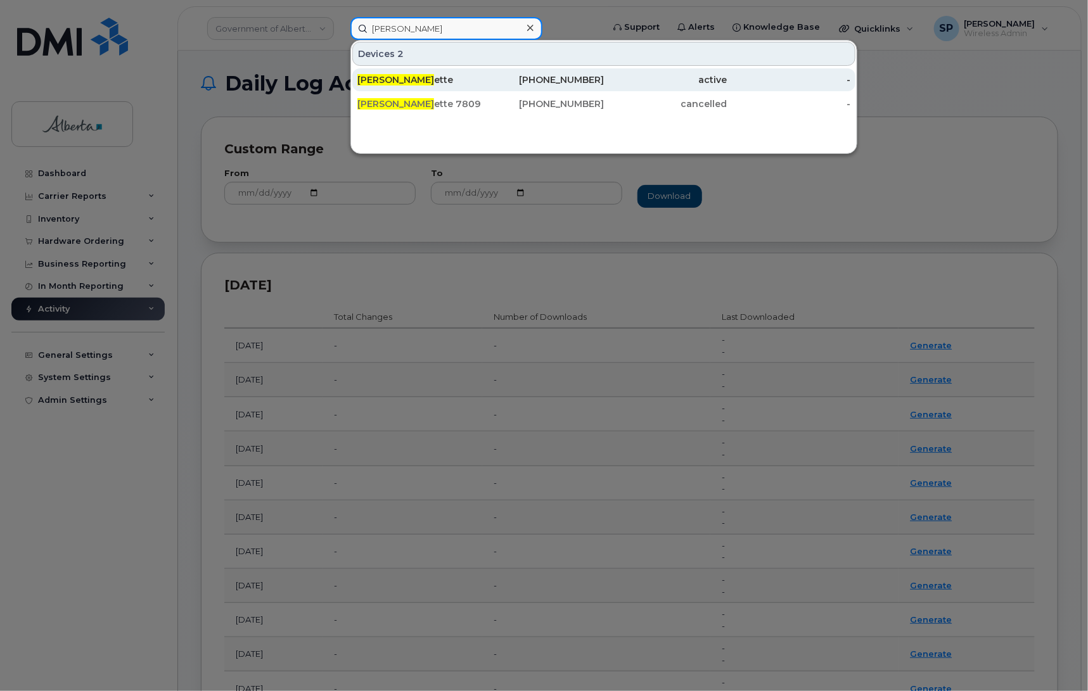
type input "bonnie mall"
click at [416, 82] on div "Bonnie Mall ette" at bounding box center [419, 79] width 124 height 13
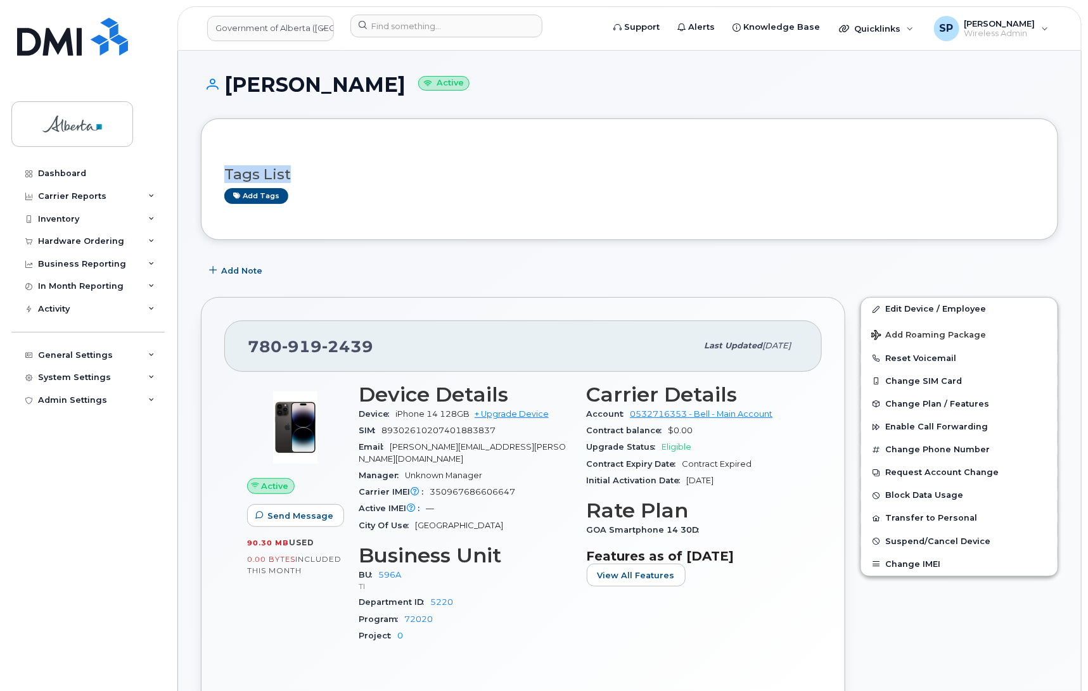
drag, startPoint x: 1087, startPoint y: 103, endPoint x: 1091, endPoint y: 191, distance: 88.1
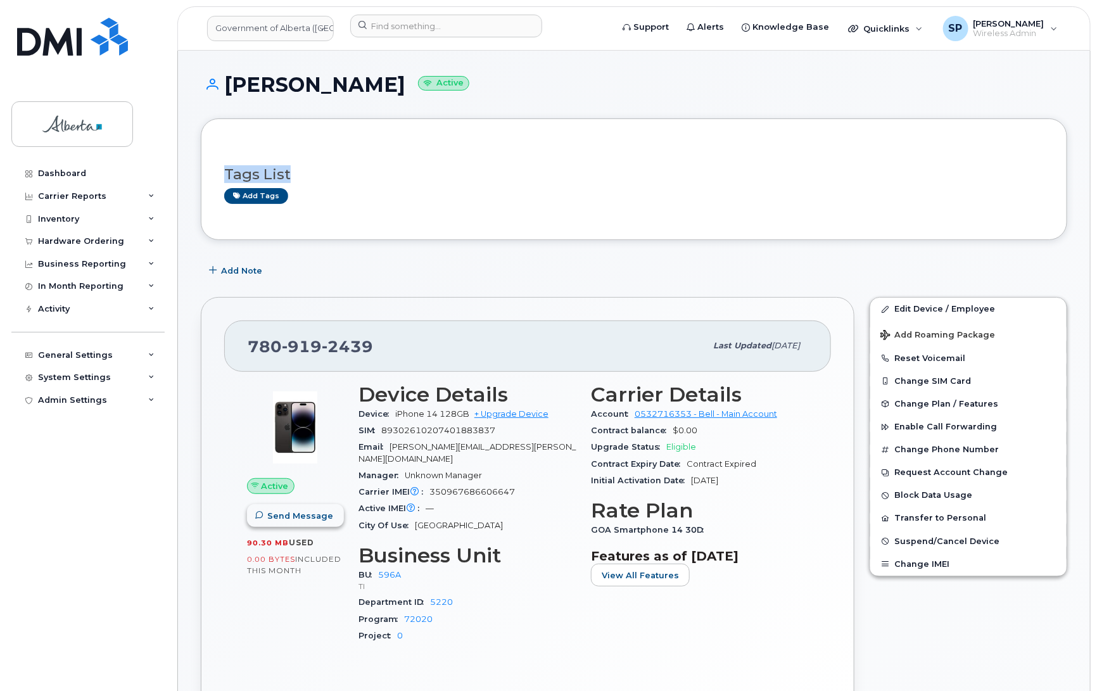
click at [290, 516] on span "Send Message" at bounding box center [300, 516] width 66 height 12
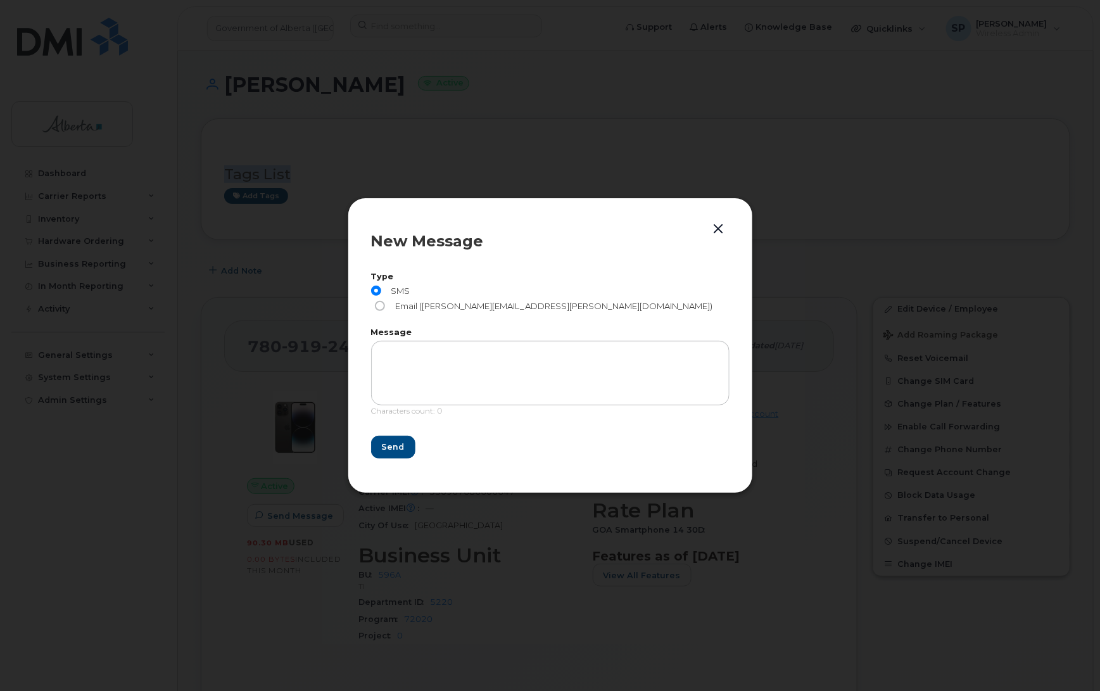
click at [716, 236] on button "button" at bounding box center [718, 229] width 19 height 18
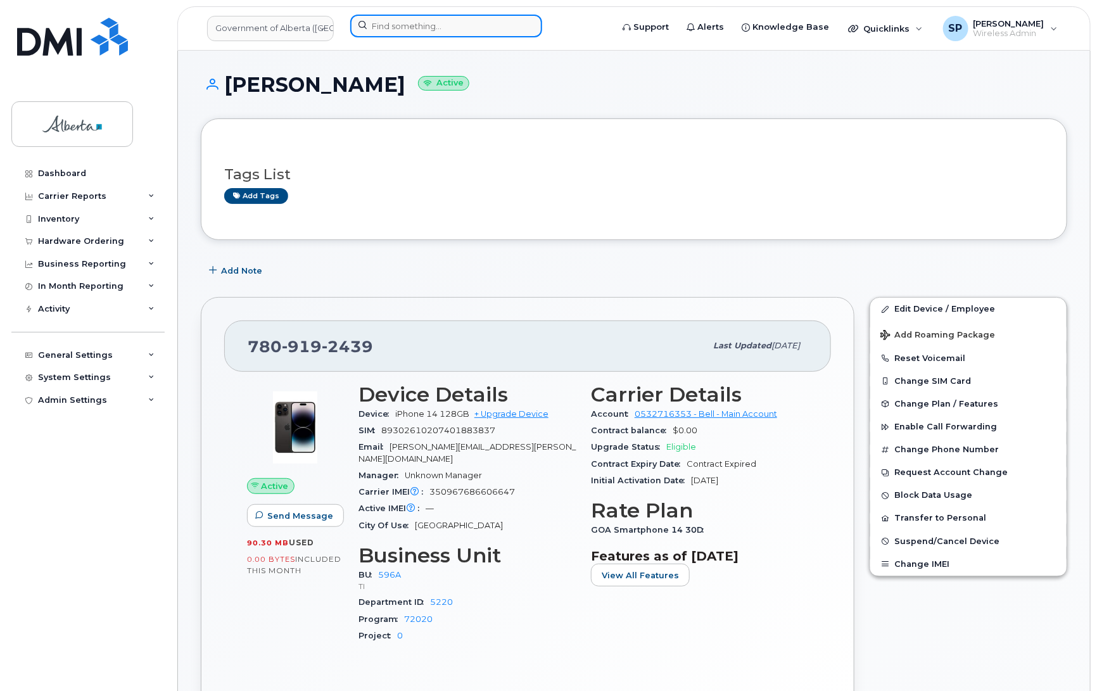
click at [415, 20] on input at bounding box center [446, 26] width 192 height 23
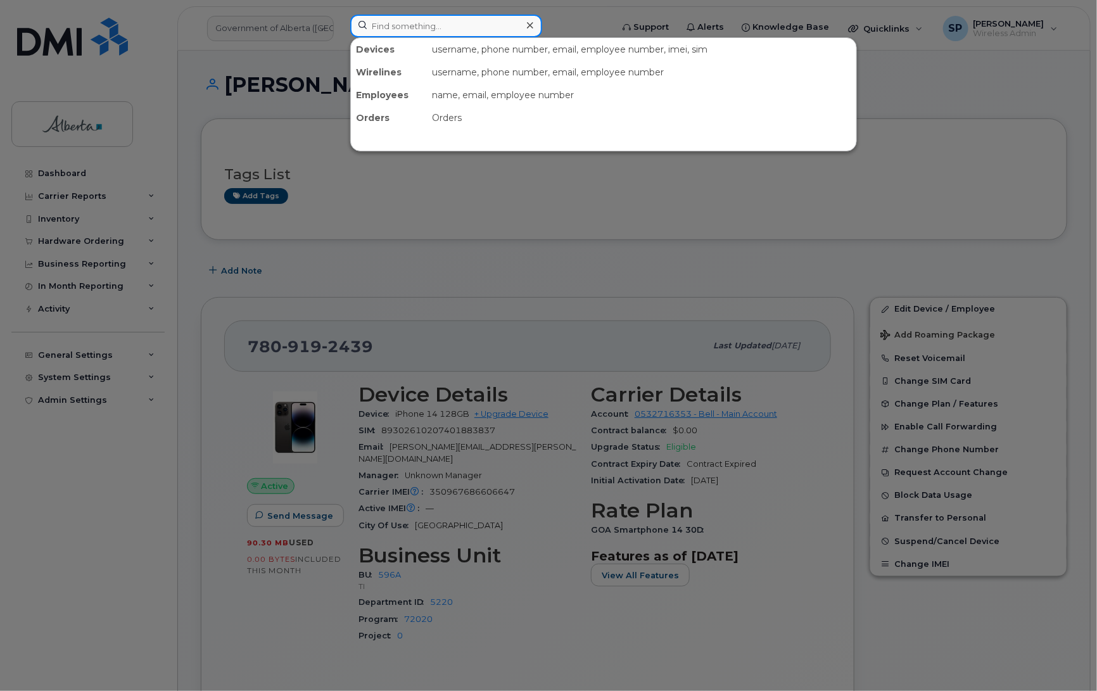
paste input "[PERSON_NAME]"
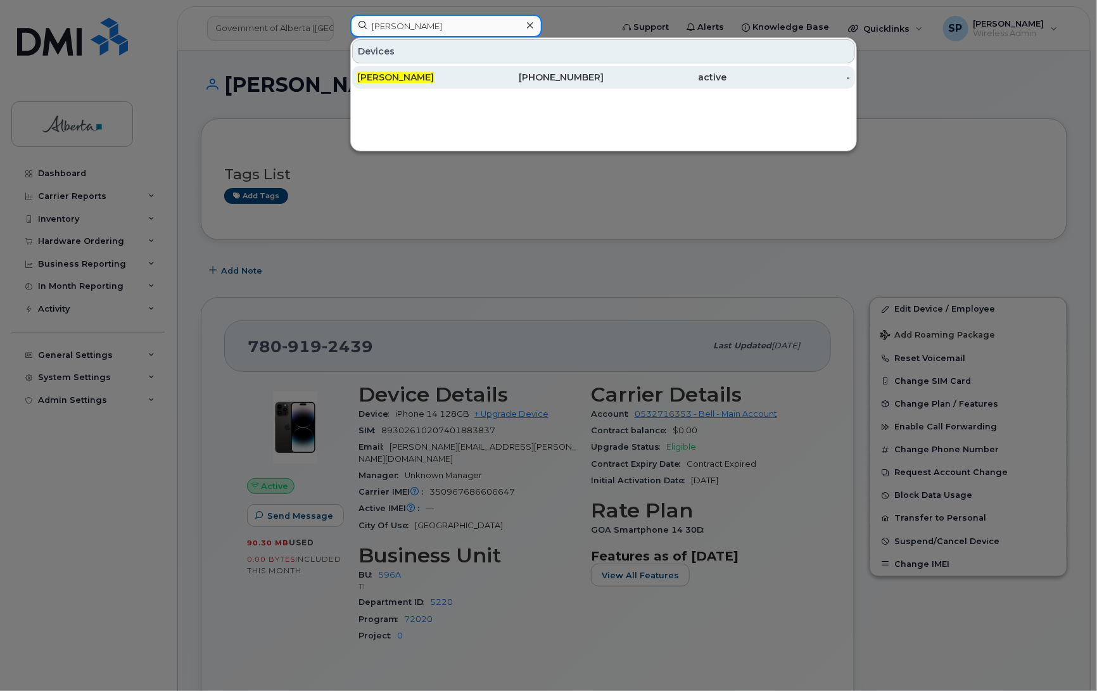
type input "[PERSON_NAME]"
click at [481, 84] on div "[PERSON_NAME]" at bounding box center [543, 77] width 124 height 23
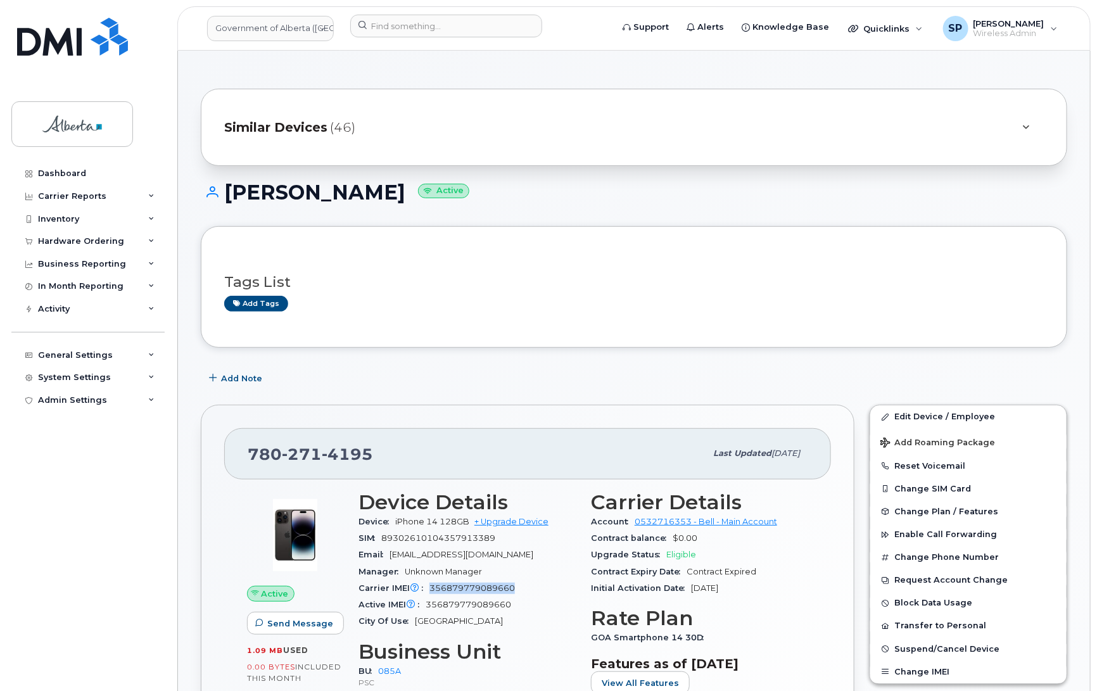
drag, startPoint x: 519, startPoint y: 588, endPoint x: 431, endPoint y: 592, distance: 88.2
click at [431, 592] on div "Carrier IMEI Carrier IMEI is reported during the last billing cycle or change o…" at bounding box center [467, 588] width 217 height 16
copy span "356879779089660"
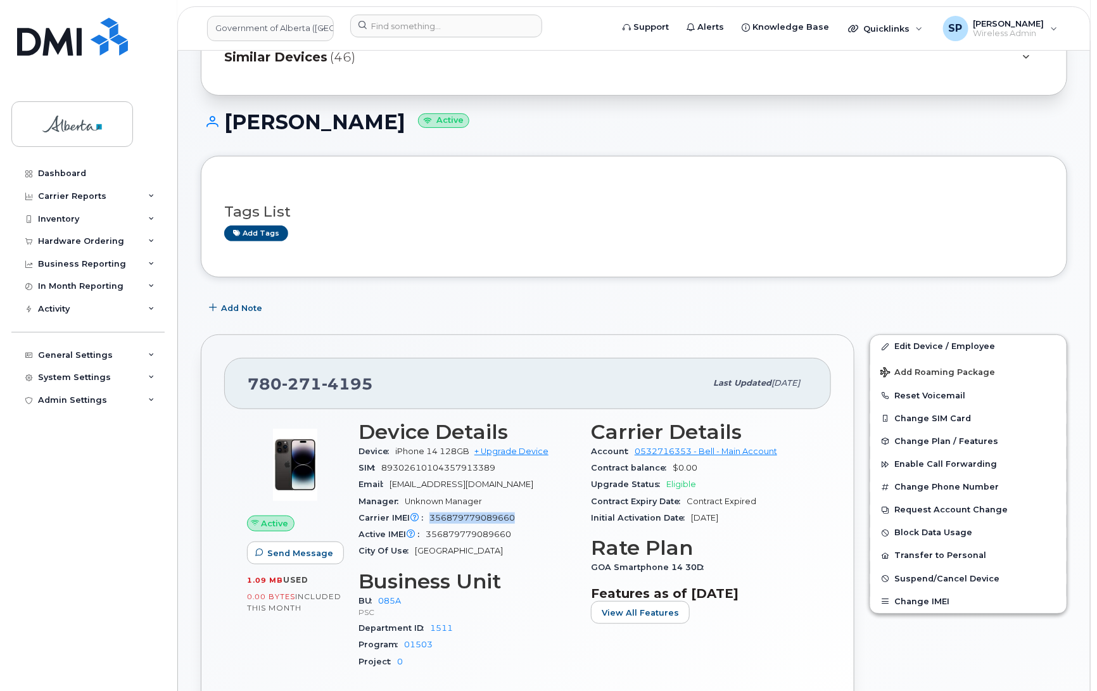
scroll to position [68, 0]
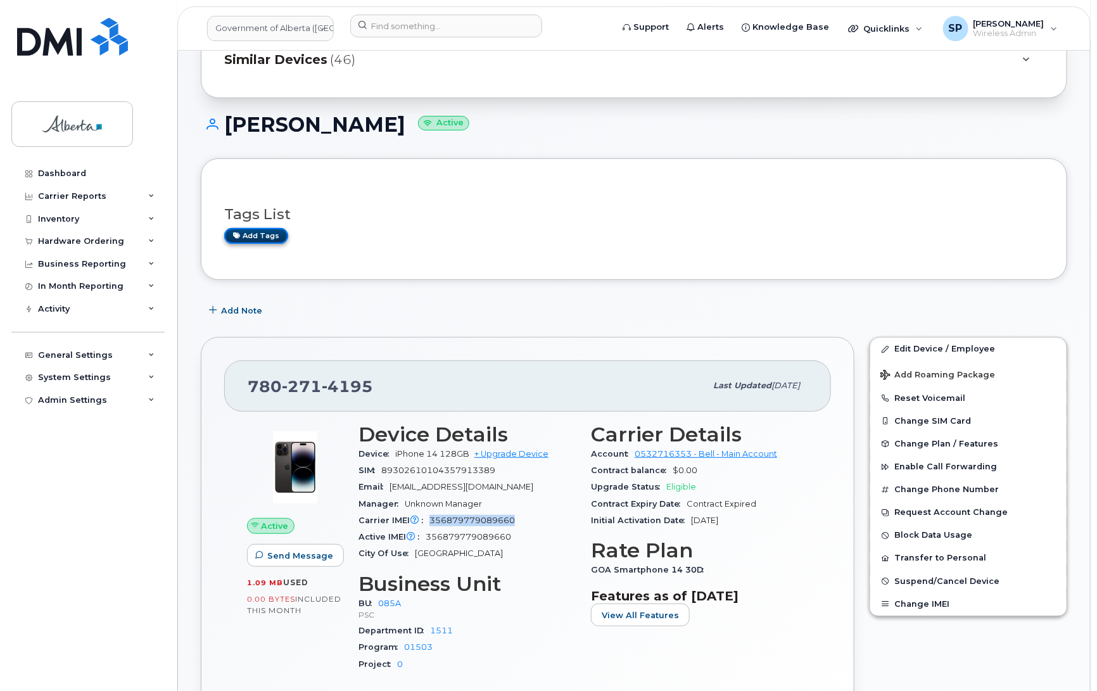
click at [267, 239] on link "Add tags" at bounding box center [256, 236] width 64 height 16
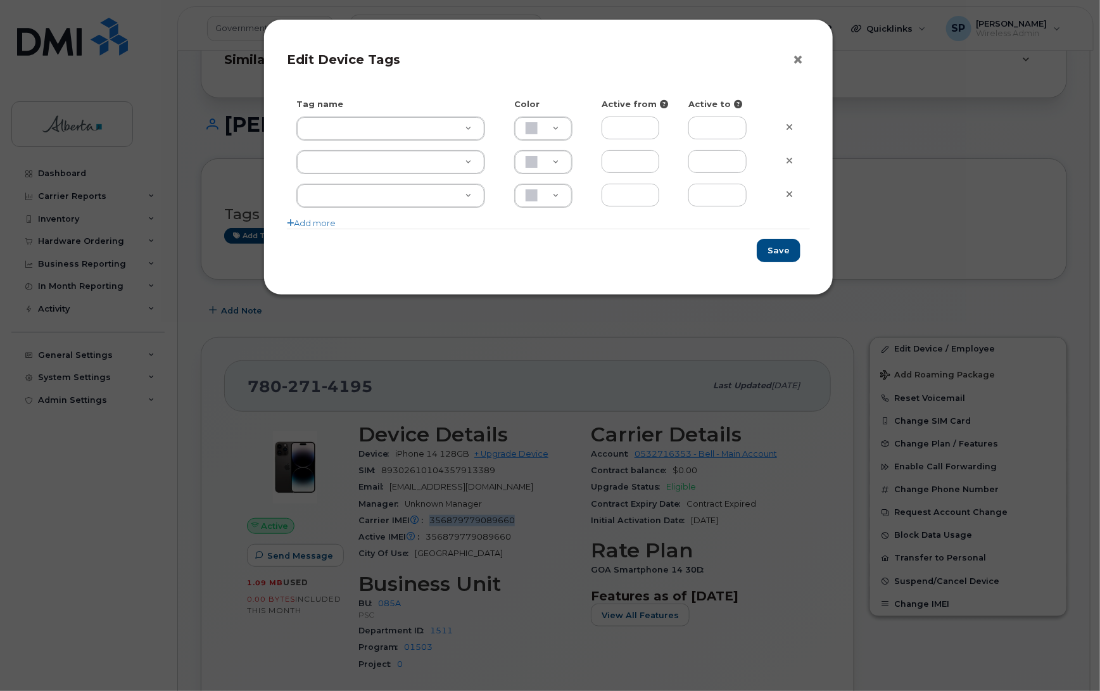
click at [796, 61] on button "×" at bounding box center [801, 60] width 18 height 19
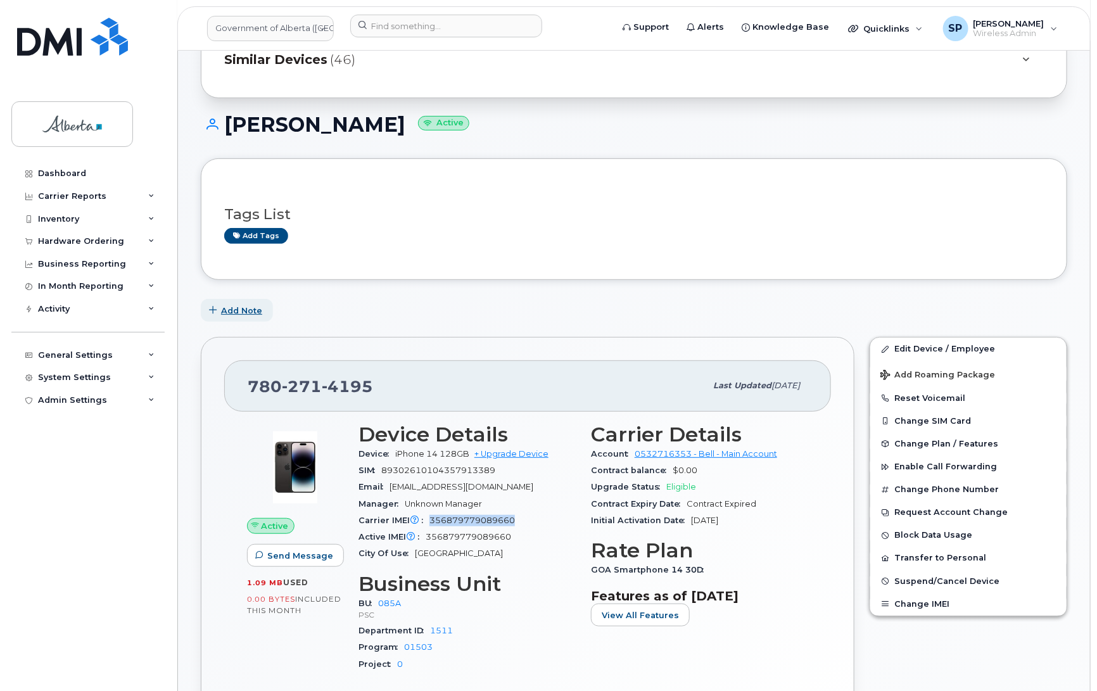
click at [236, 312] on span "Add Note" at bounding box center [241, 311] width 41 height 12
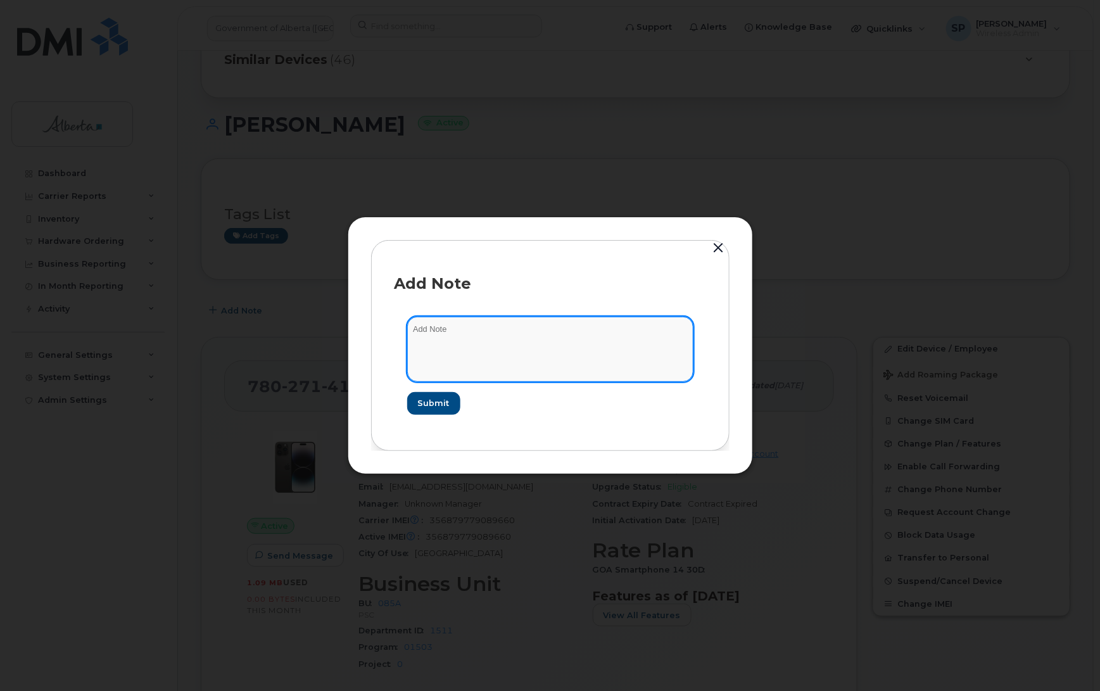
click at [498, 339] on textarea at bounding box center [550, 349] width 286 height 65
type textarea "Suspended as per HR"
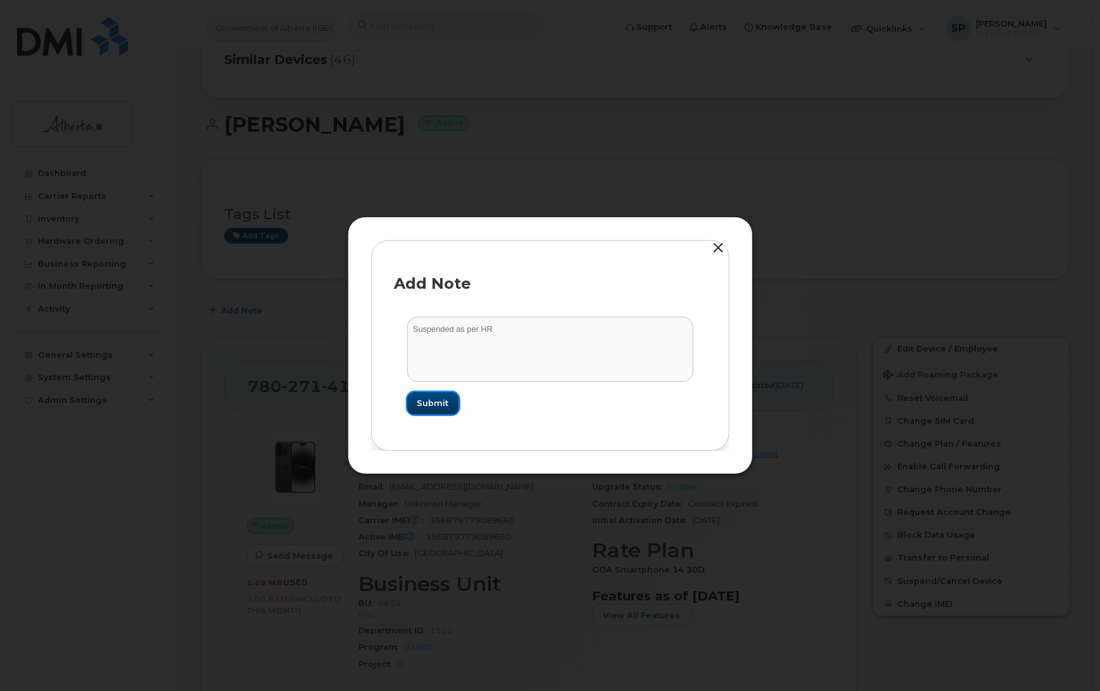
click at [429, 404] on span "Submit" at bounding box center [433, 403] width 32 height 12
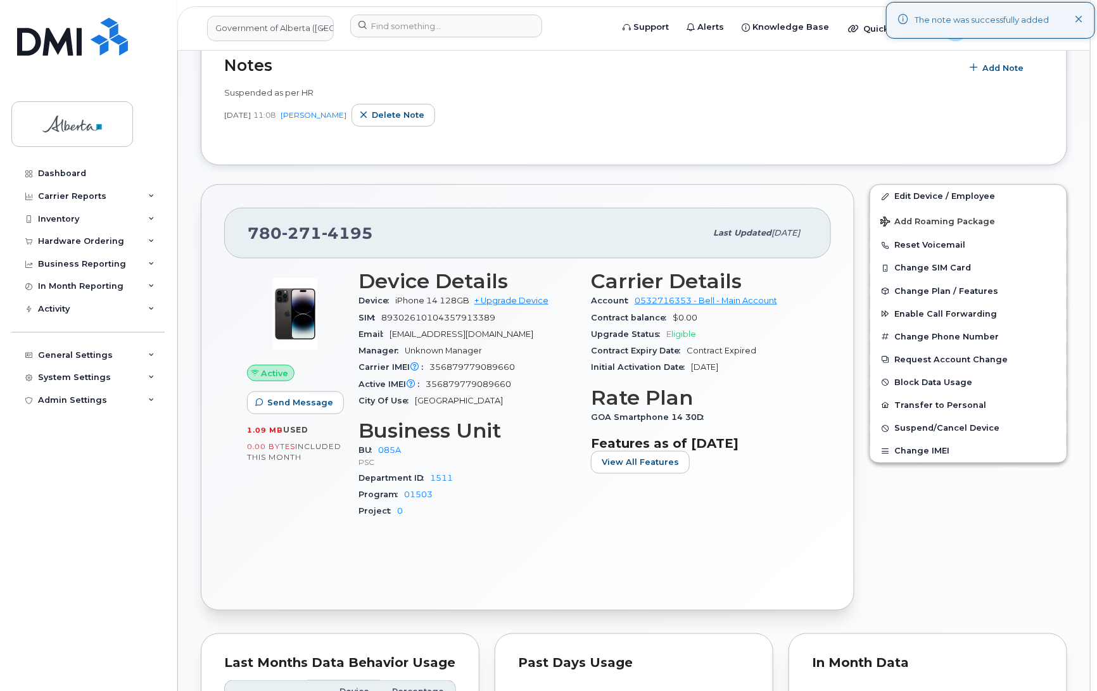
scroll to position [352, 0]
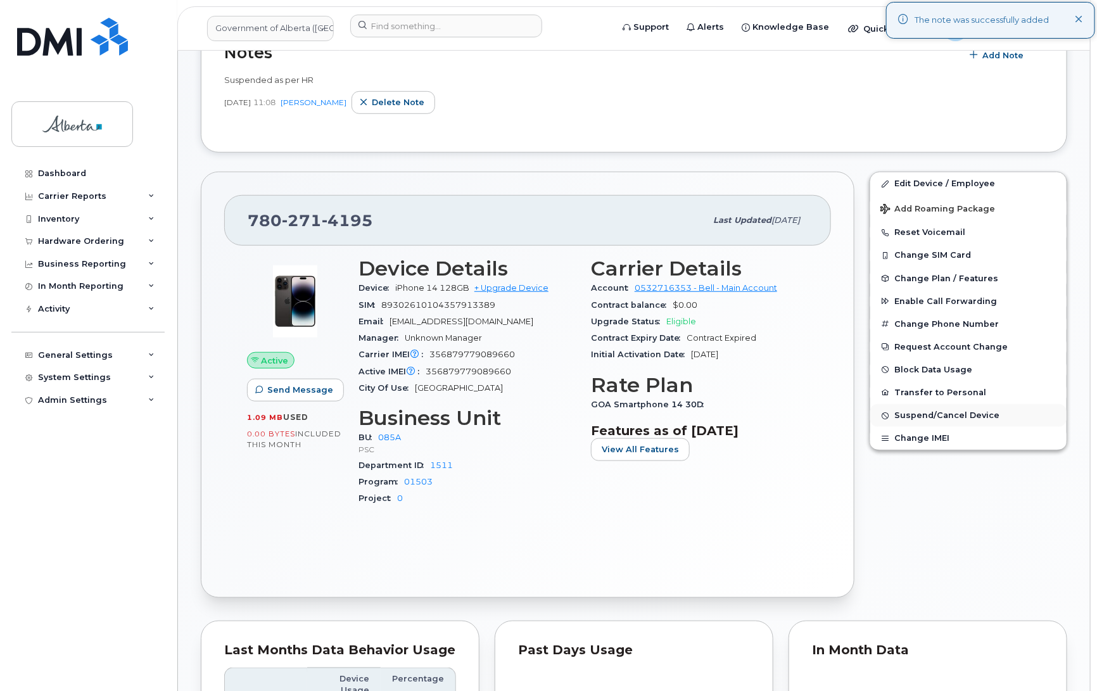
click at [976, 415] on span "Suspend/Cancel Device" at bounding box center [946, 416] width 105 height 10
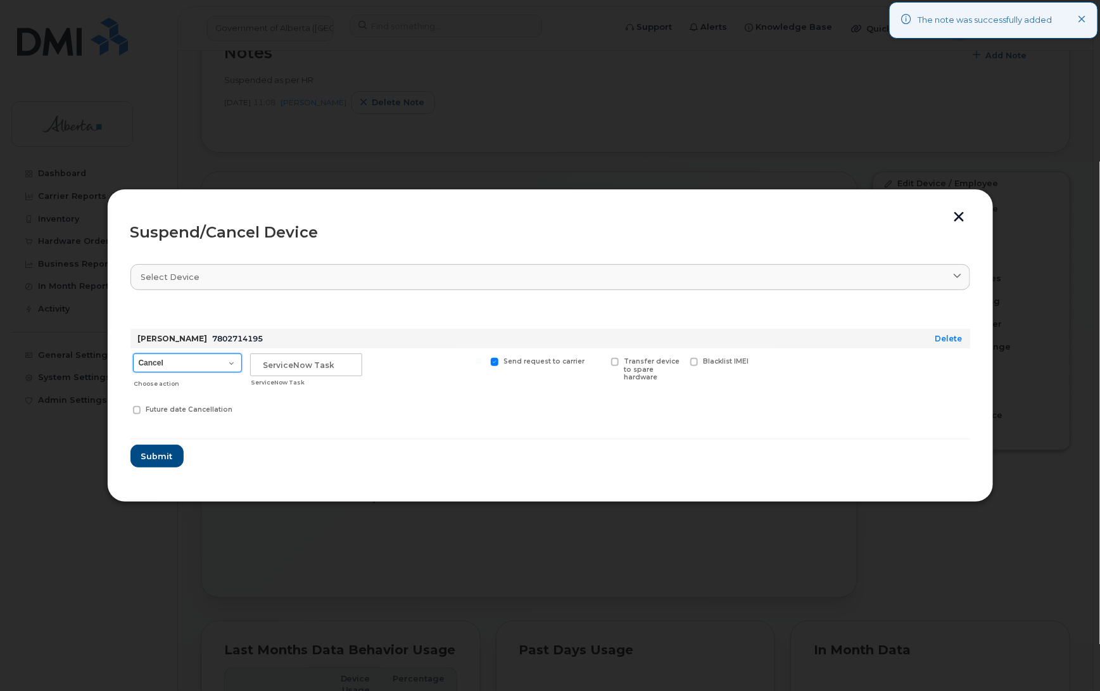
click at [178, 365] on select "Cancel Suspend - Extend Suspension Suspend - Reduced Rate Suspend - Lost Device…" at bounding box center [187, 362] width 109 height 19
select select "[object Object]"
click at [133, 353] on select "Cancel Suspend - Extend Suspension Suspend - Reduced Rate Suspend - Lost Device…" at bounding box center [187, 362] width 109 height 19
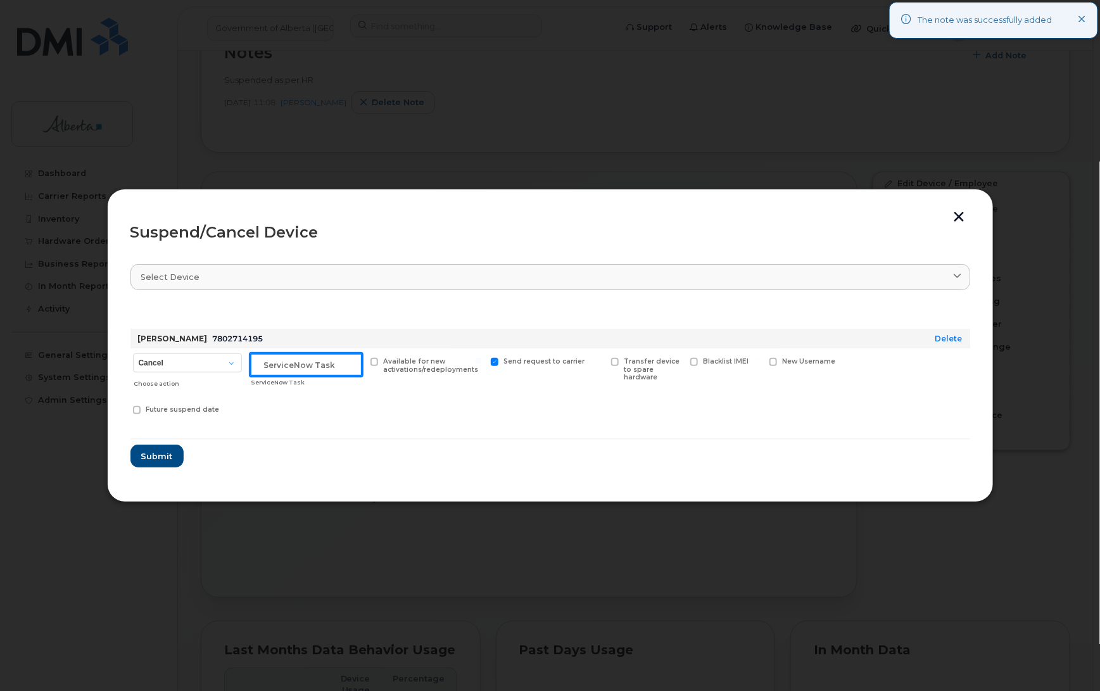
click at [304, 367] on input "text" at bounding box center [306, 364] width 112 height 23
type input "HR"
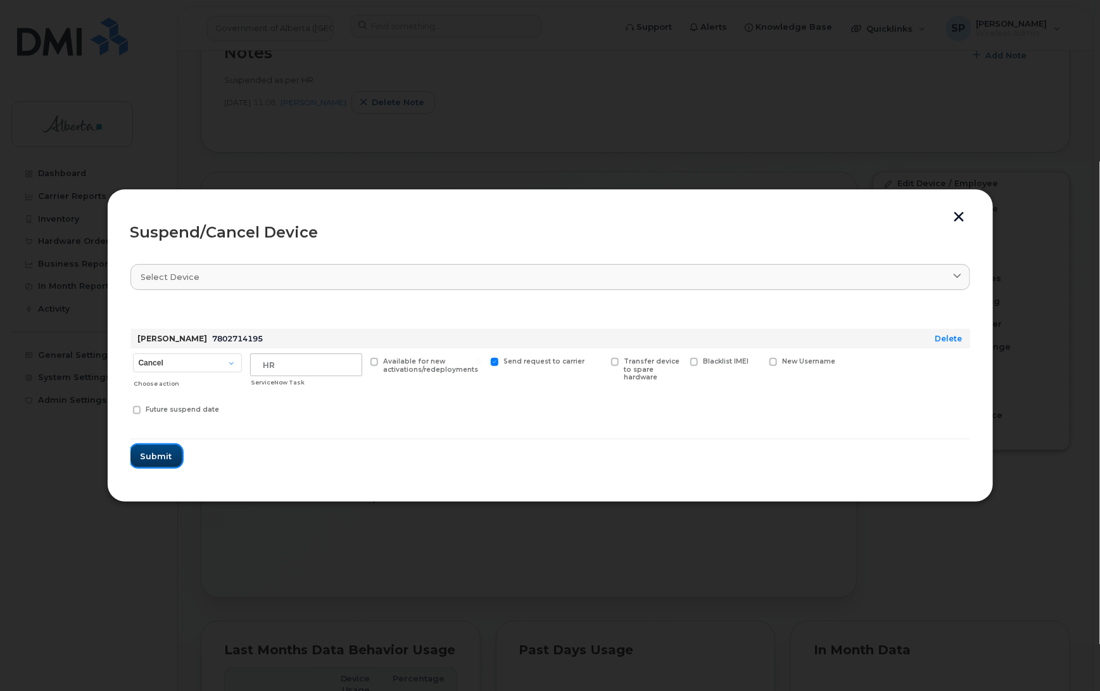
click at [154, 457] on span "Submit" at bounding box center [157, 456] width 32 height 12
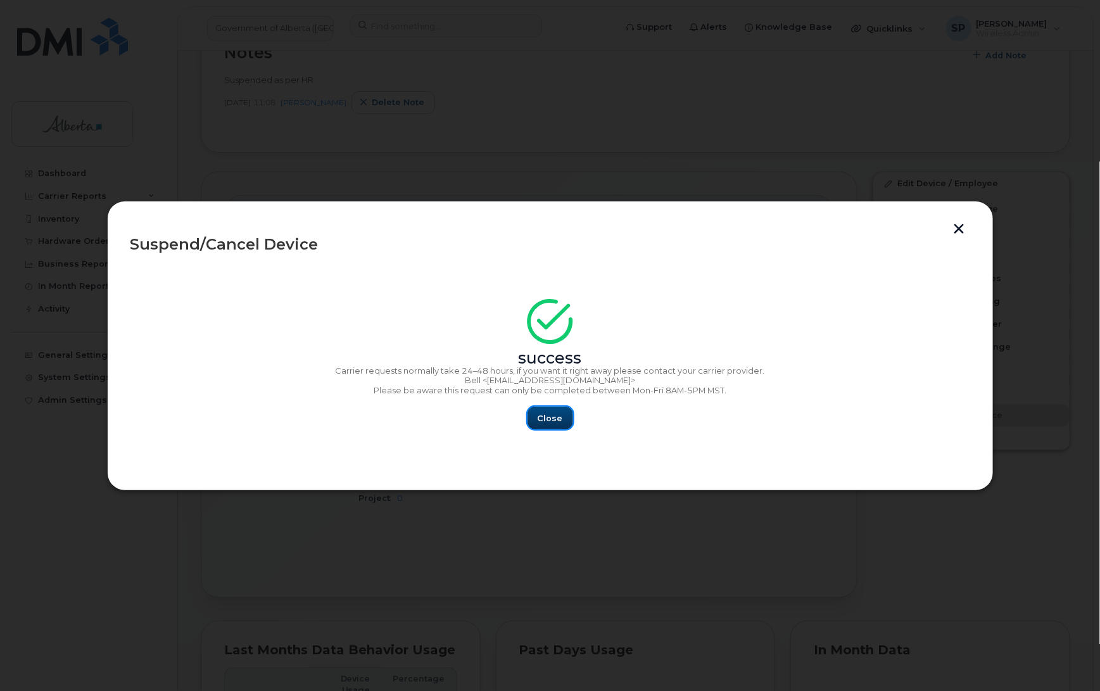
click at [549, 413] on span "Close" at bounding box center [550, 418] width 25 height 12
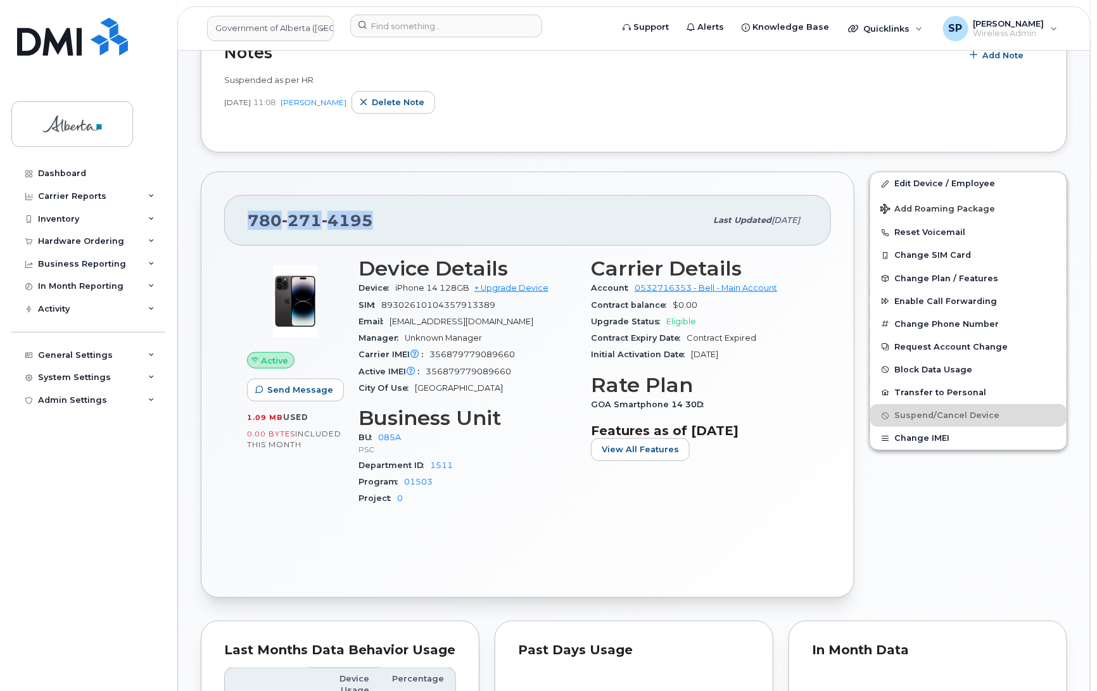
drag, startPoint x: 369, startPoint y: 225, endPoint x: 243, endPoint y: 229, distance: 126.8
click at [243, 229] on div "780 271 4195 Last updated Jul 25, 2025" at bounding box center [527, 220] width 607 height 51
copy span "780 271 4195"
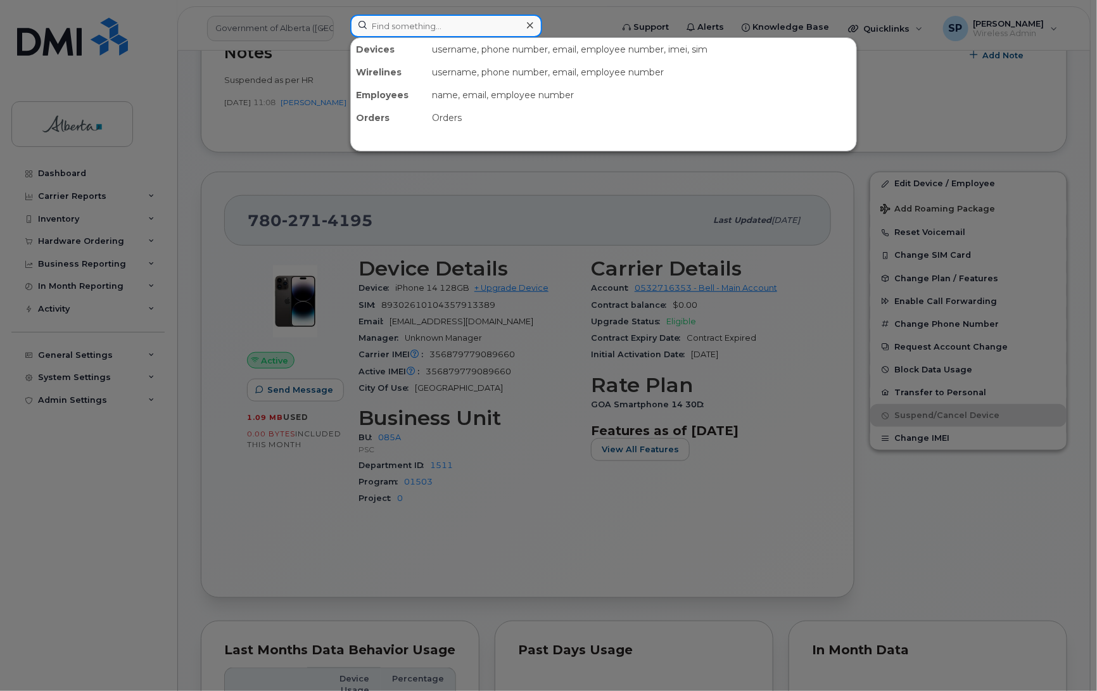
click at [398, 29] on input at bounding box center [446, 26] width 192 height 23
paste input "403-396-8714"
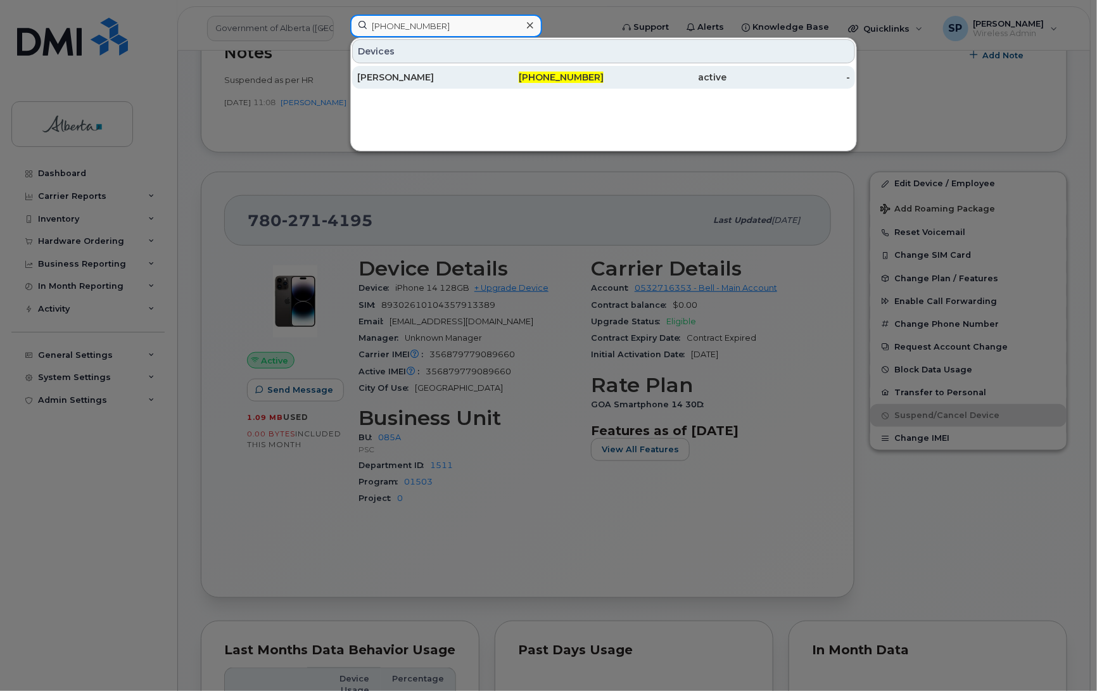
type input "403-396-8714"
click at [409, 80] on div "Jesse Skwaruk" at bounding box center [419, 77] width 124 height 13
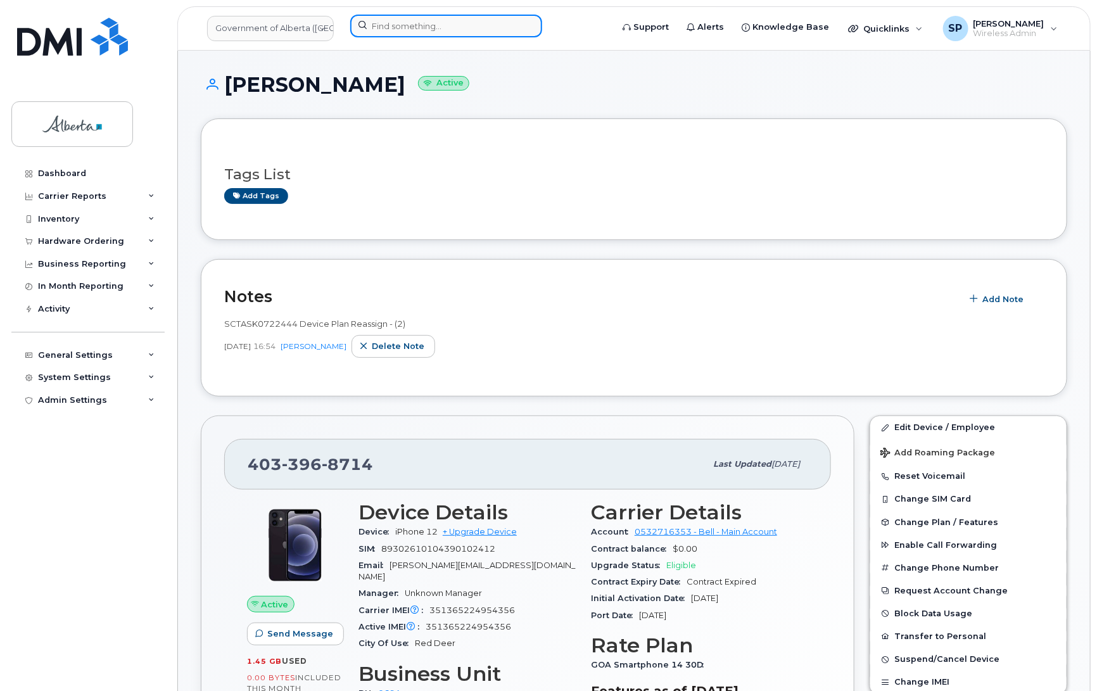
click at [393, 27] on input at bounding box center [446, 26] width 192 height 23
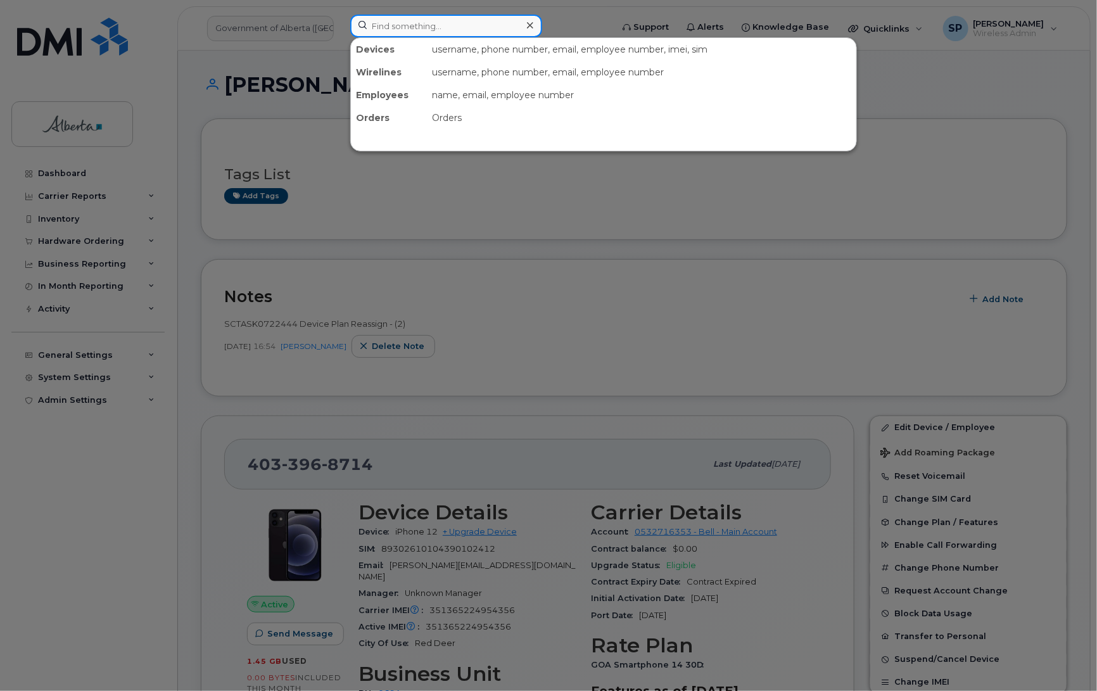
paste input "4038073827"
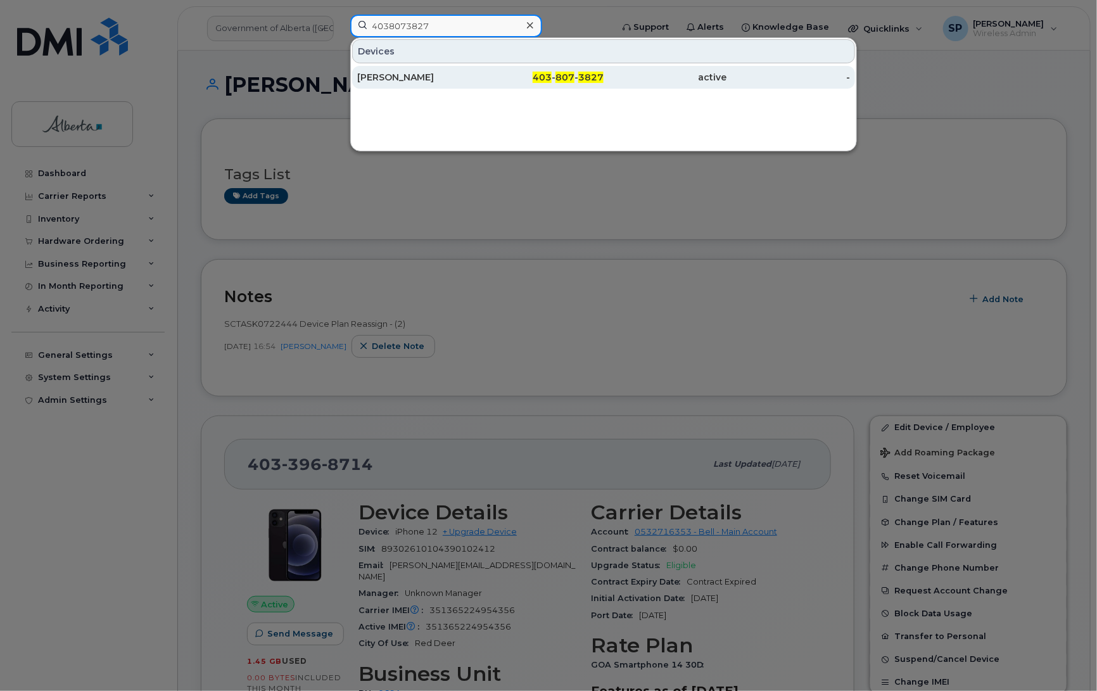
type input "4038073827"
click at [403, 76] on div "[PERSON_NAME]" at bounding box center [419, 77] width 124 height 13
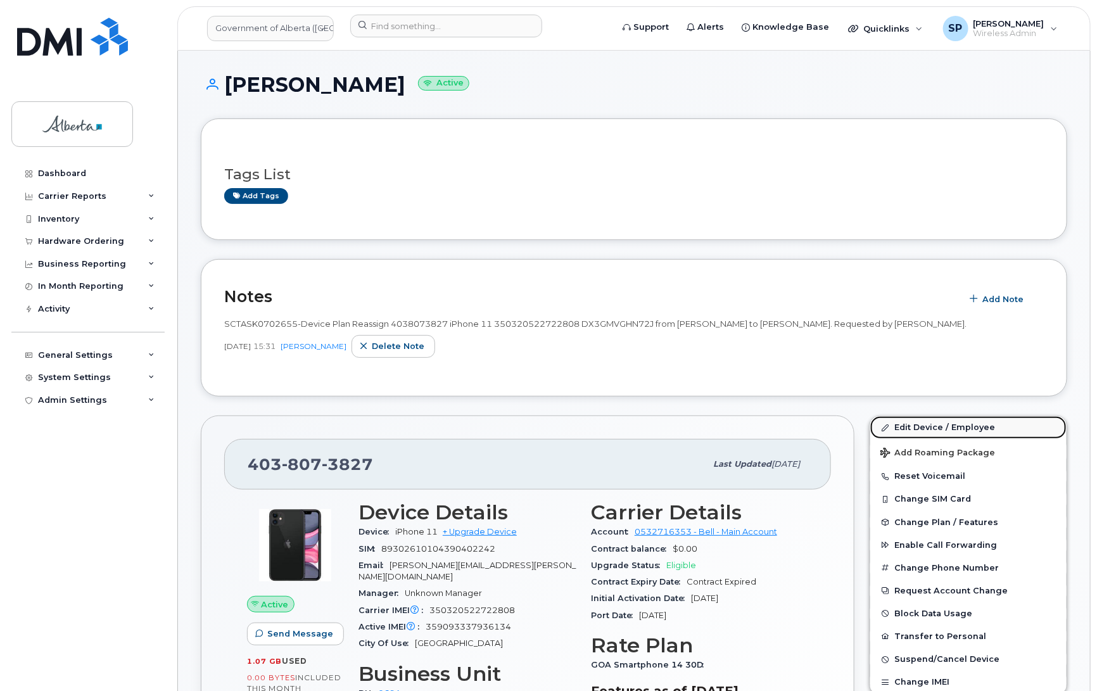
click at [929, 429] on link "Edit Device / Employee" at bounding box center [968, 427] width 196 height 23
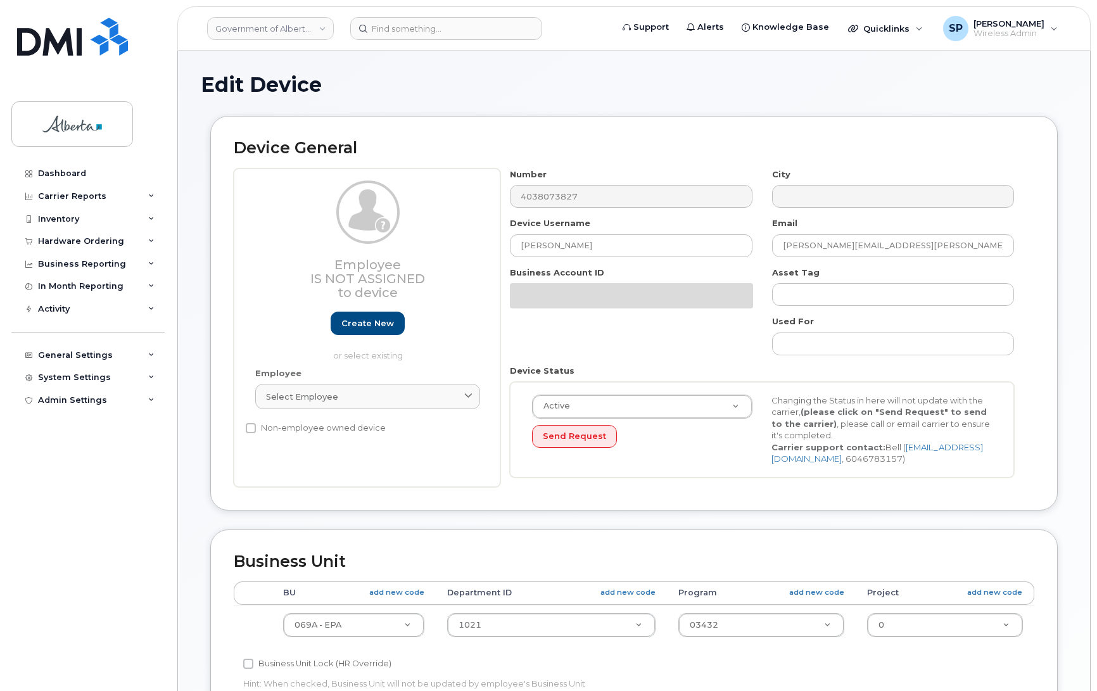
select select "4120331"
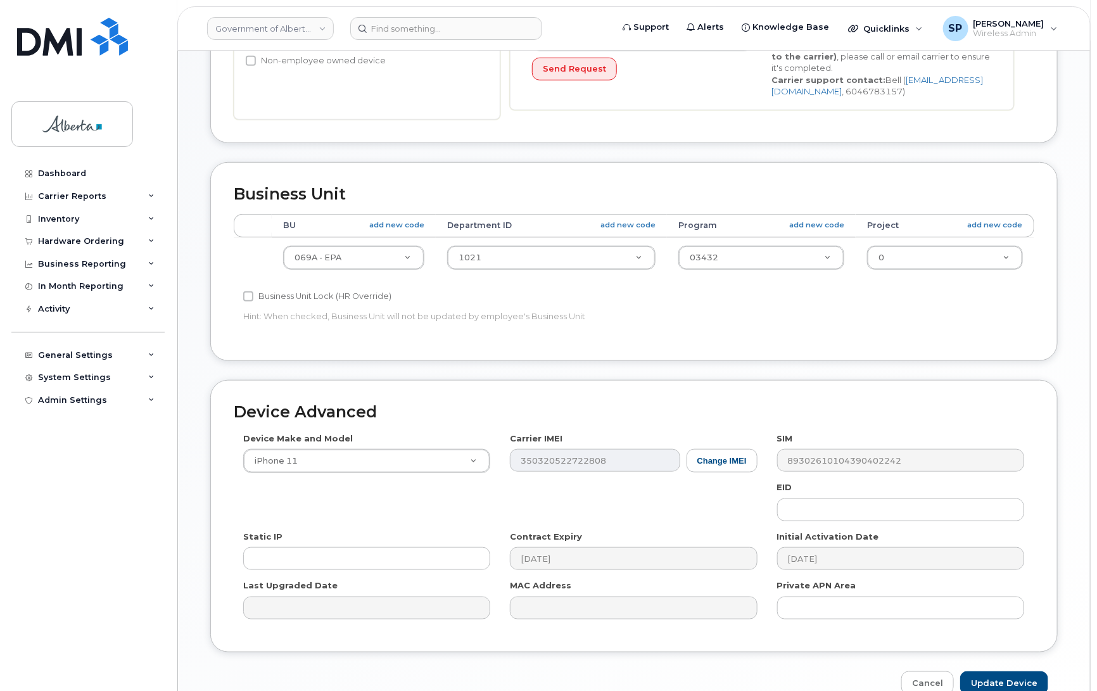
scroll to position [379, 0]
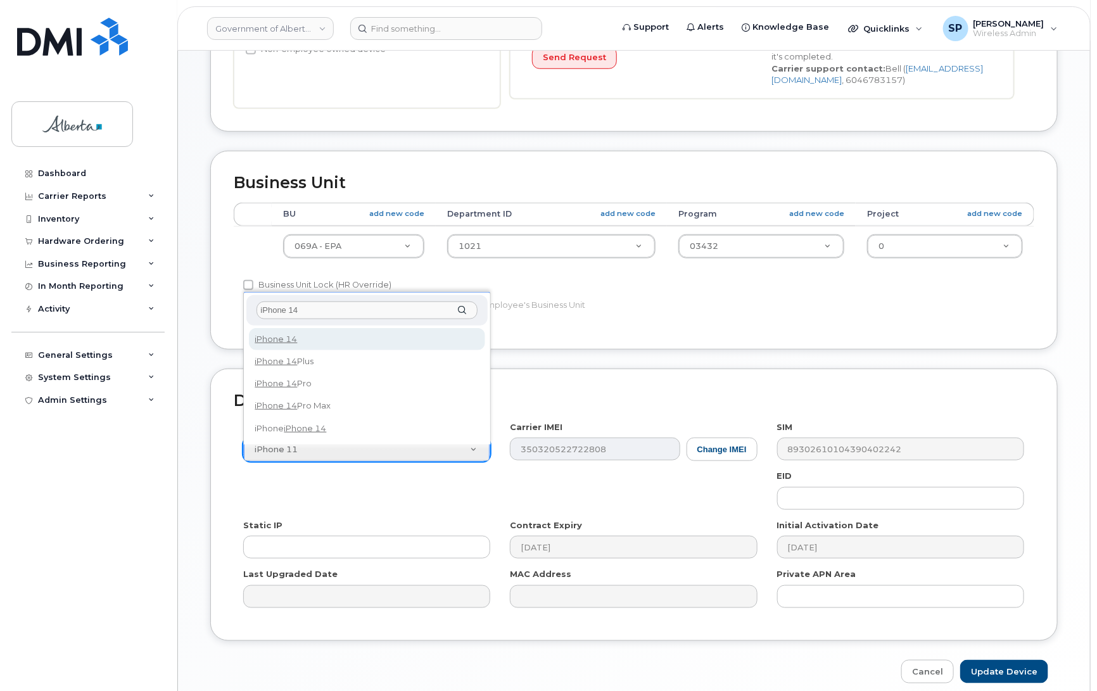
type input "iPhone 14"
select select "2778"
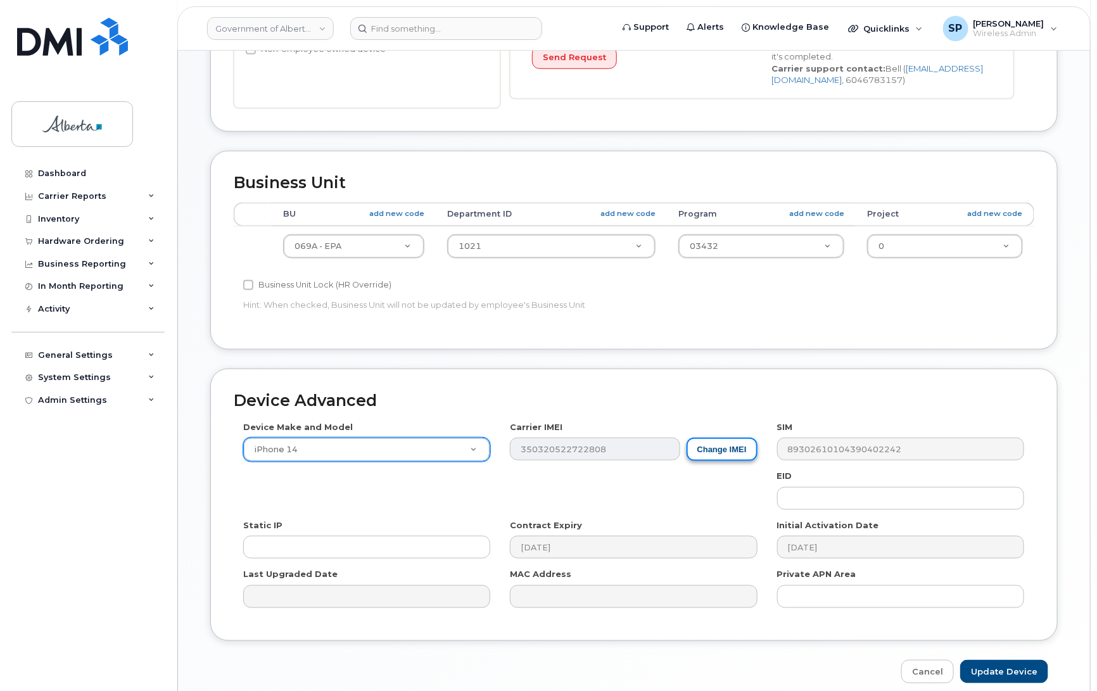
click at [709, 450] on button "Change IMEI" at bounding box center [722, 449] width 71 height 23
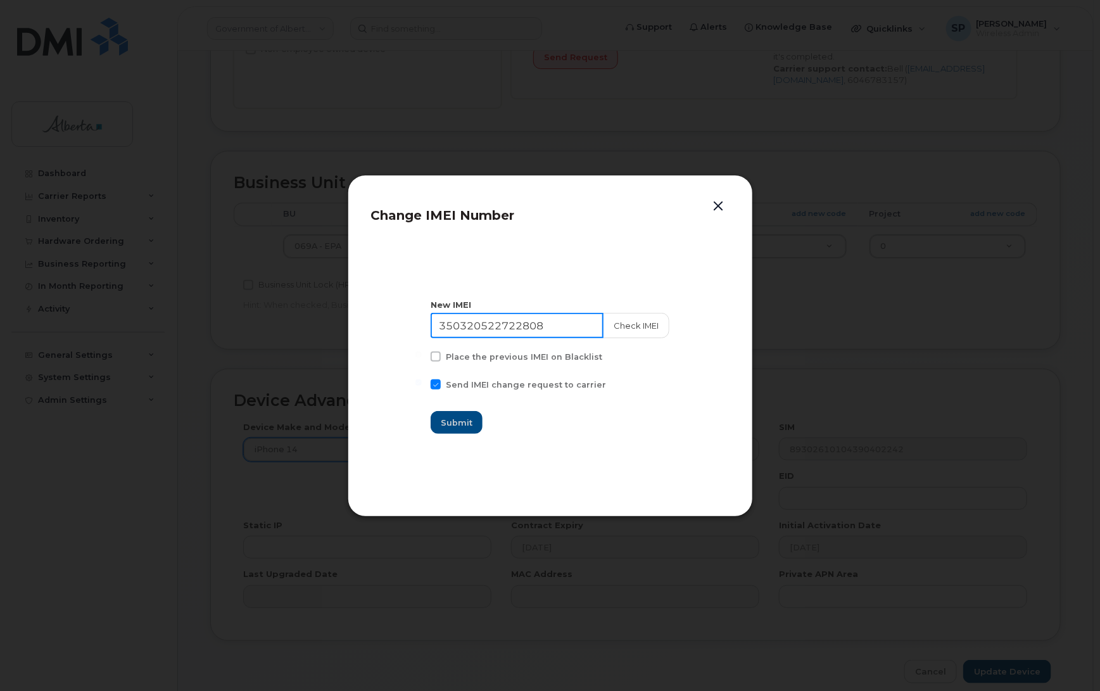
drag, startPoint x: 565, startPoint y: 329, endPoint x: 336, endPoint y: 329, distance: 229.3
click at [336, 329] on div "Change IMEI Number New IMEI 350320522722808 Check IMEI Place the previous IMEI …" at bounding box center [550, 345] width 1100 height 691
paste input "9093337936134"
type input "359093337936134"
click at [621, 328] on button "Check IMEI" at bounding box center [635, 325] width 67 height 25
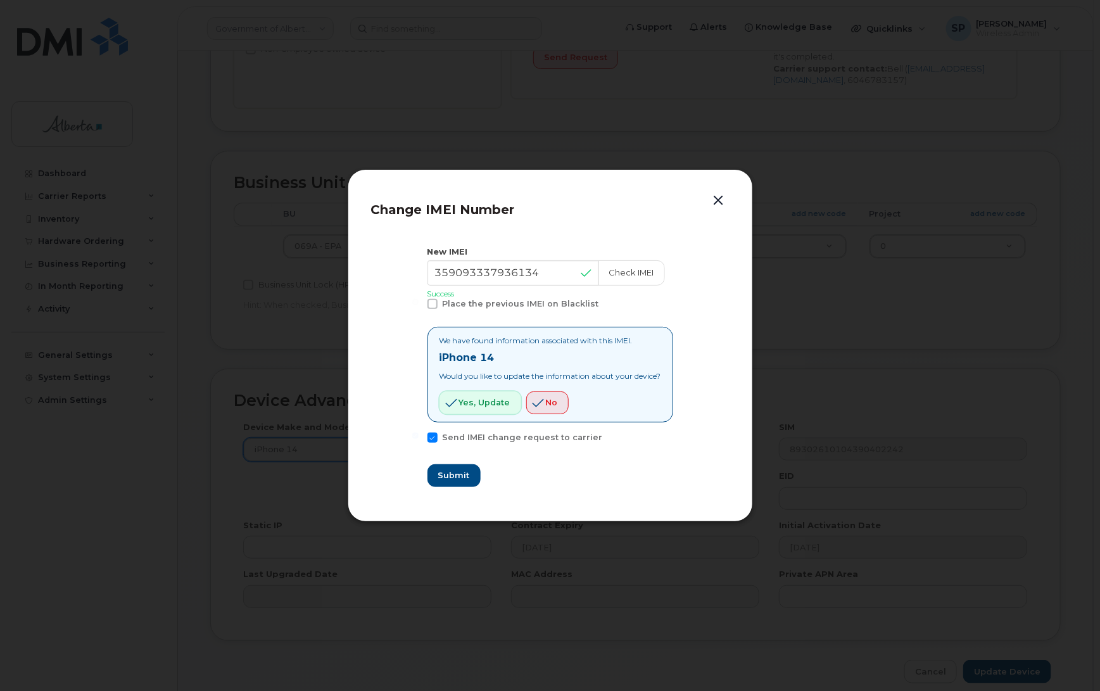
click at [478, 403] on span "Yes, update" at bounding box center [484, 403] width 51 height 12
click at [453, 473] on span "Submit" at bounding box center [454, 475] width 32 height 12
type input "359093337936134"
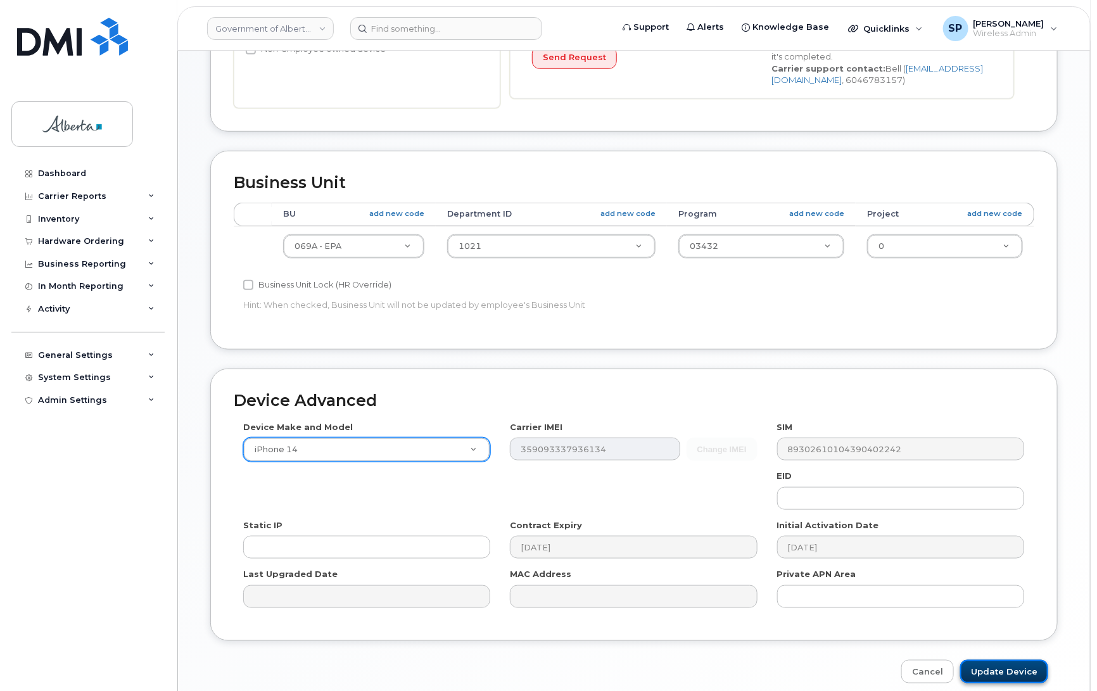
click at [1005, 672] on input "Update Device" at bounding box center [1004, 671] width 88 height 23
type input "Saving..."
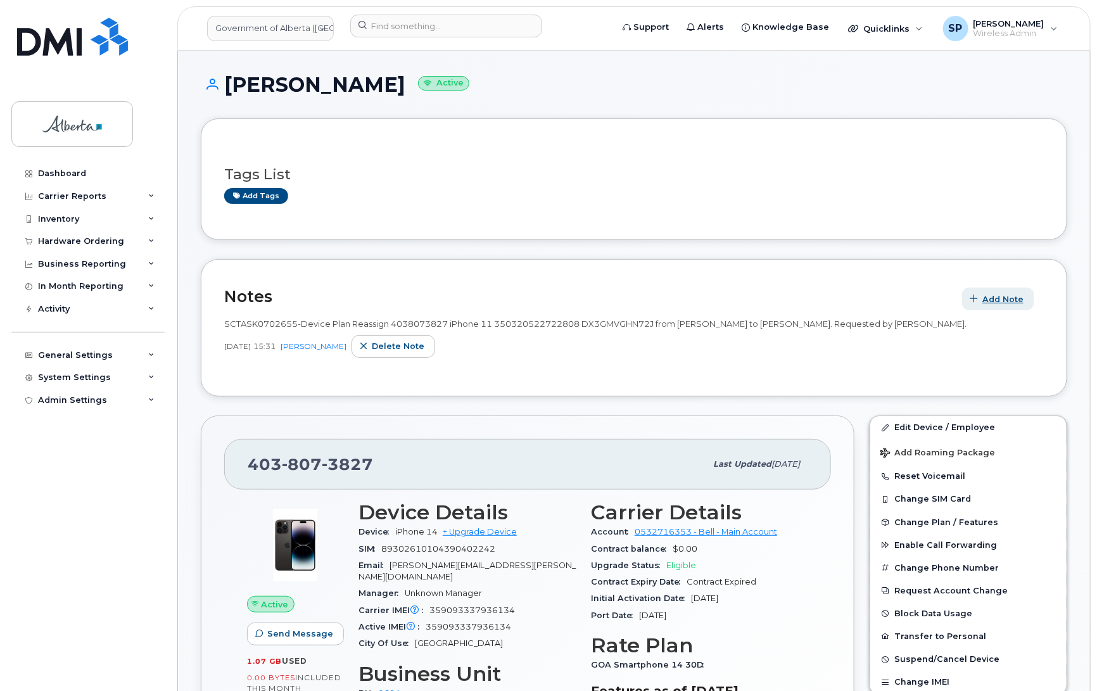
click at [1014, 296] on span "Add Note" at bounding box center [1002, 299] width 41 height 12
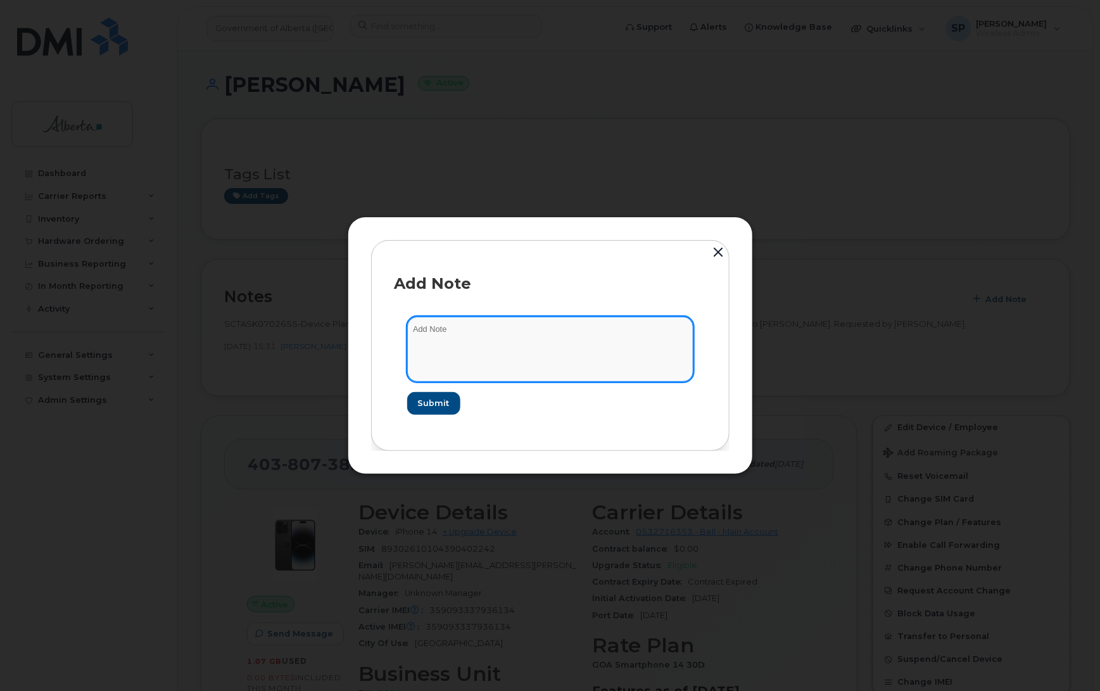
click at [479, 331] on textarea at bounding box center [550, 349] width 286 height 65
click at [607, 330] on textarea "Updated asset from iPhone 12 to iPhone 14" at bounding box center [550, 349] width 286 height 65
paste textarea "IMEI [TECHNICAL_ID] s/n J7JFYMV3FT"
type textarea "Updated asset from iPhone 12 to iPhone 14 IMEI [TECHNICAL_ID] s/n J7JFYMV3FT"
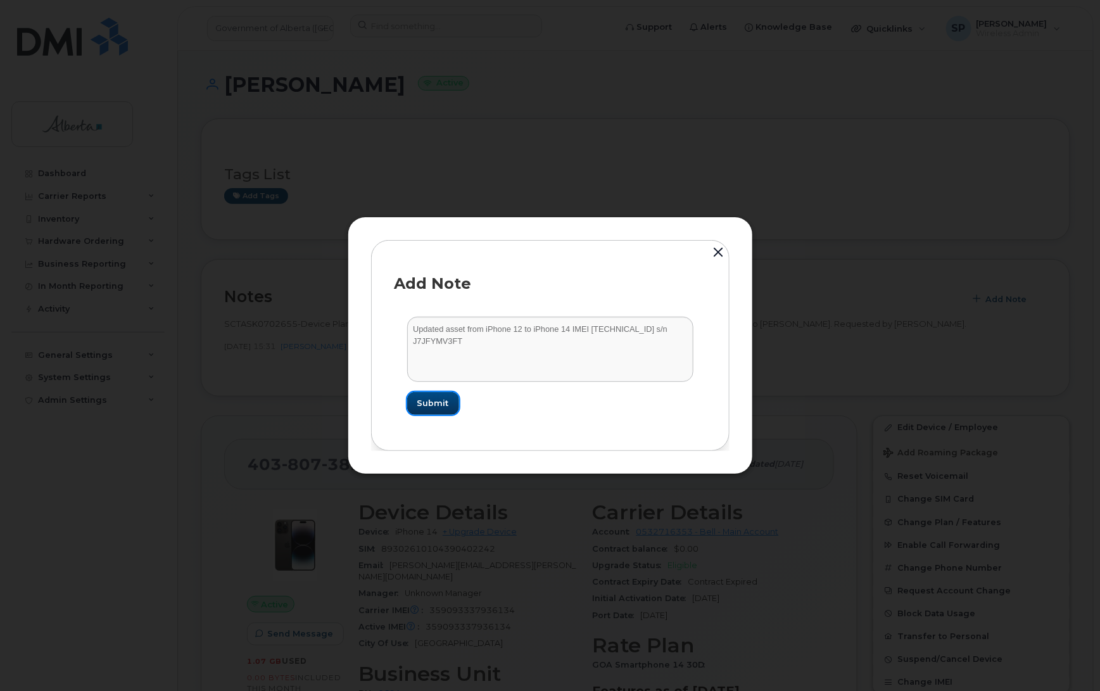
click at [436, 406] on span "Submit" at bounding box center [433, 403] width 32 height 12
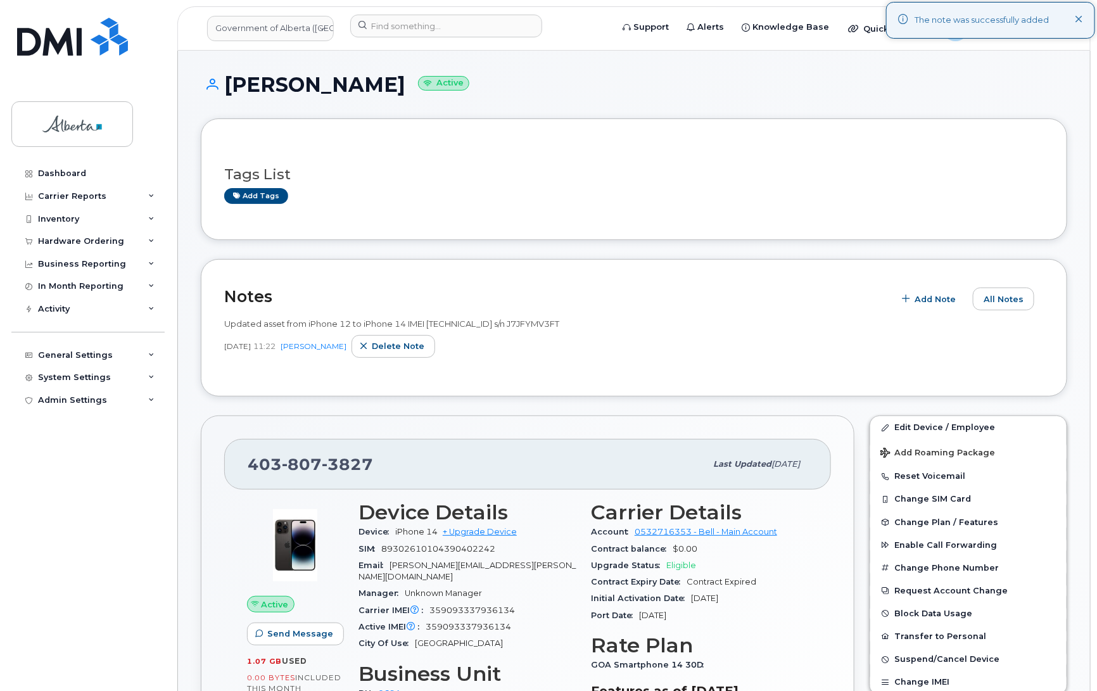
drag, startPoint x: 595, startPoint y: 323, endPoint x: 219, endPoint y: 315, distance: 376.3
click at [219, 315] on div "Notes Add Note All Notes Updated asset from iPhone 12 to iPhone 14 IMEI 3590933…" at bounding box center [634, 327] width 867 height 137
copy span "Updated asset from iPhone 12 to iPhone 14 IMEI 359093337936134 s/n J7JFYMV3FT"
click at [409, 350] on span "Delete note" at bounding box center [398, 346] width 53 height 12
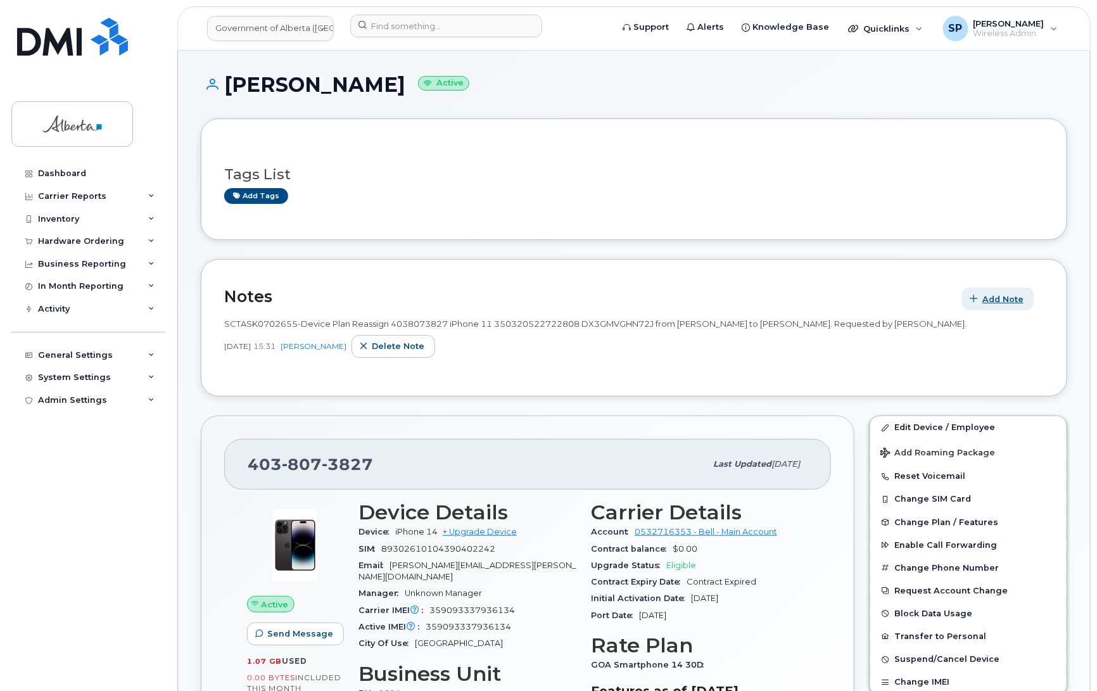
click at [986, 304] on span "Add Note" at bounding box center [1002, 299] width 41 height 12
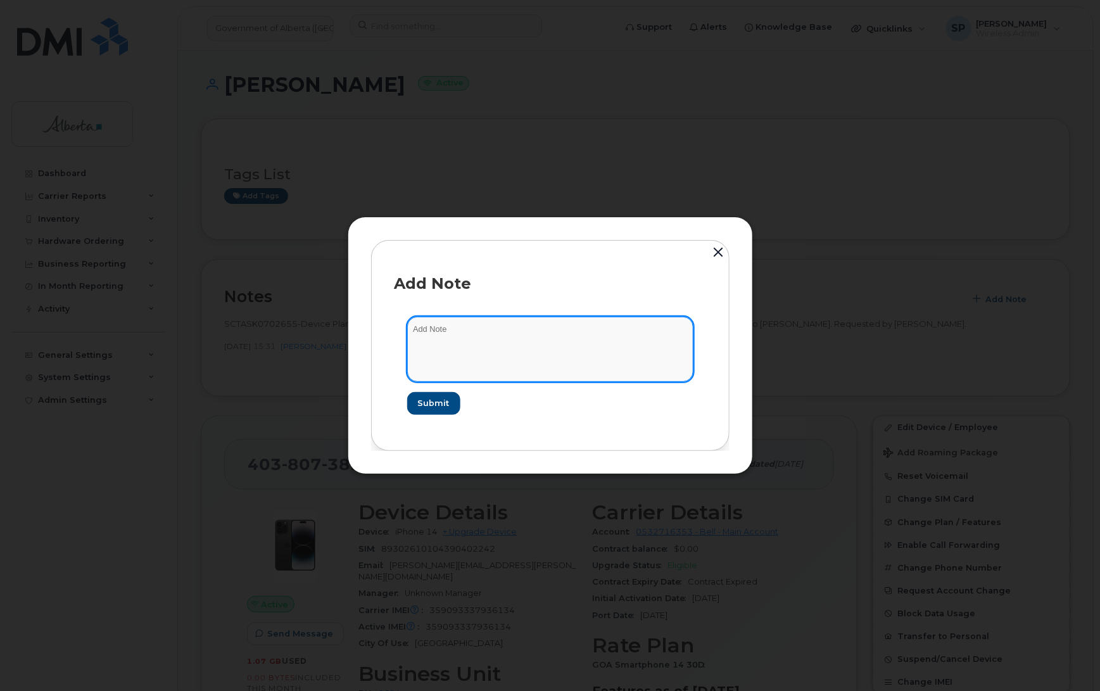
click at [475, 336] on textarea at bounding box center [550, 349] width 286 height 65
paste textarea "Updated asset from iPhone 12 to iPhone 14 IMEI 359093337936134 s/n J7JFYMV3FT"
type textarea "Updated asset from iPhone 12 to iPhone 14 IMEI 359093337936134 s/n J7JFYMV3FT, …"
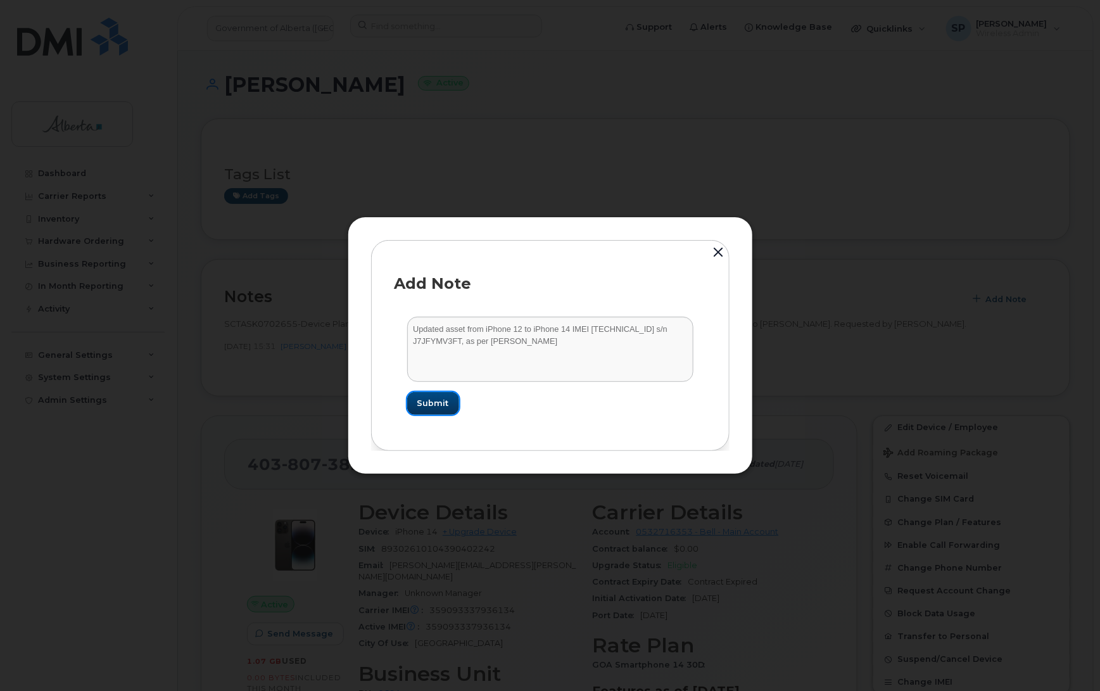
click at [447, 406] on button "Submit" at bounding box center [433, 403] width 52 height 23
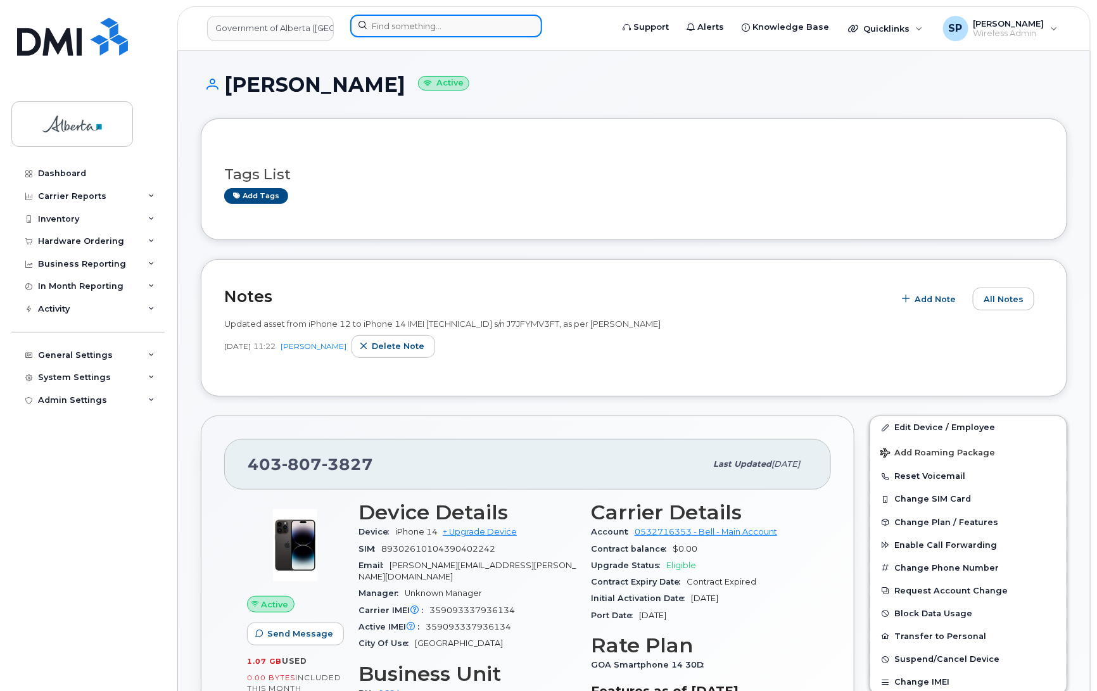
click at [412, 27] on input at bounding box center [446, 26] width 192 height 23
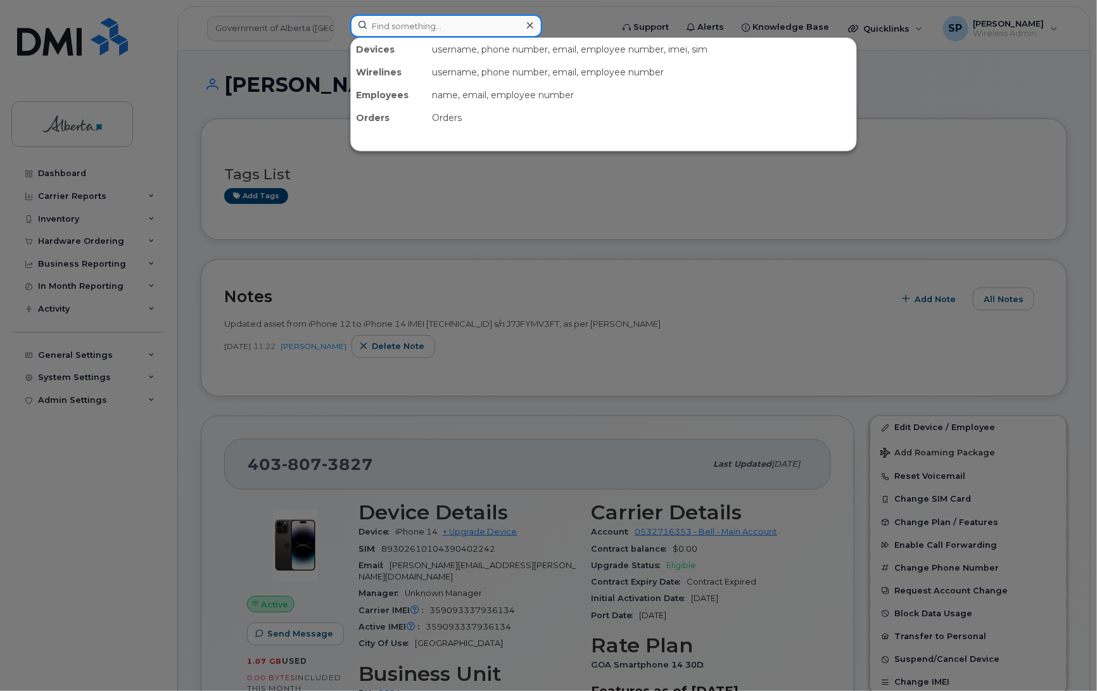
paste input "7806865249"
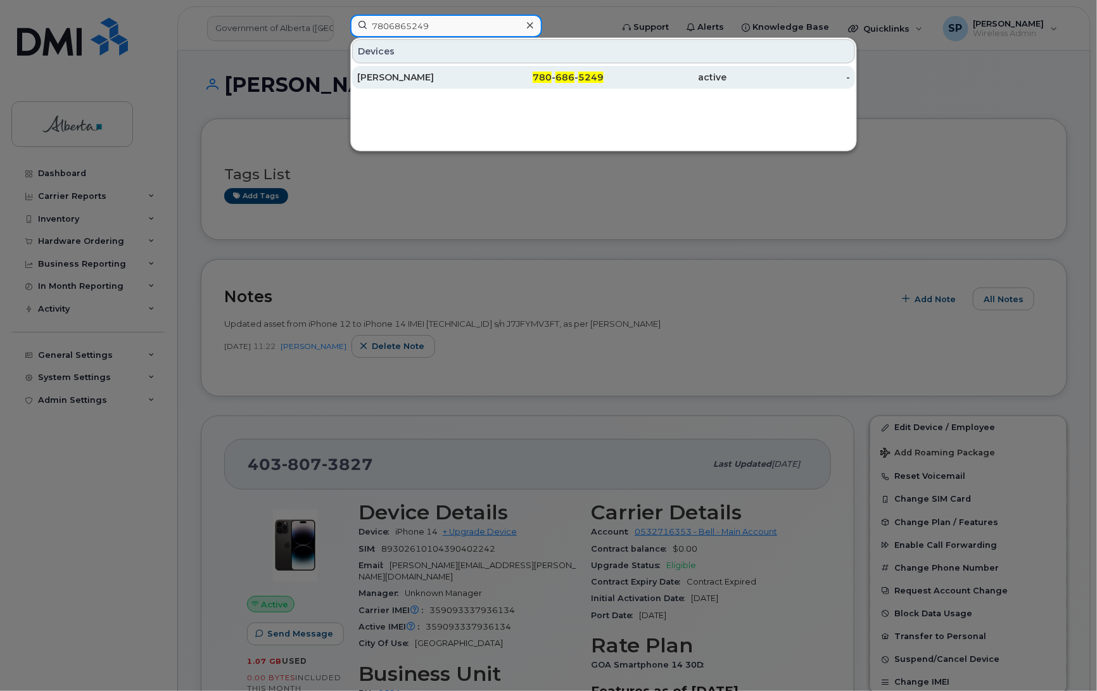
type input "7806865249"
click at [406, 81] on div "[PERSON_NAME]" at bounding box center [419, 77] width 124 height 13
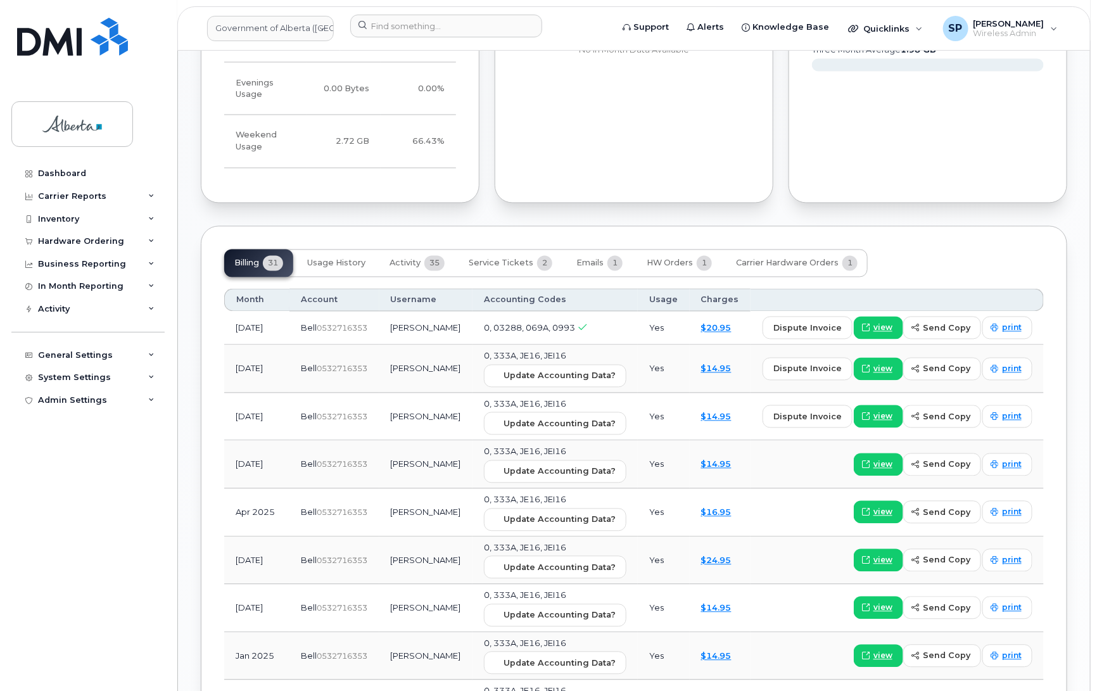
scroll to position [1031, 0]
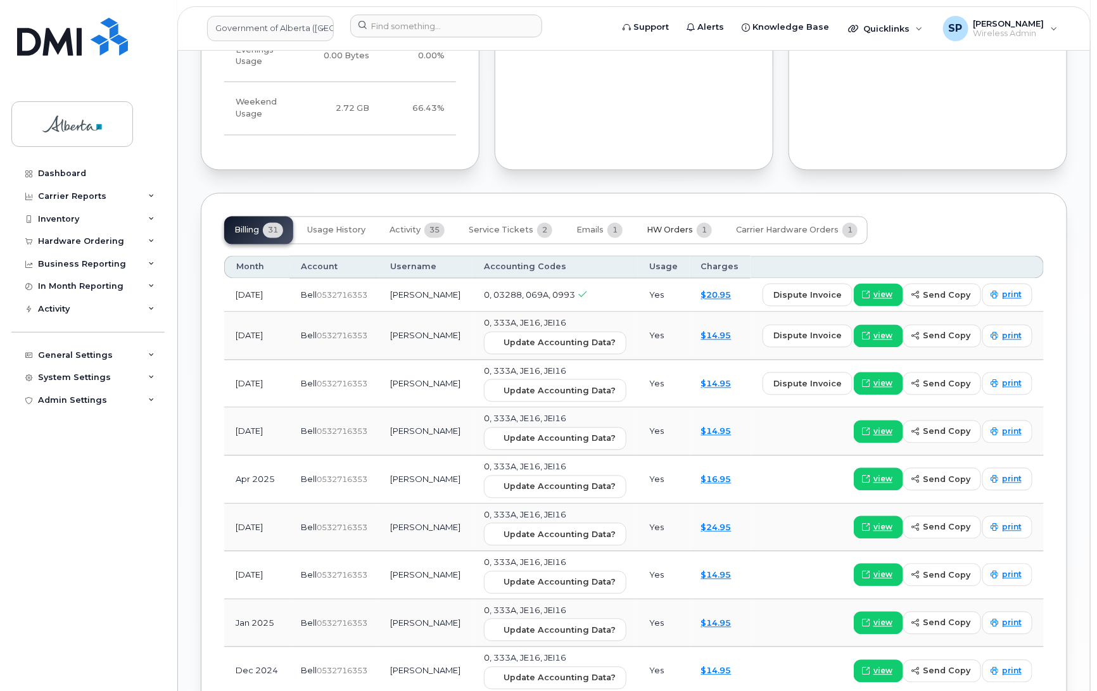
click at [663, 225] on span "HW Orders" at bounding box center [670, 230] width 46 height 10
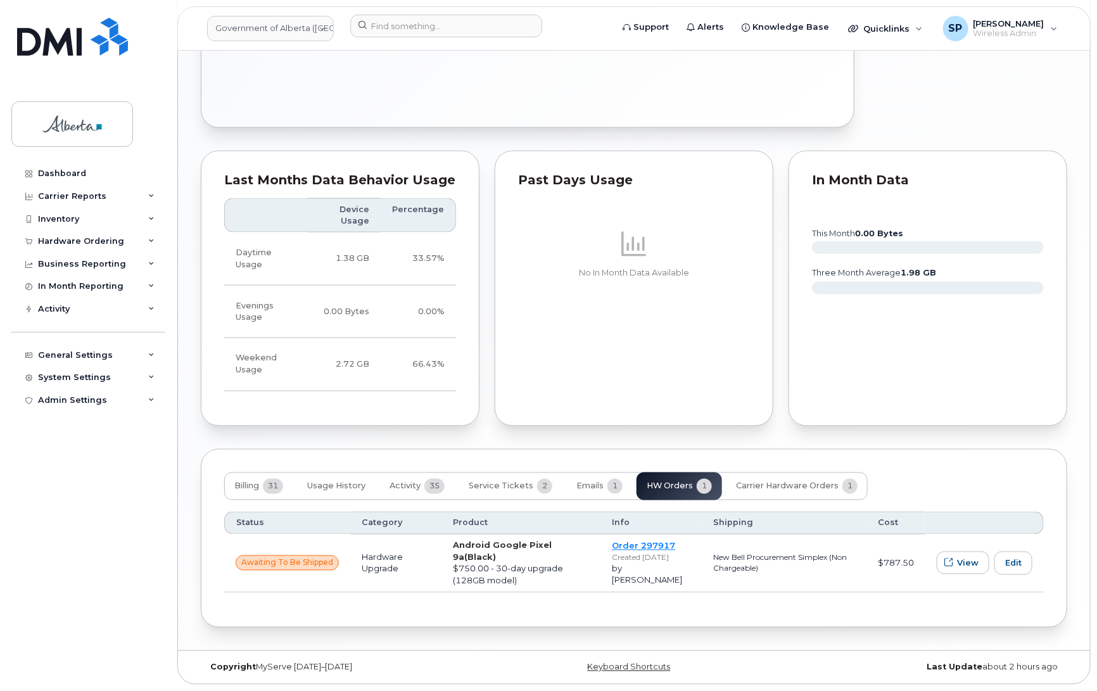
scroll to position [767, 0]
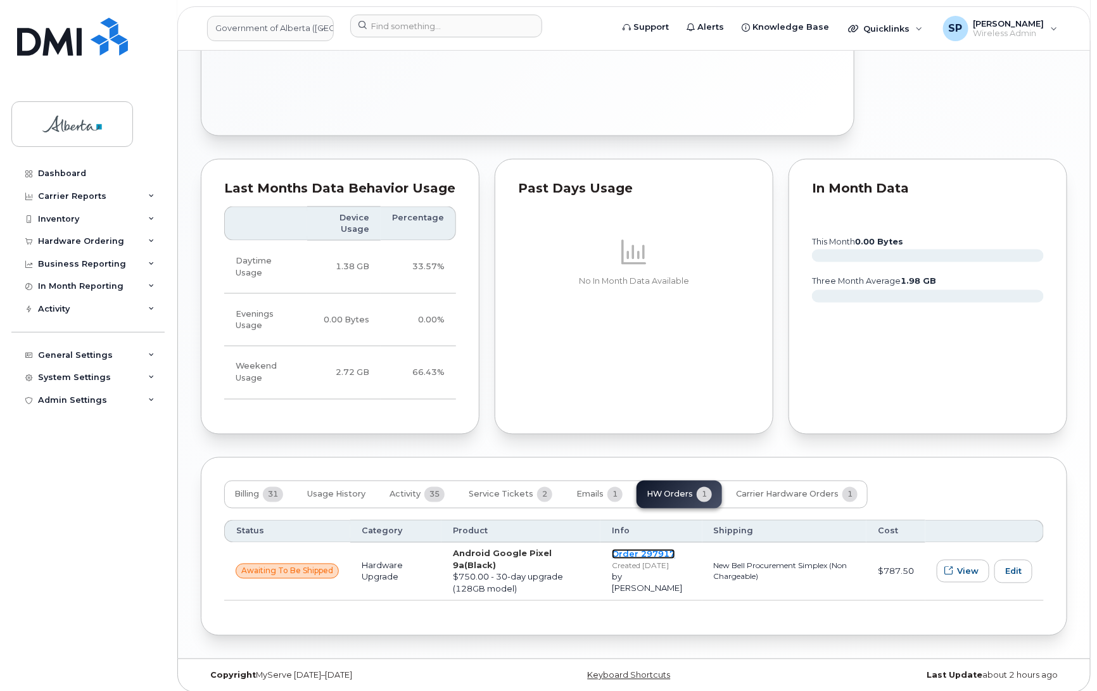
click at [641, 549] on link "Order 297917" at bounding box center [643, 554] width 63 height 10
click at [793, 490] on span "Carrier Hardware Orders" at bounding box center [787, 495] width 103 height 10
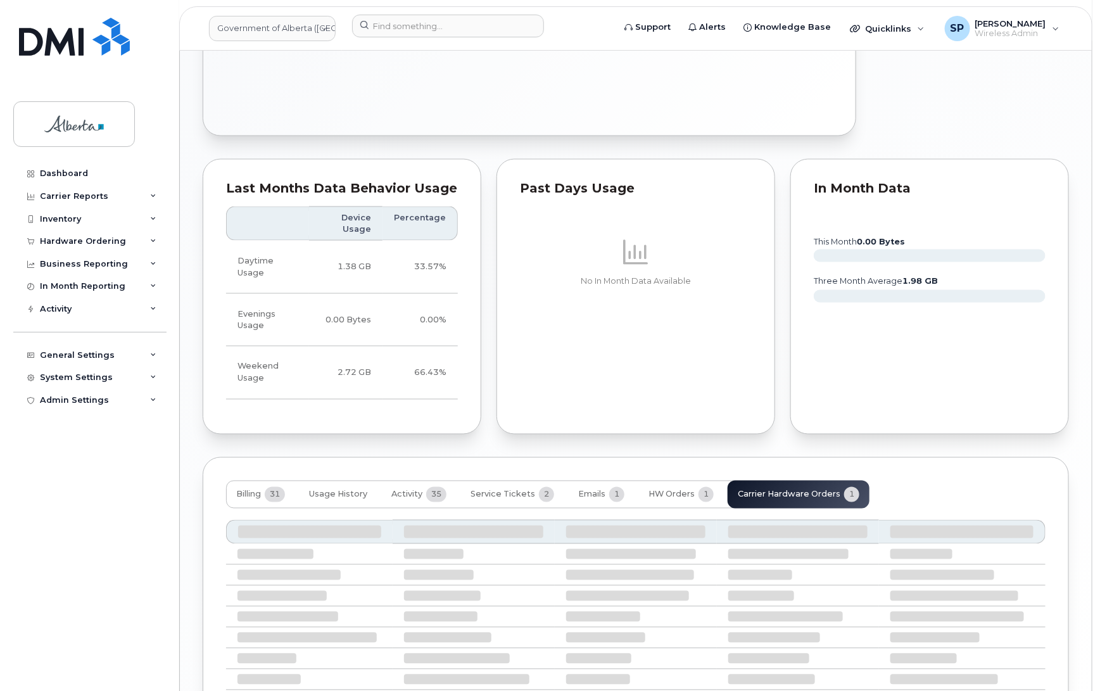
scroll to position [742, 0]
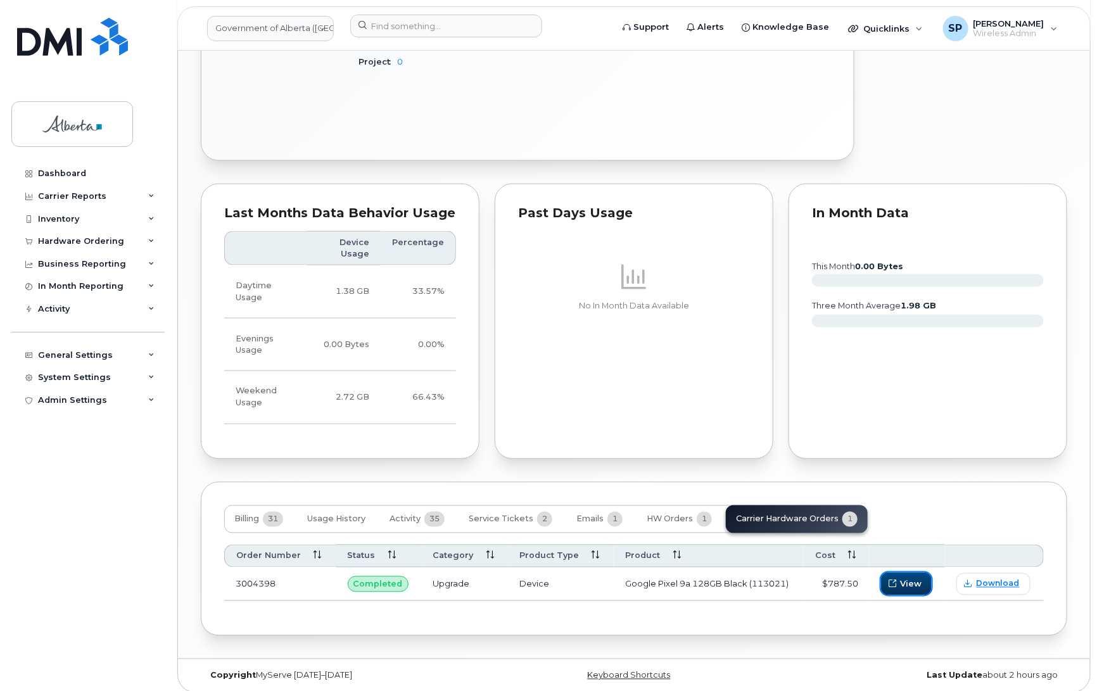
click at [907, 578] on span "View" at bounding box center [911, 584] width 22 height 12
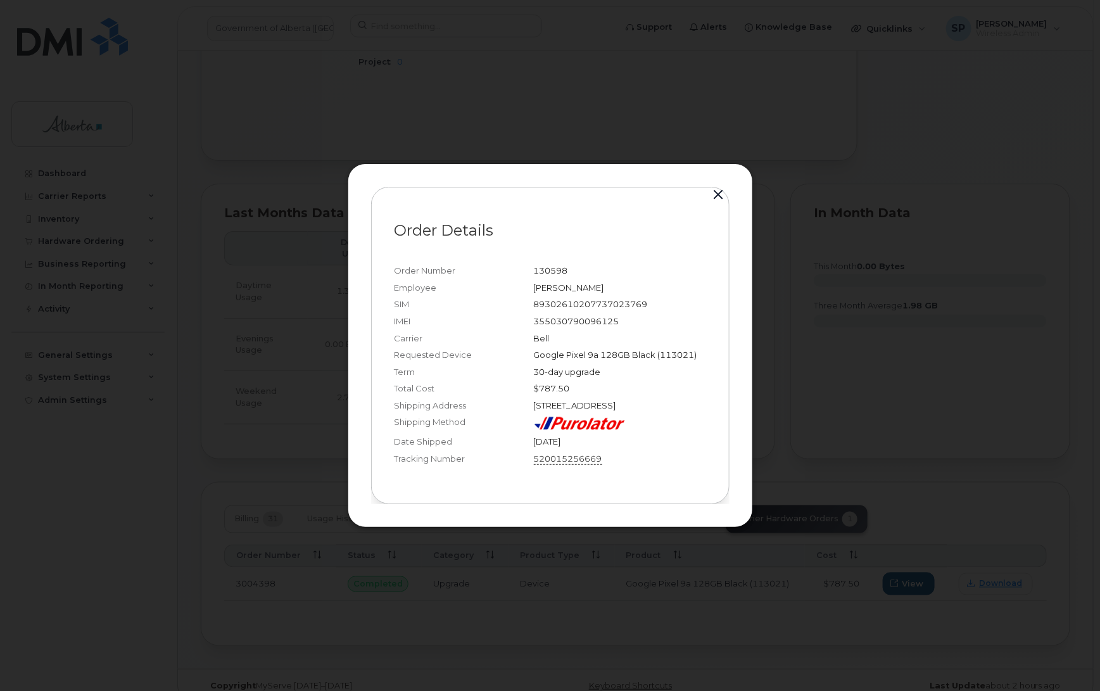
click at [559, 464] on link "520015256669" at bounding box center [568, 459] width 68 height 13
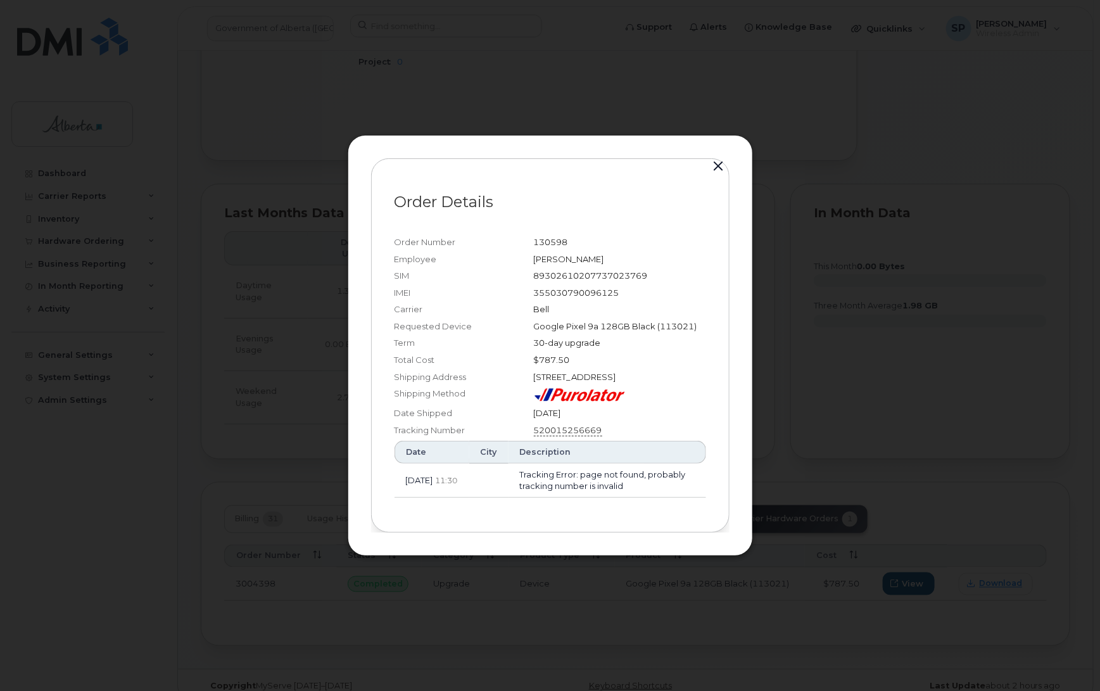
click at [561, 437] on link "520015256669" at bounding box center [568, 430] width 68 height 13
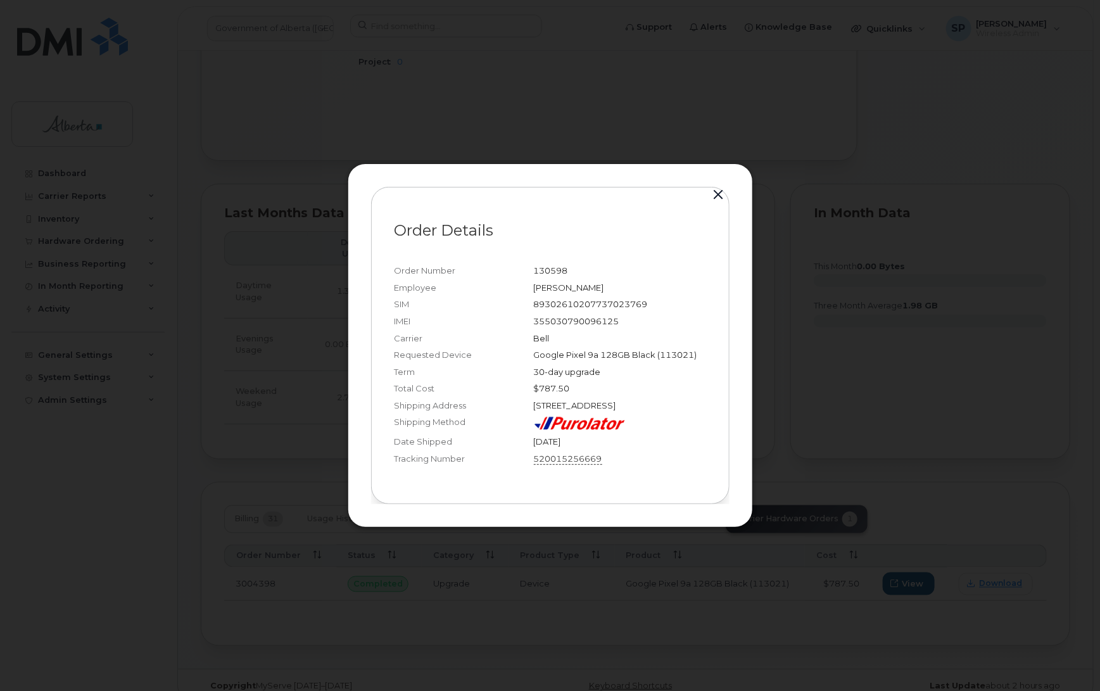
click at [549, 466] on link "520015256669" at bounding box center [568, 459] width 68 height 13
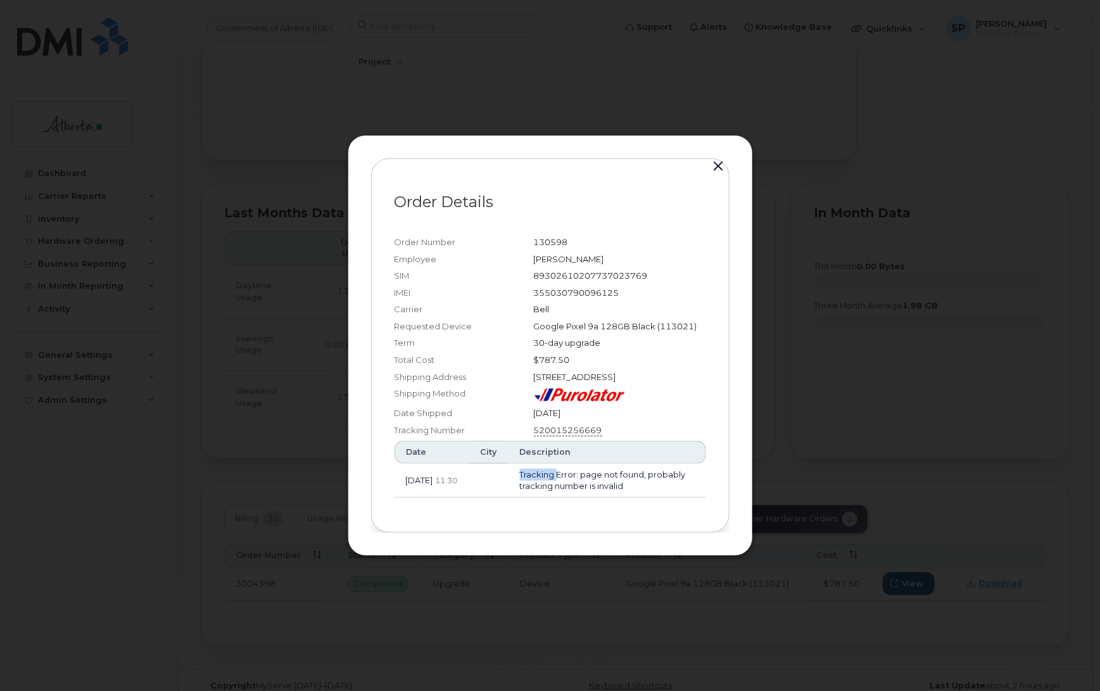
click at [549, 470] on td "Tracking Error: page not found, probably tracking number is invalid" at bounding box center [608, 481] width 198 height 34
click at [545, 433] on link "520015256669" at bounding box center [568, 430] width 68 height 13
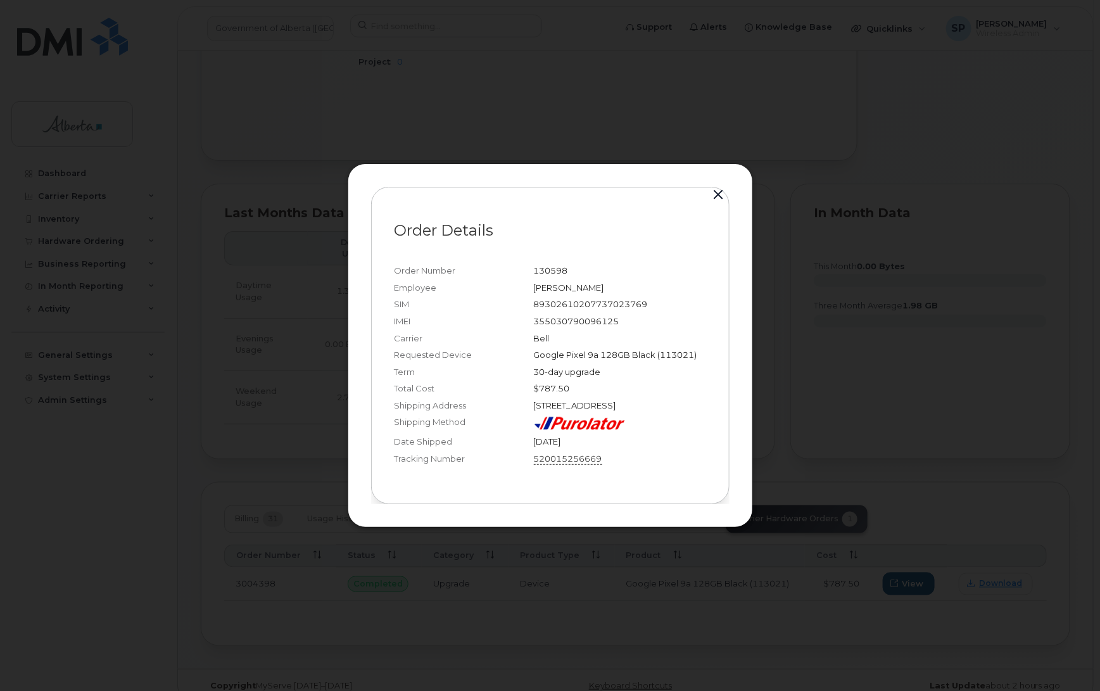
click at [546, 466] on link "520015256669" at bounding box center [568, 459] width 68 height 13
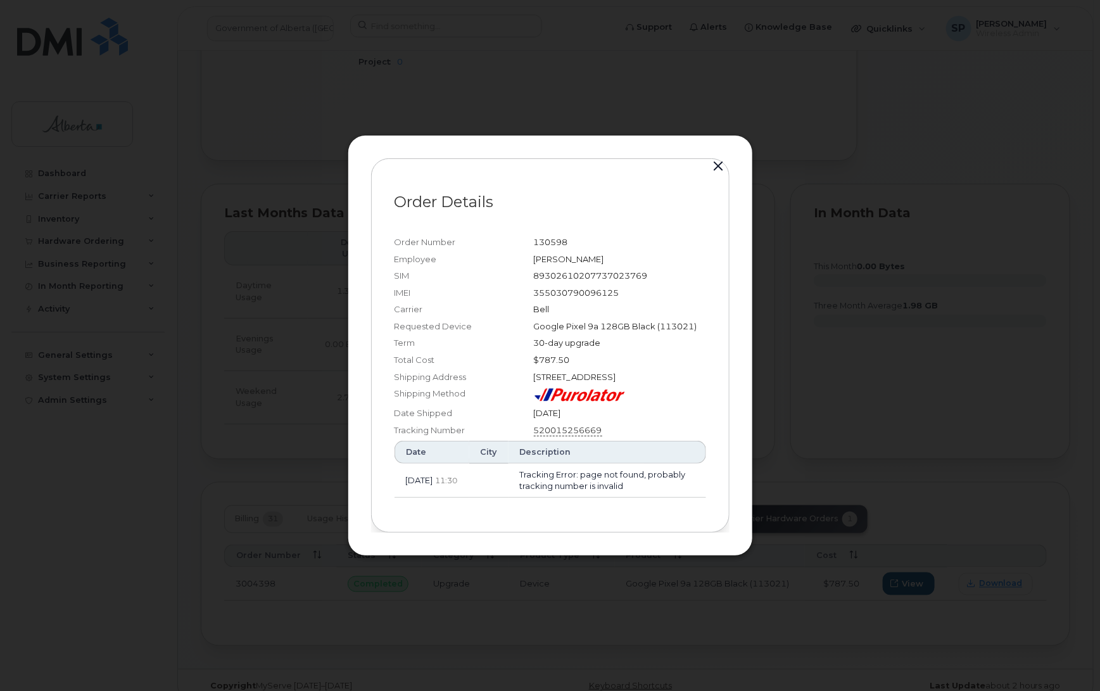
click at [546, 464] on th "Description" at bounding box center [608, 452] width 198 height 23
click at [547, 464] on th "Description" at bounding box center [608, 452] width 198 height 23
click at [561, 461] on th "Description" at bounding box center [608, 452] width 198 height 23
click at [549, 435] on link "520015256669" at bounding box center [568, 430] width 68 height 13
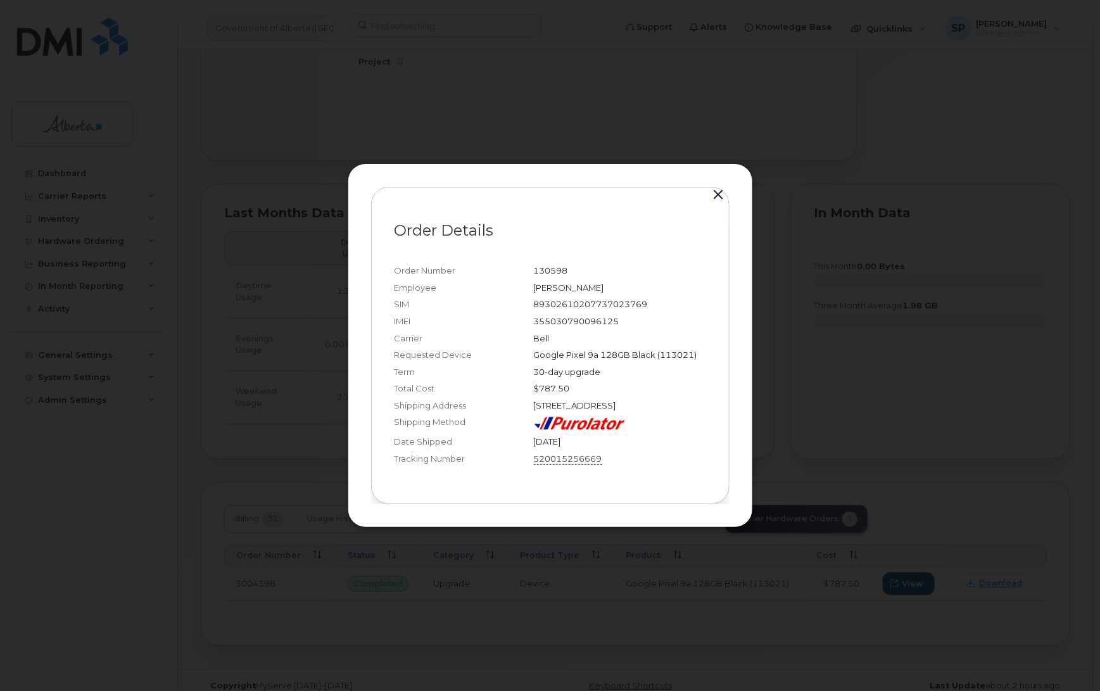
click at [542, 466] on link "520015256669" at bounding box center [568, 459] width 68 height 13
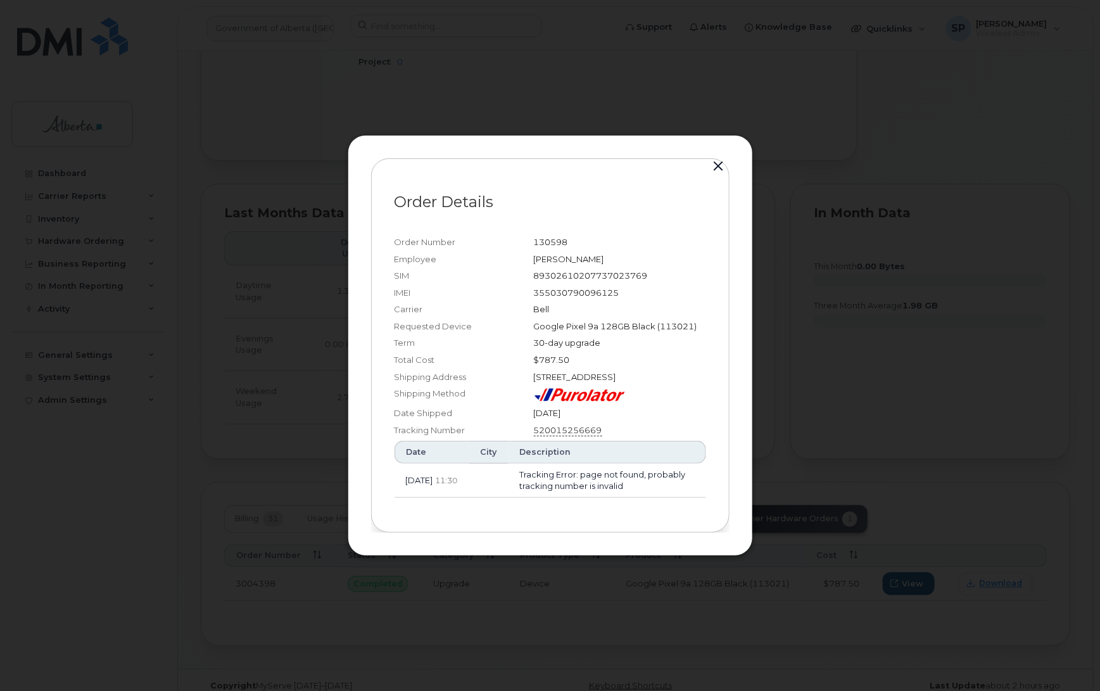
click at [552, 436] on link "520015256669" at bounding box center [568, 430] width 68 height 13
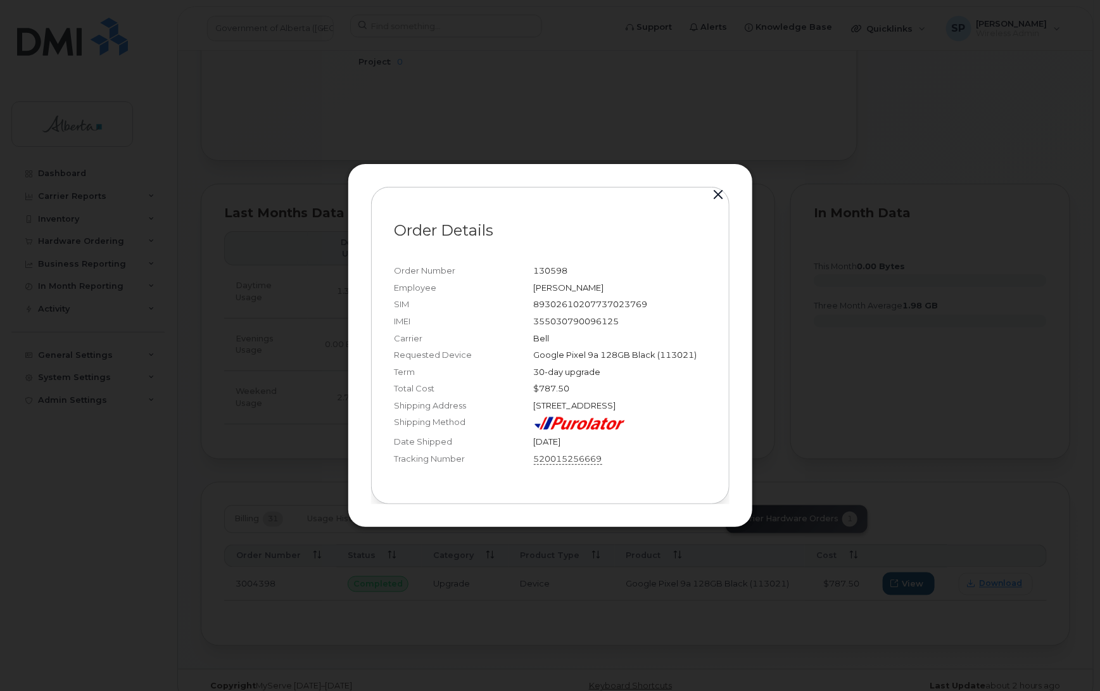
click at [553, 466] on link "520015256669" at bounding box center [568, 459] width 68 height 13
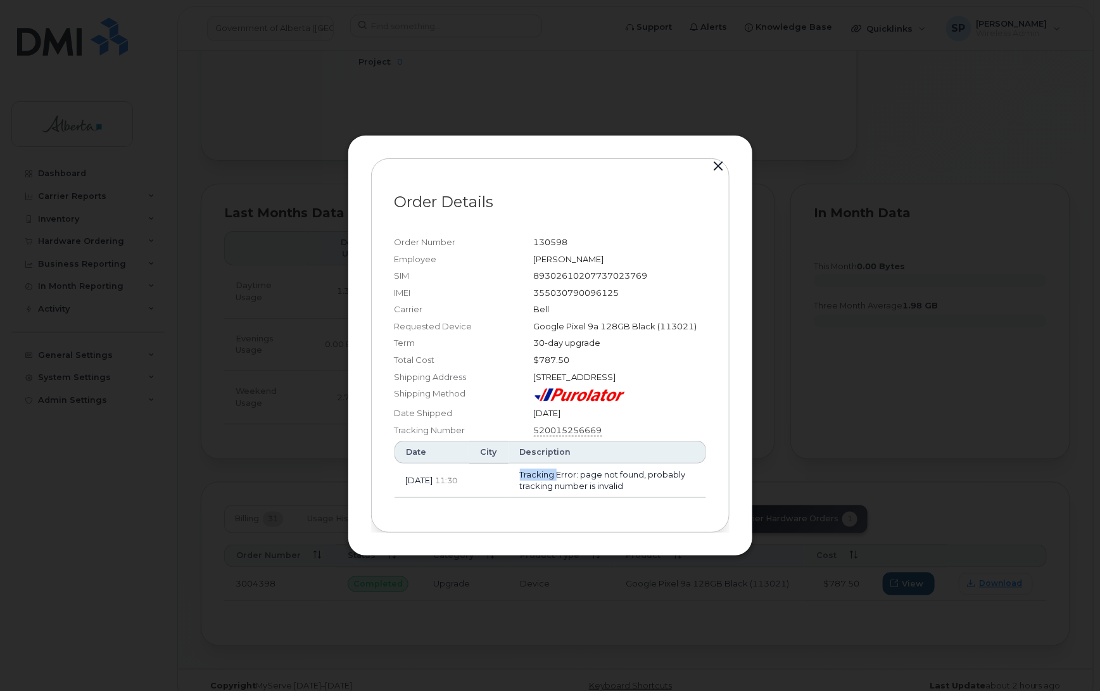
click at [553, 469] on td "Tracking Error: page not found, probably tracking number is invalid" at bounding box center [608, 481] width 198 height 34
drag, startPoint x: 602, startPoint y: 434, endPoint x: 536, endPoint y: 435, distance: 65.9
click at [536, 435] on link "520015256669" at bounding box center [568, 430] width 68 height 13
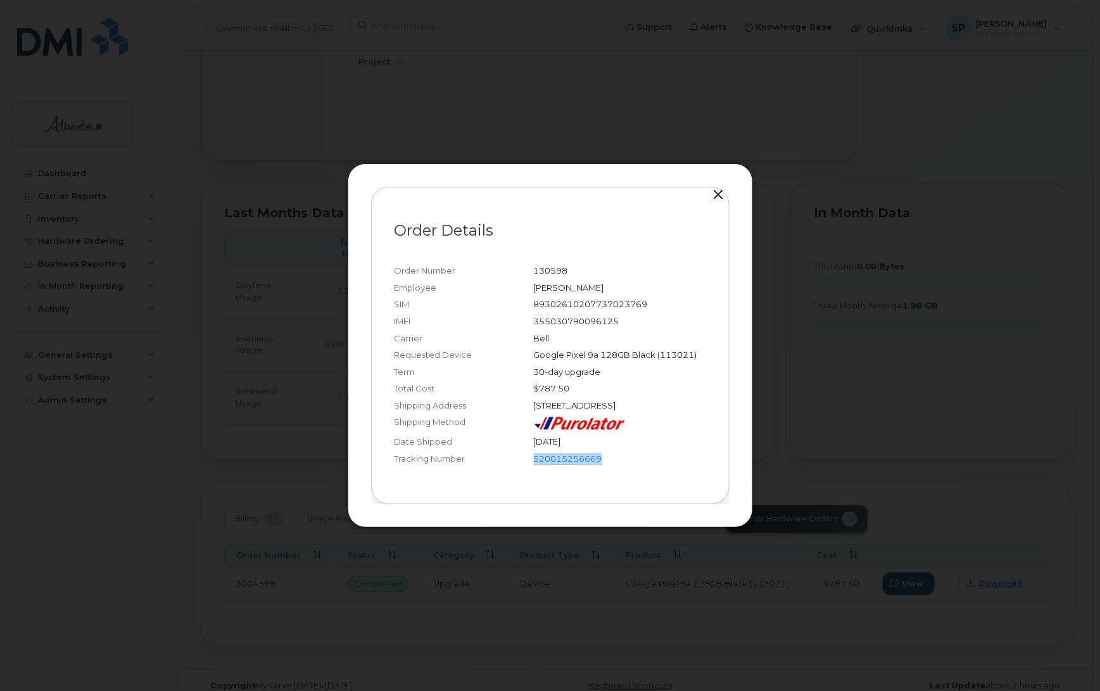
copy link "520015256669"
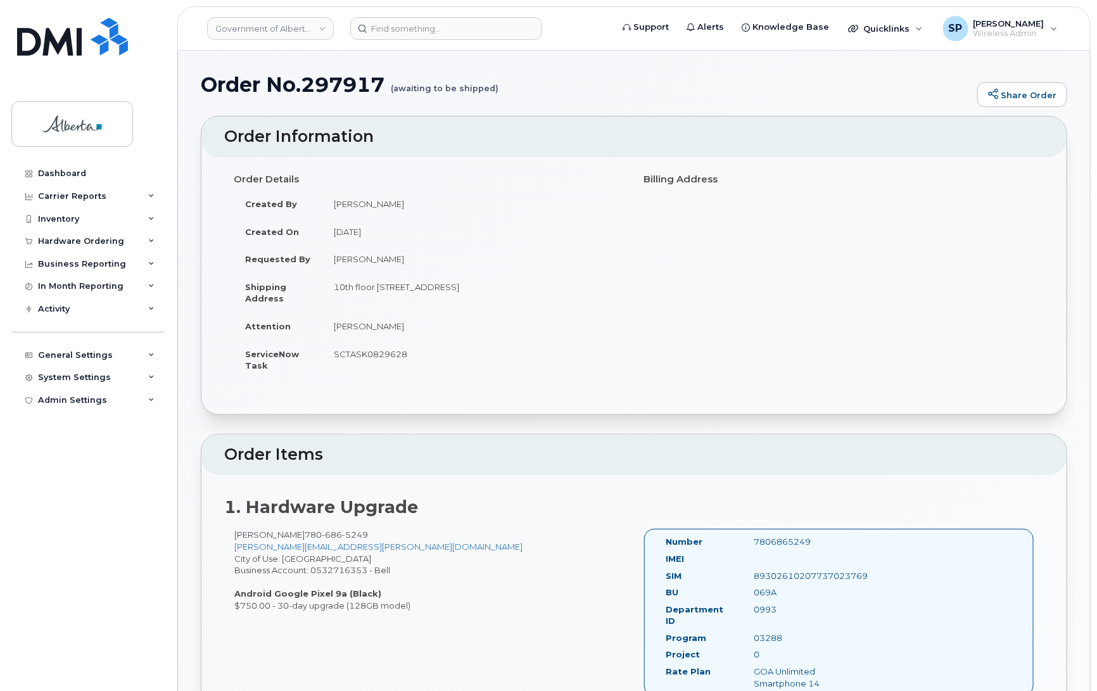
drag, startPoint x: 412, startPoint y: 350, endPoint x: 333, endPoint y: 364, distance: 80.4
click at [333, 364] on td "SCTASK0829628" at bounding box center [473, 359] width 302 height 39
copy td "SCTASK0829628"
